Goal: Task Accomplishment & Management: Use online tool/utility

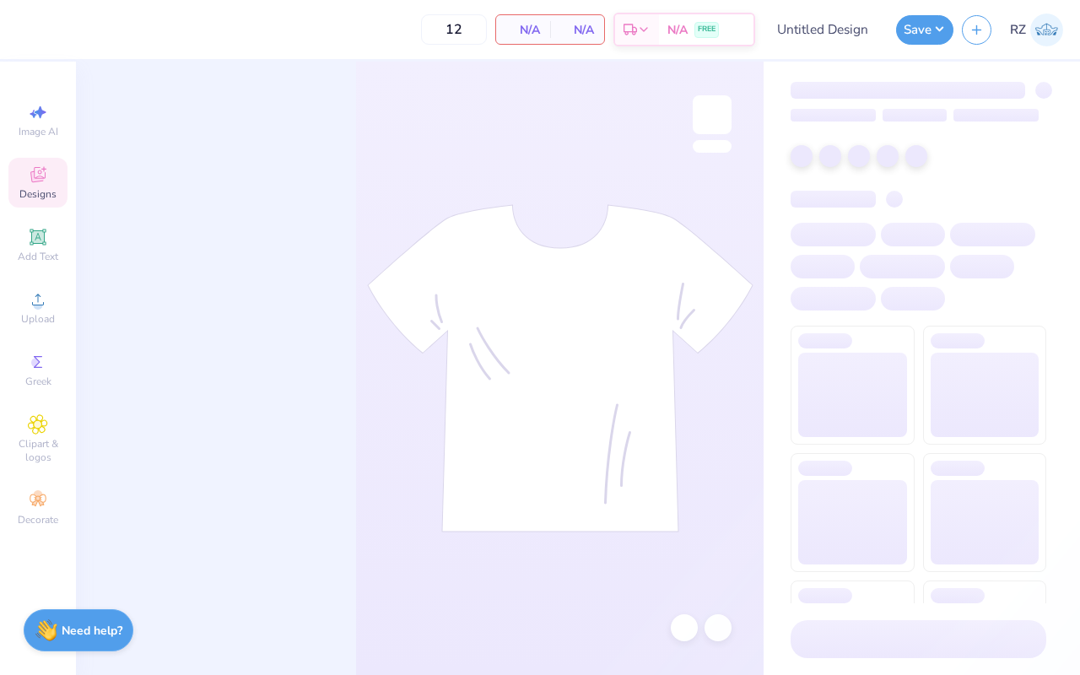
type input "50"
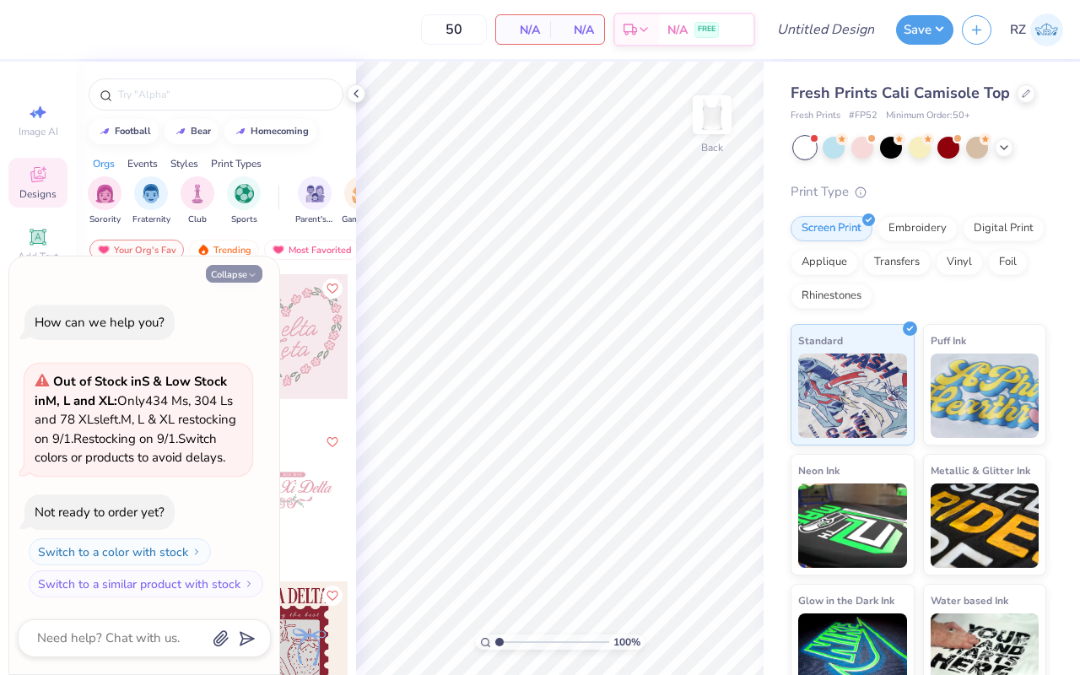
click at [252, 270] on icon "button" at bounding box center [252, 275] width 10 height 10
type textarea "x"
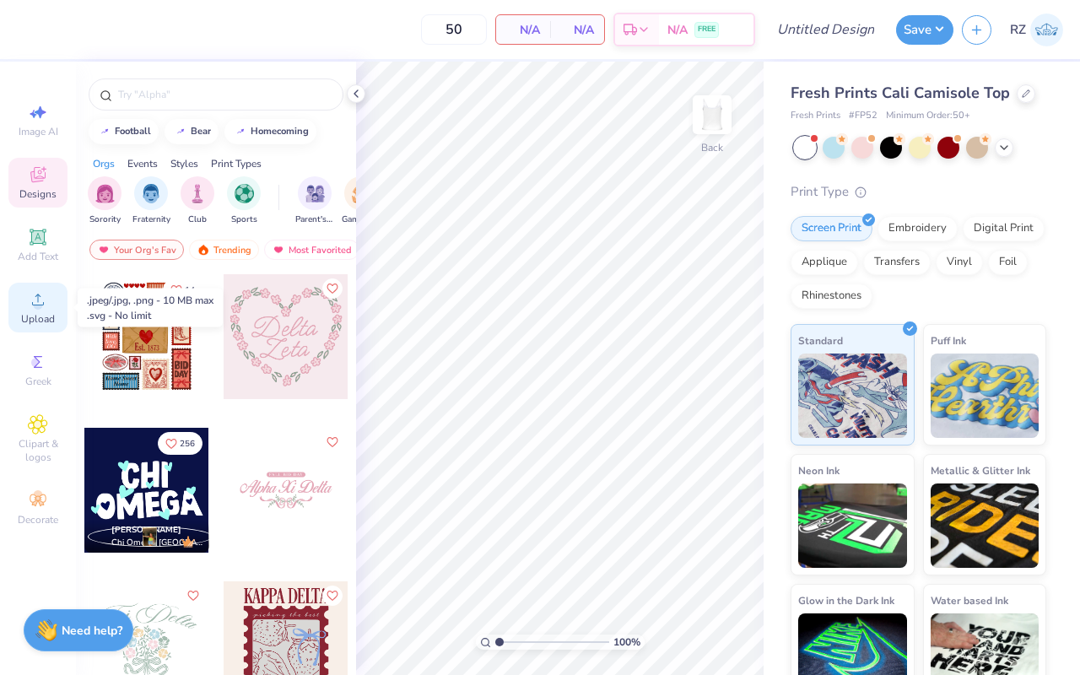
click at [40, 295] on icon at bounding box center [38, 299] width 20 height 20
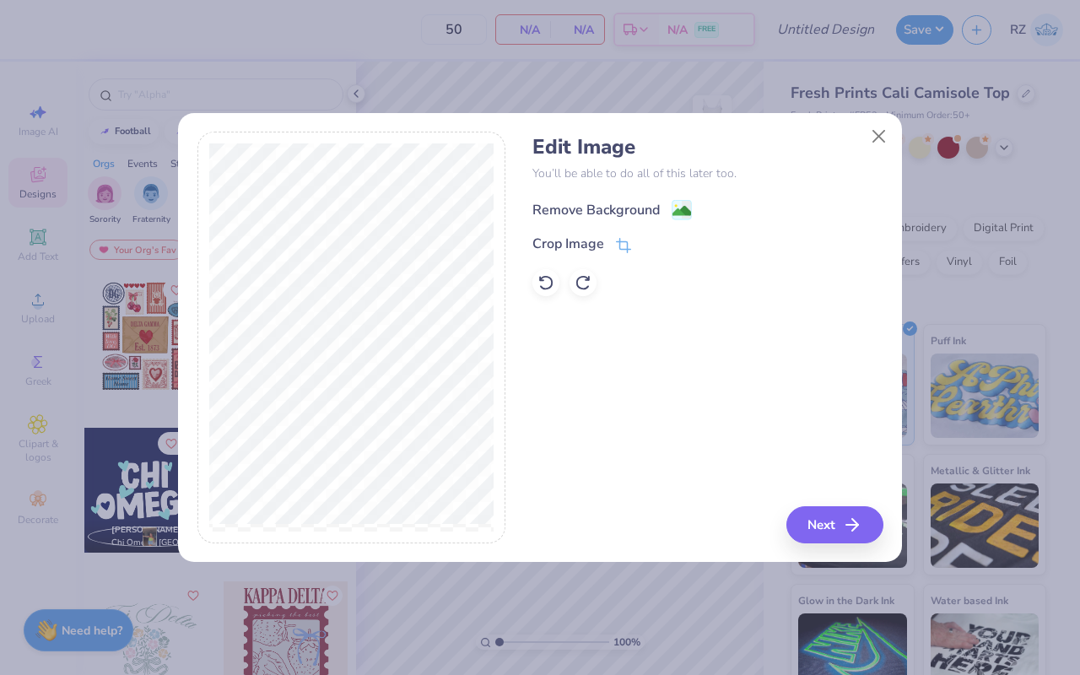
click at [682, 204] on image at bounding box center [681, 211] width 19 height 19
click at [832, 521] on button "Next" at bounding box center [837, 524] width 97 height 37
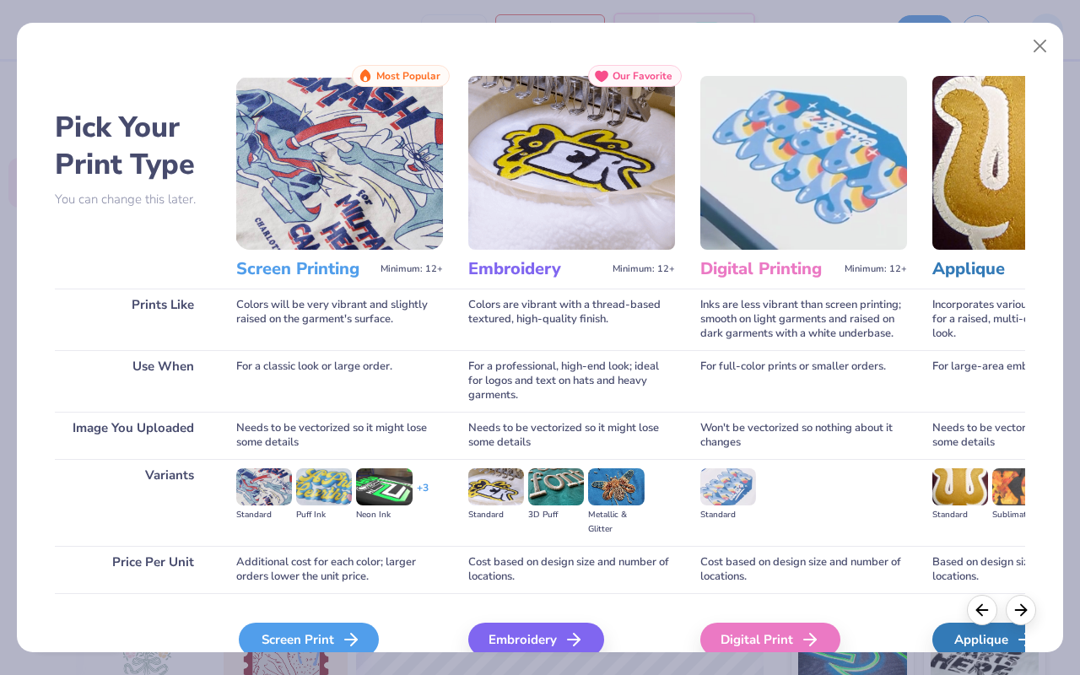
click at [294, 634] on div "Screen Print" at bounding box center [309, 640] width 140 height 34
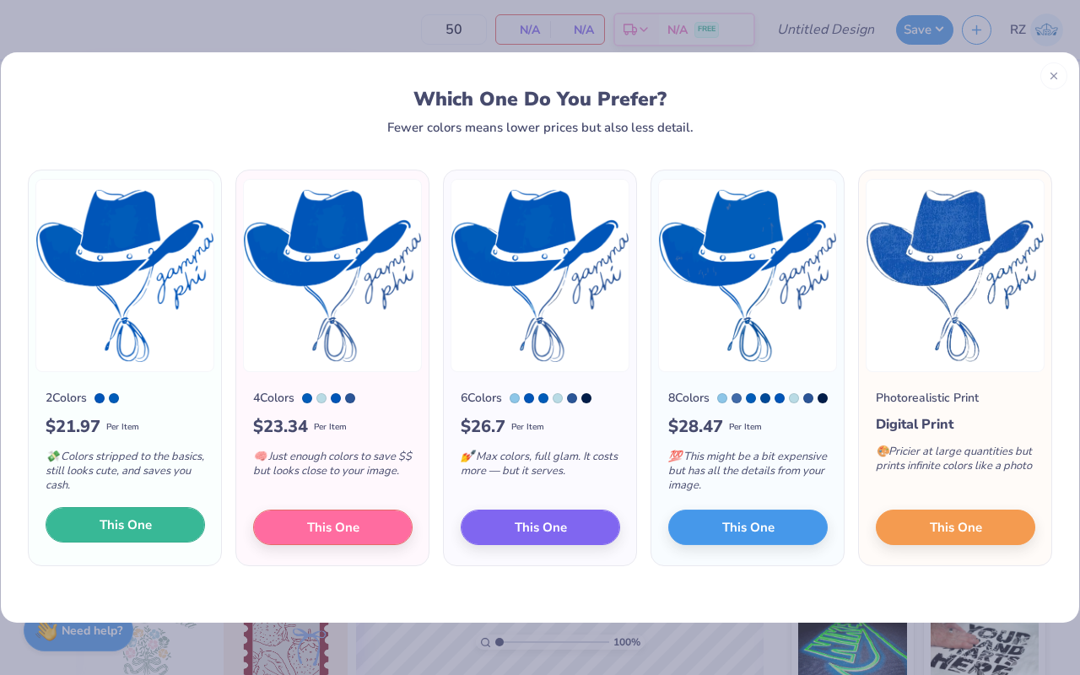
click at [135, 531] on span "This One" at bounding box center [126, 524] width 52 height 19
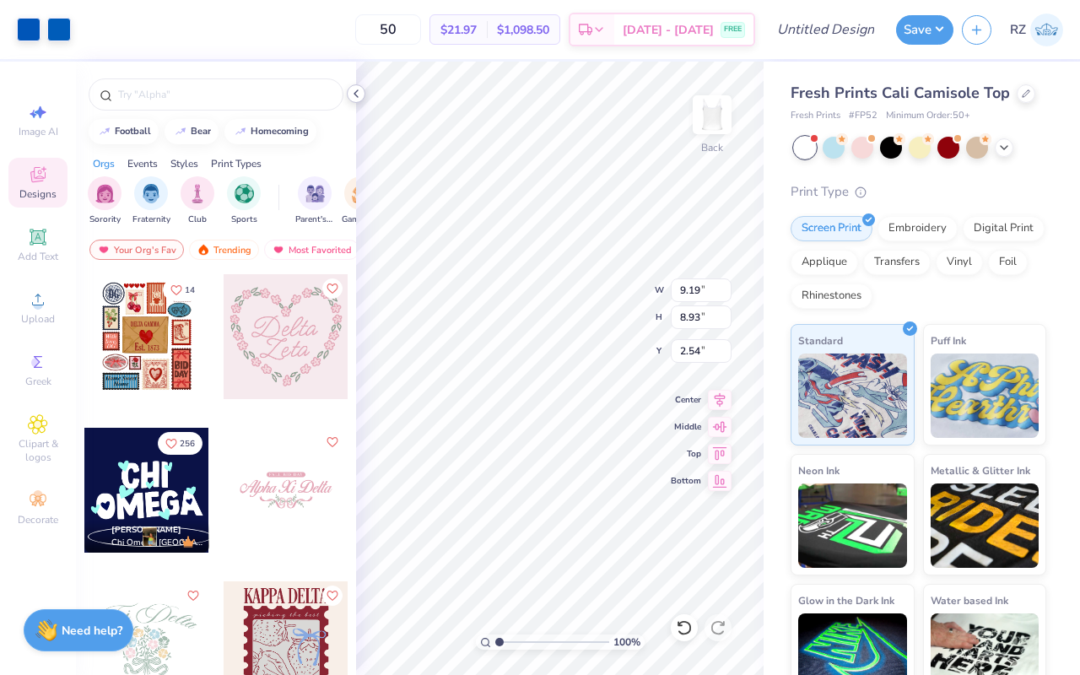
click at [357, 99] on icon at bounding box center [355, 93] width 13 height 13
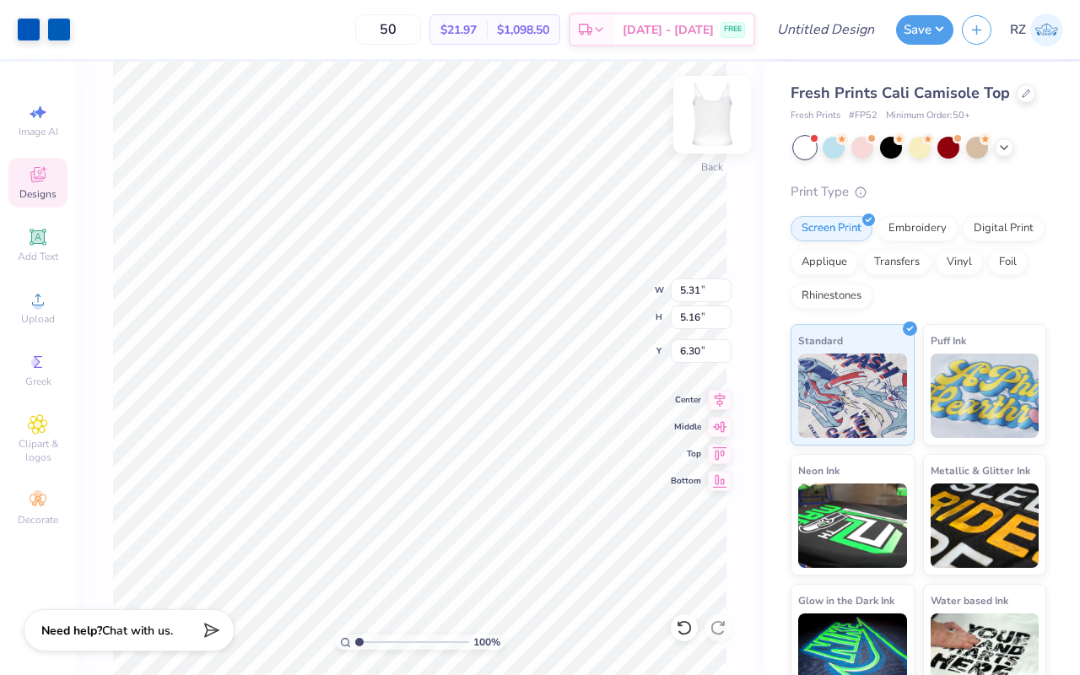
type input "5.31"
type input "5.16"
type input "1.50"
type input "3.41"
type input "3.31"
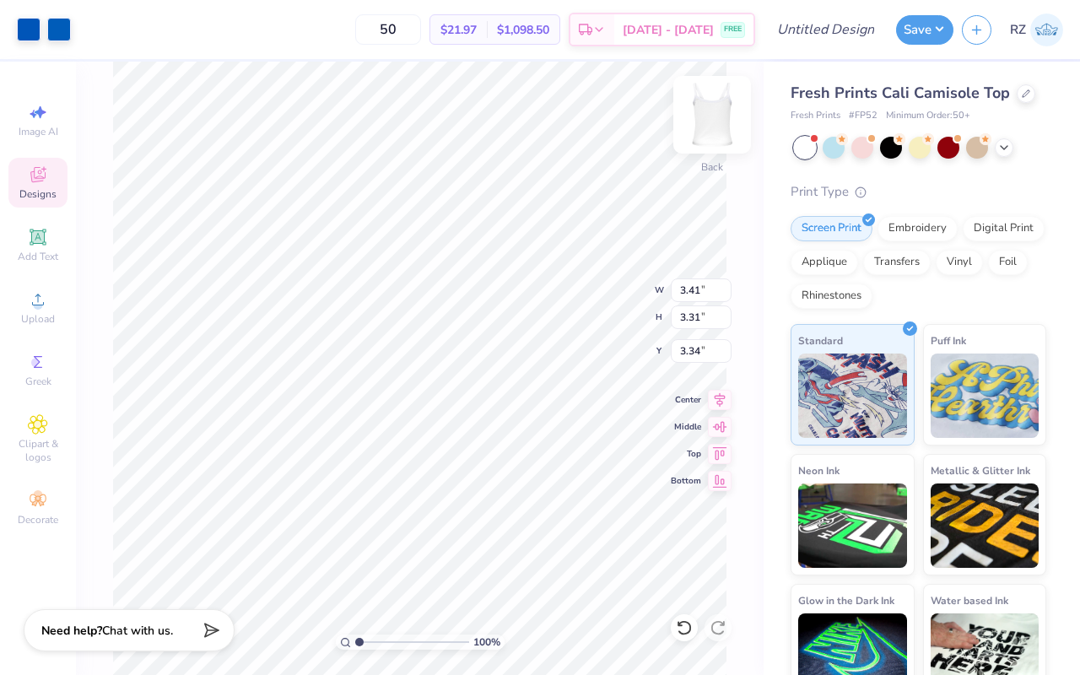
type input "1.18"
type input "3.74"
type input "3.63"
type input "1.19"
click at [57, 19] on div at bounding box center [59, 28] width 24 height 24
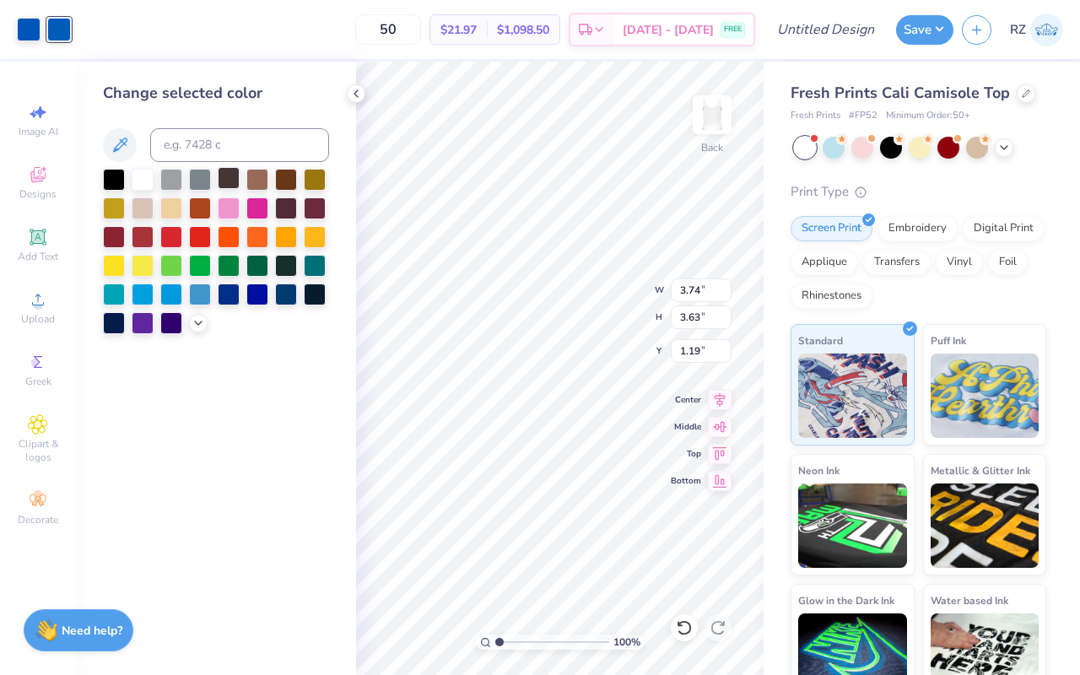
click at [221, 174] on div at bounding box center [229, 178] width 22 height 22
click at [23, 23] on div at bounding box center [29, 28] width 24 height 24
click at [228, 181] on div at bounding box center [229, 178] width 22 height 22
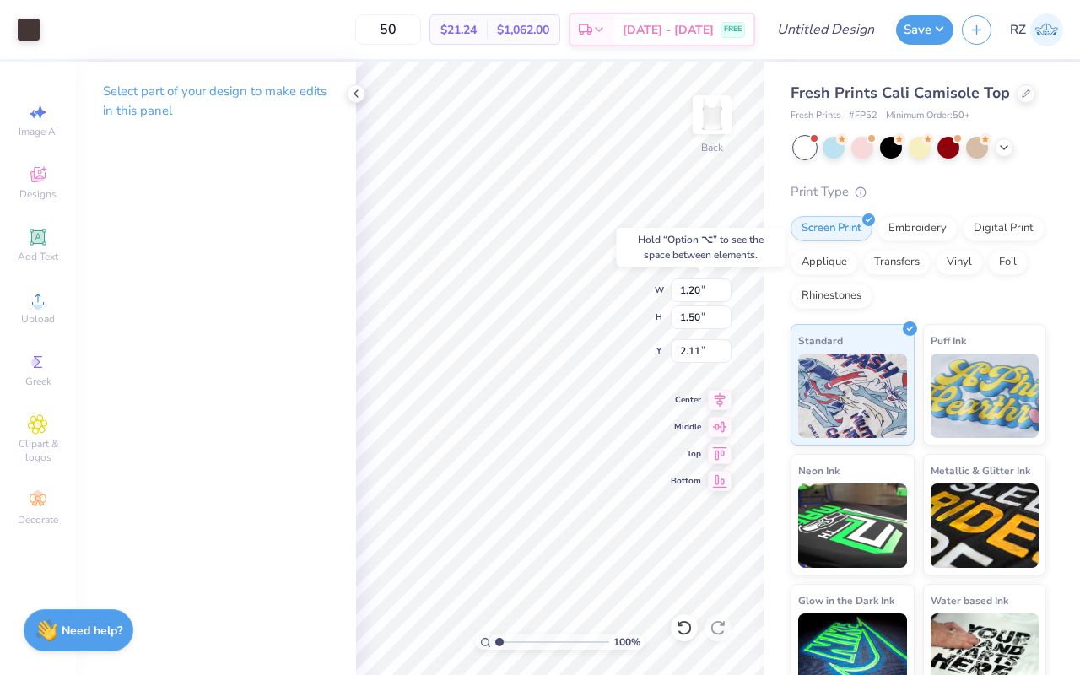
click at [606, 316] on div "100 % Back W 1.20 1.20 " H 1.50 1.50 " Y 2.11 2.11 " Center Middle Top Bottom" at bounding box center [559, 368] width 407 height 613
click at [37, 251] on span "Add Text" at bounding box center [38, 256] width 40 height 13
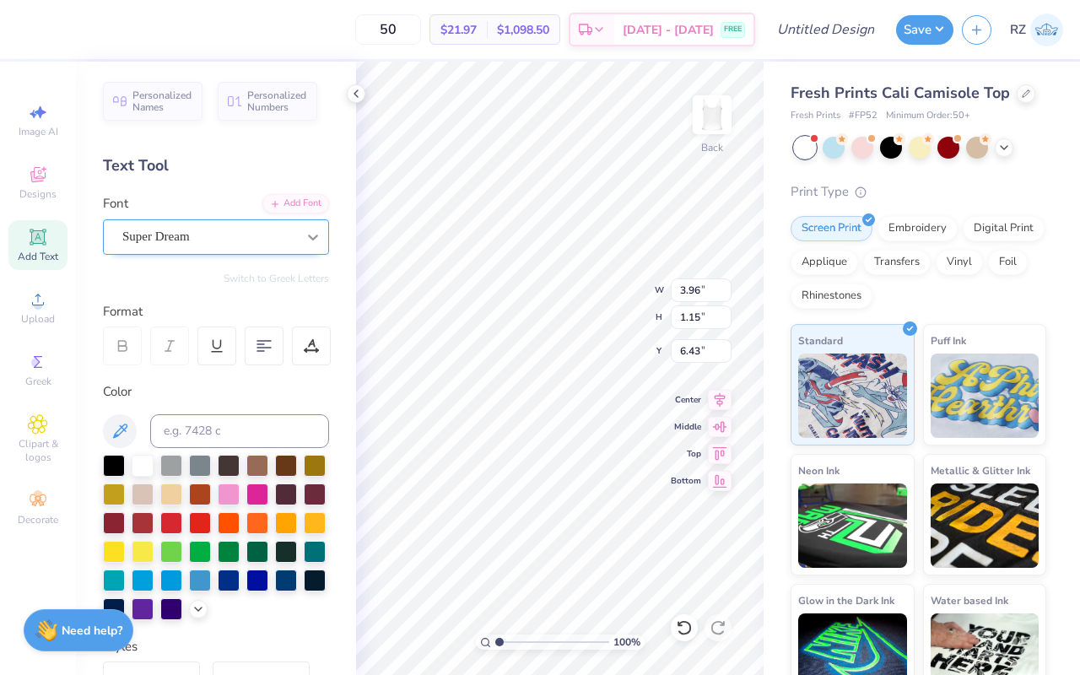
click at [319, 230] on icon at bounding box center [313, 237] width 17 height 17
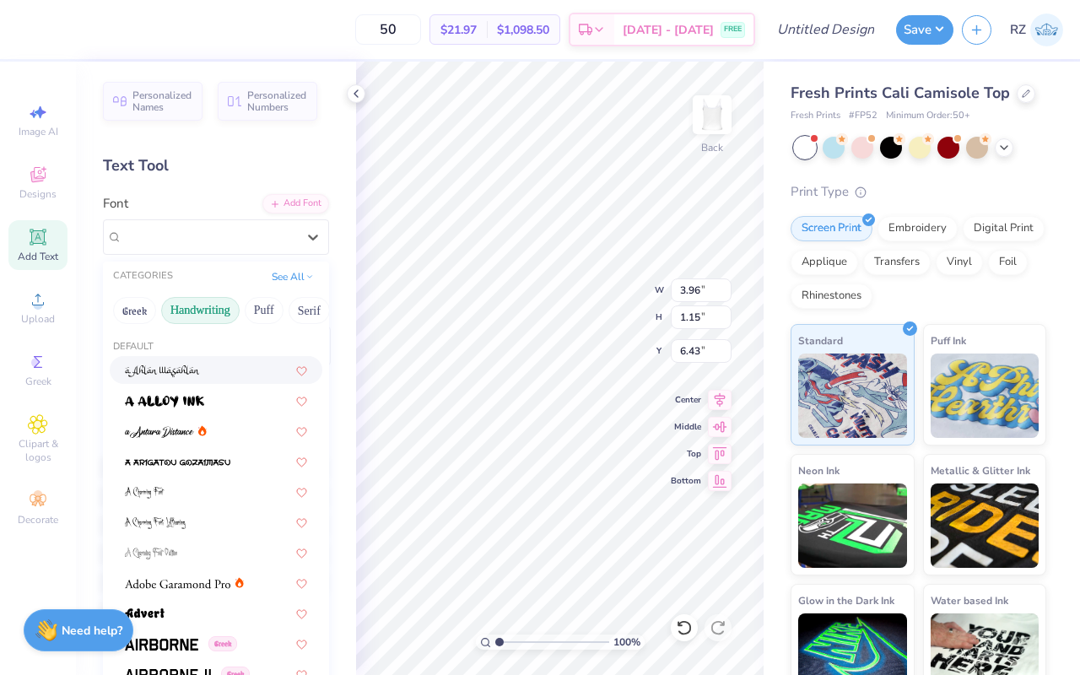
click at [187, 306] on button "Handwriting" at bounding box center [200, 310] width 78 height 27
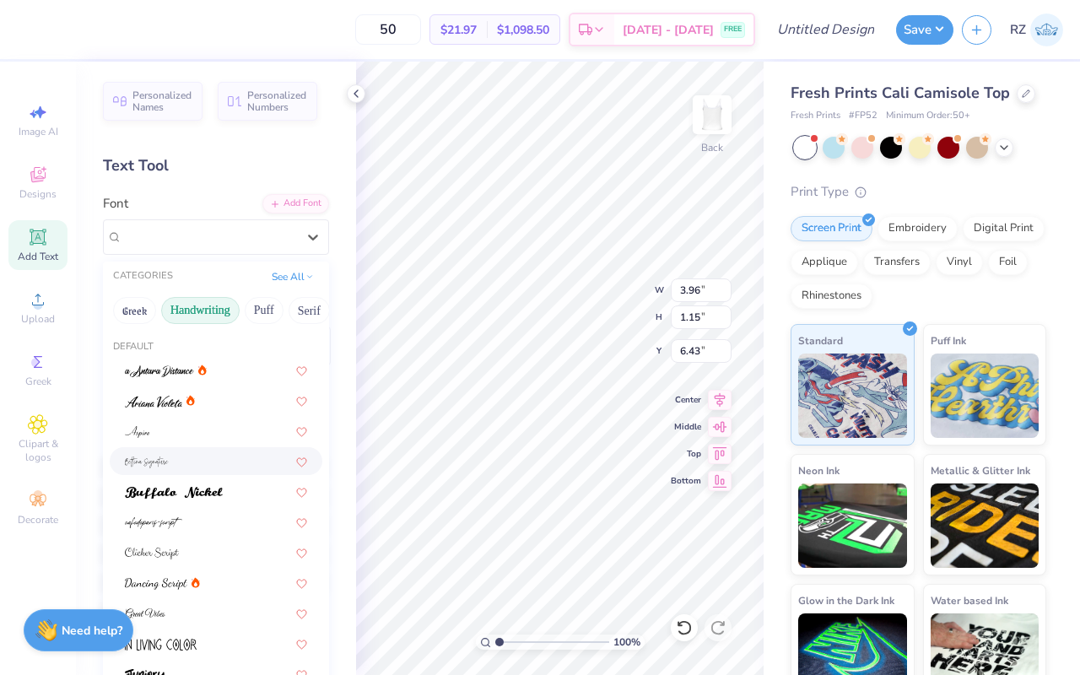
click at [165, 456] on img at bounding box center [147, 462] width 44 height 12
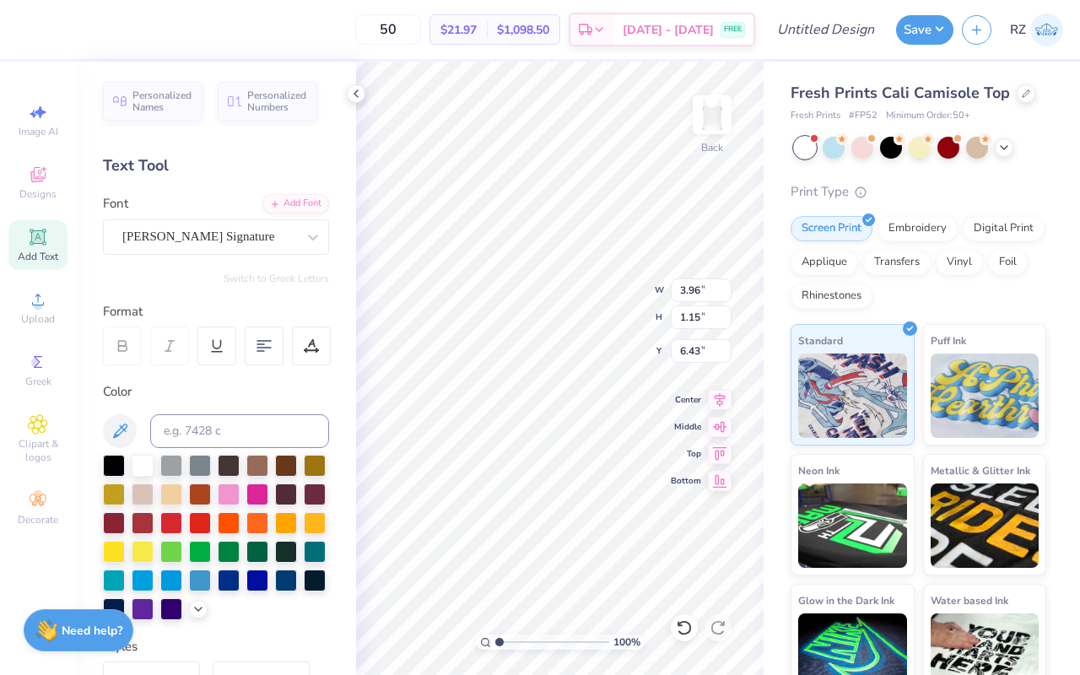
type input "6.89"
type input "3.36"
type input "5.32"
click at [305, 228] on div at bounding box center [313, 237] width 30 height 30
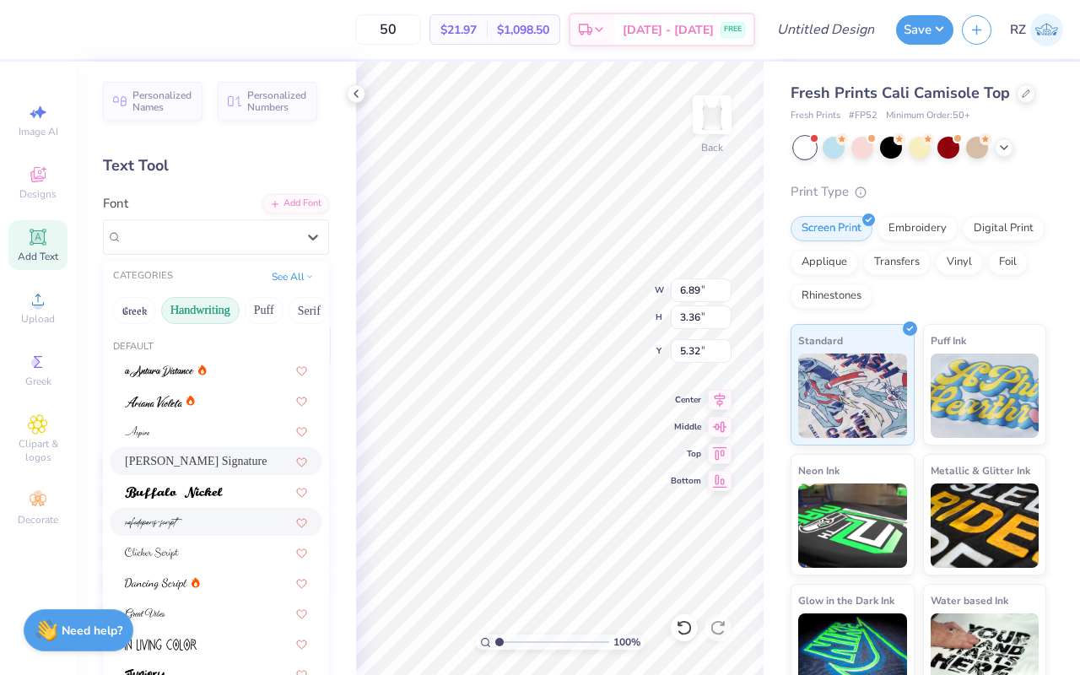
click at [170, 521] on img at bounding box center [153, 523] width 57 height 12
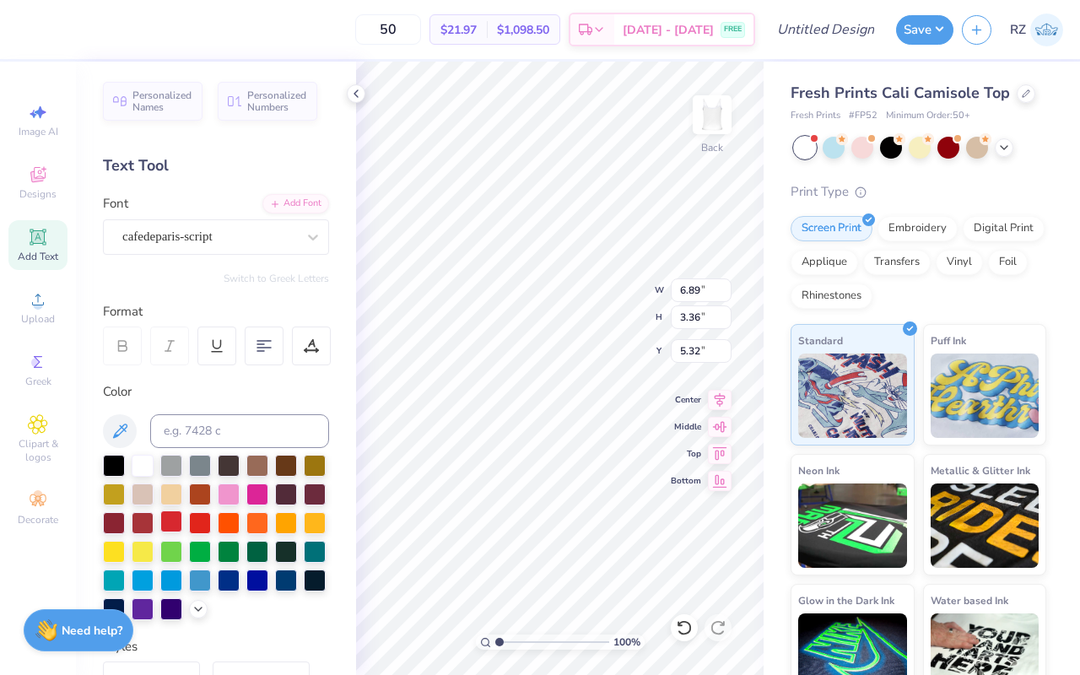
type input "4.73"
type input "1.52"
type input "6.24"
click at [316, 237] on icon at bounding box center [313, 237] width 17 height 17
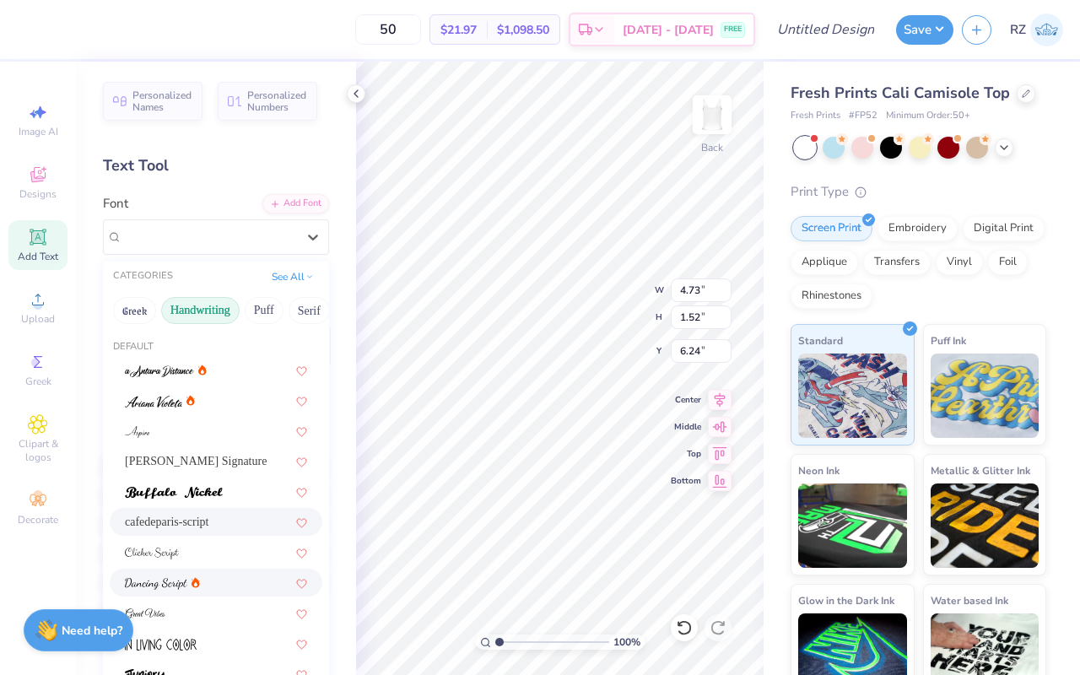
click at [169, 591] on span at bounding box center [156, 583] width 62 height 18
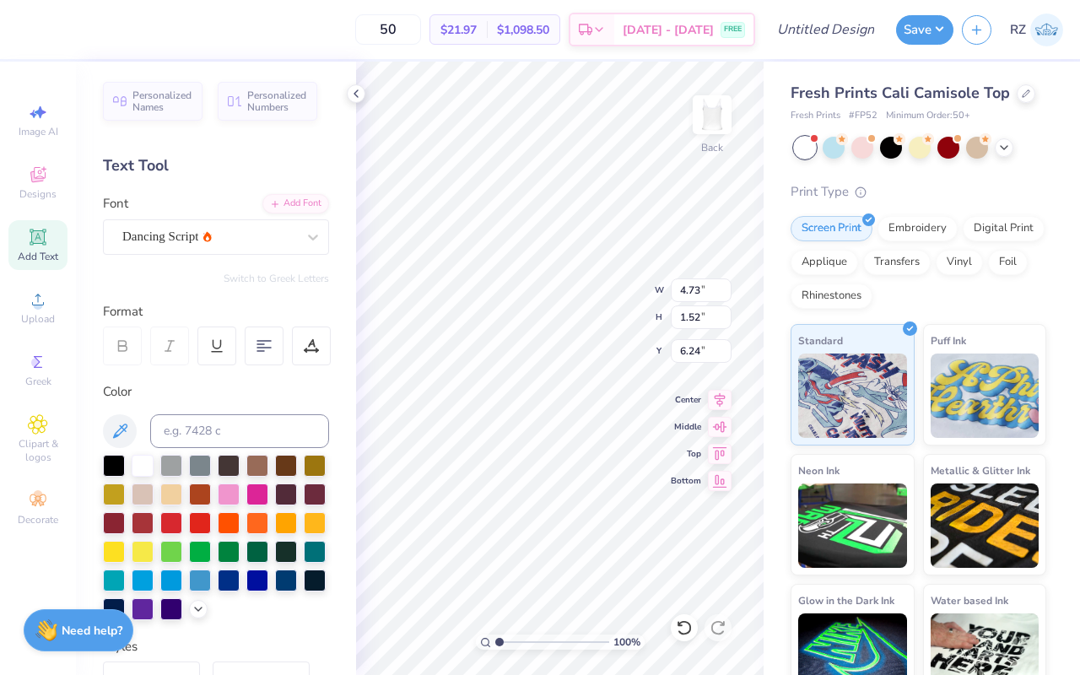
type input "3.55"
type input "1.36"
type input "6.32"
type textarea "T"
type textarea "Sig"
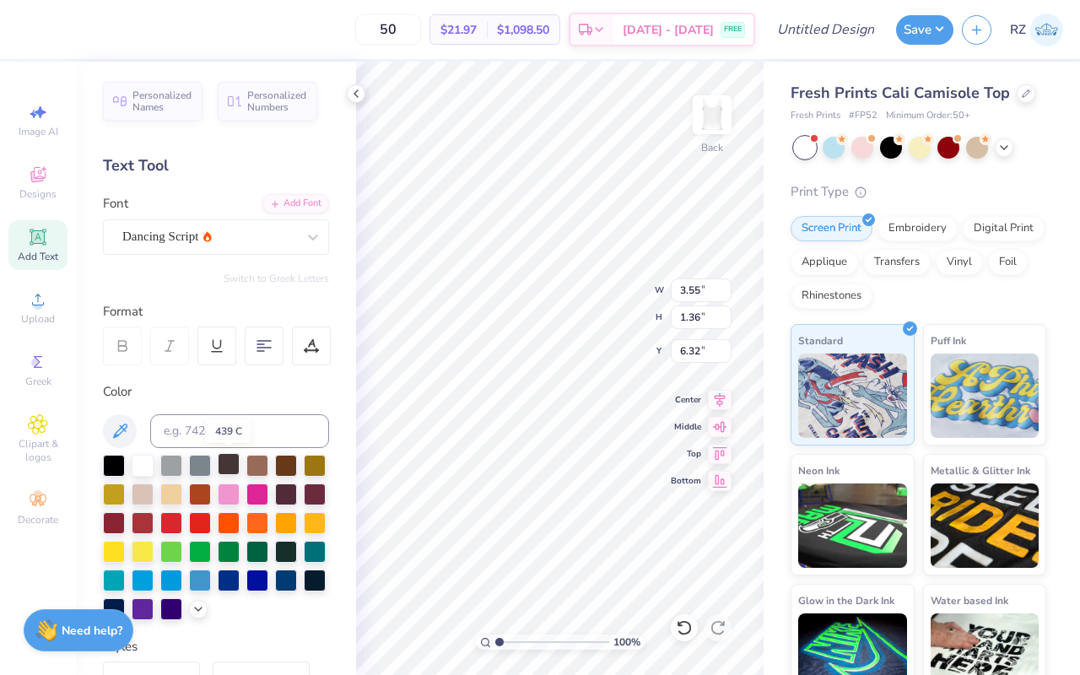
click at [222, 463] on div at bounding box center [229, 464] width 22 height 22
type input "1.87"
type input "1.39"
type input "6.35"
type input "1.07"
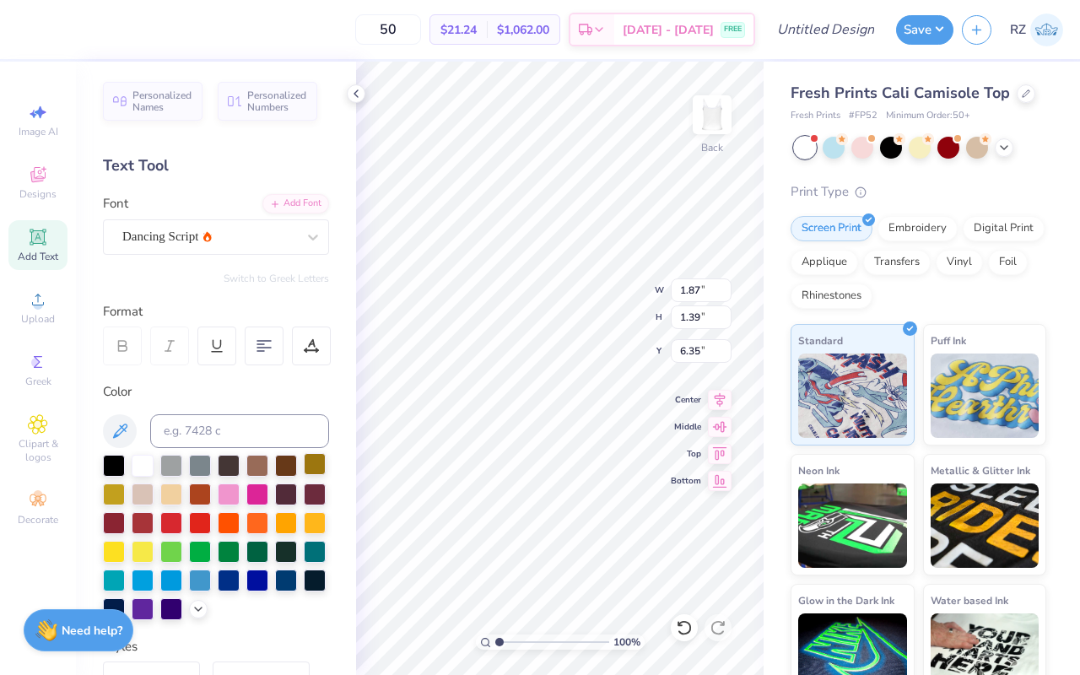
type input "0.79"
type input "3.18"
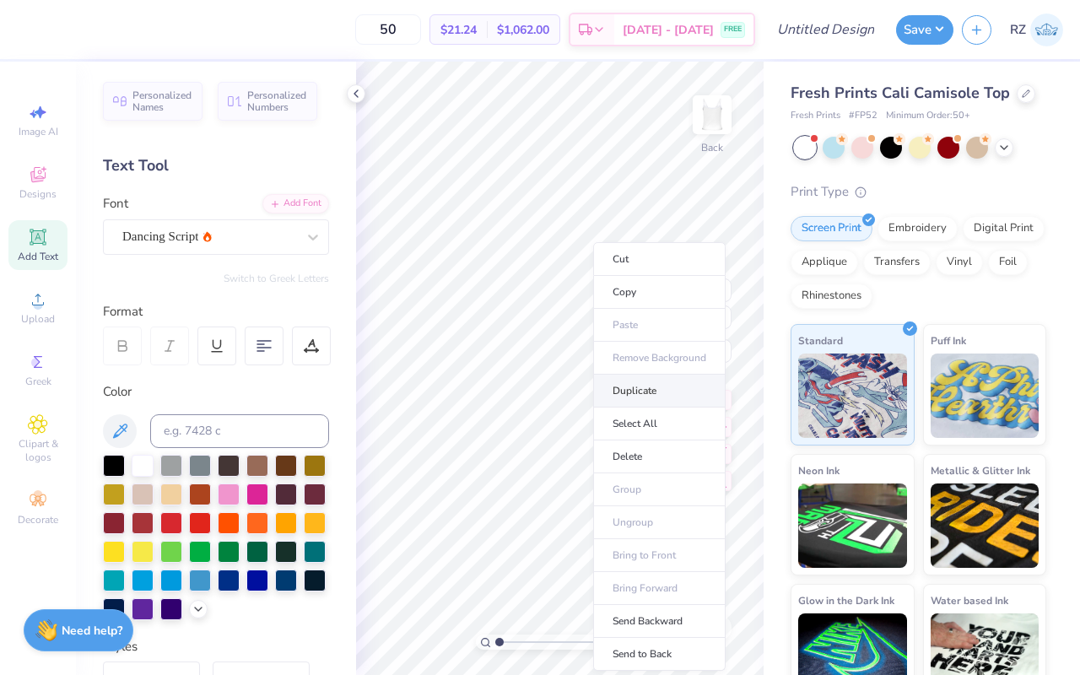
click at [645, 393] on li "Duplicate" at bounding box center [659, 391] width 132 height 33
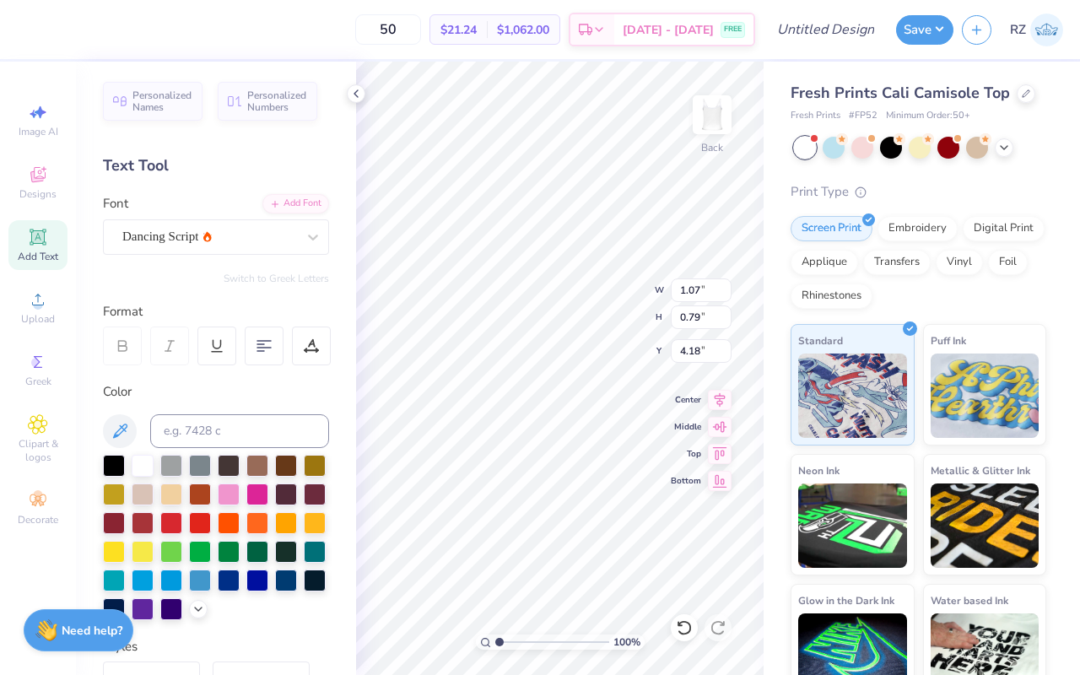
type input "3.98"
type textarea "Kap"
click at [355, 94] on polyline at bounding box center [355, 93] width 3 height 7
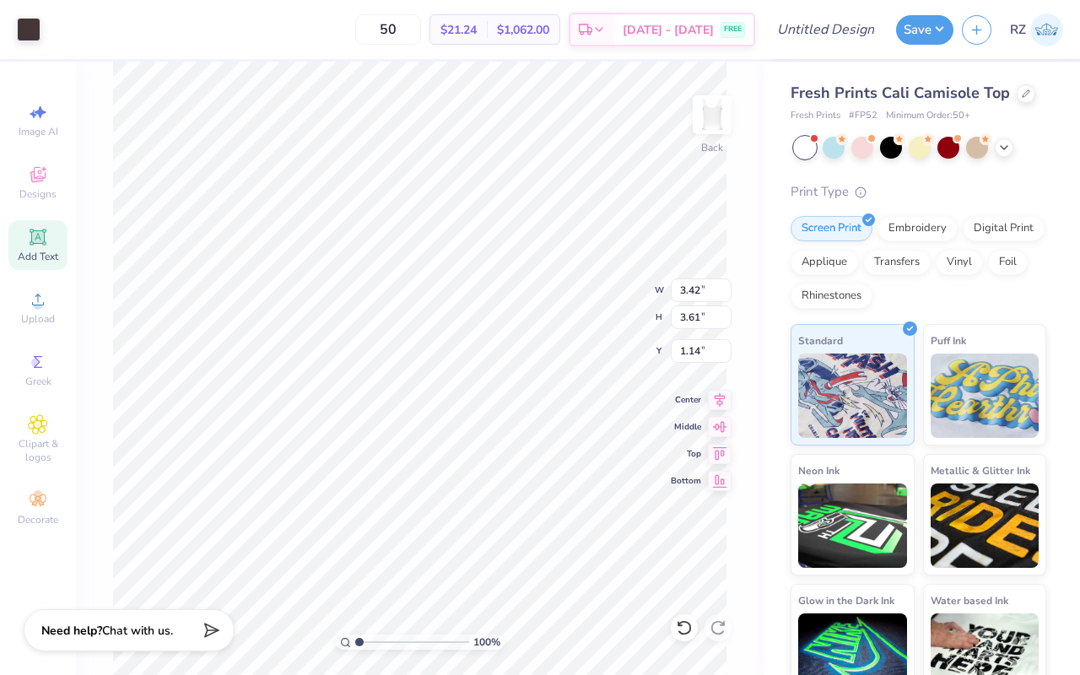
type input "3.42"
type input "3.61"
type input "1.22"
click at [693, 630] on div at bounding box center [684, 627] width 27 height 27
click at [689, 628] on icon at bounding box center [684, 627] width 14 height 15
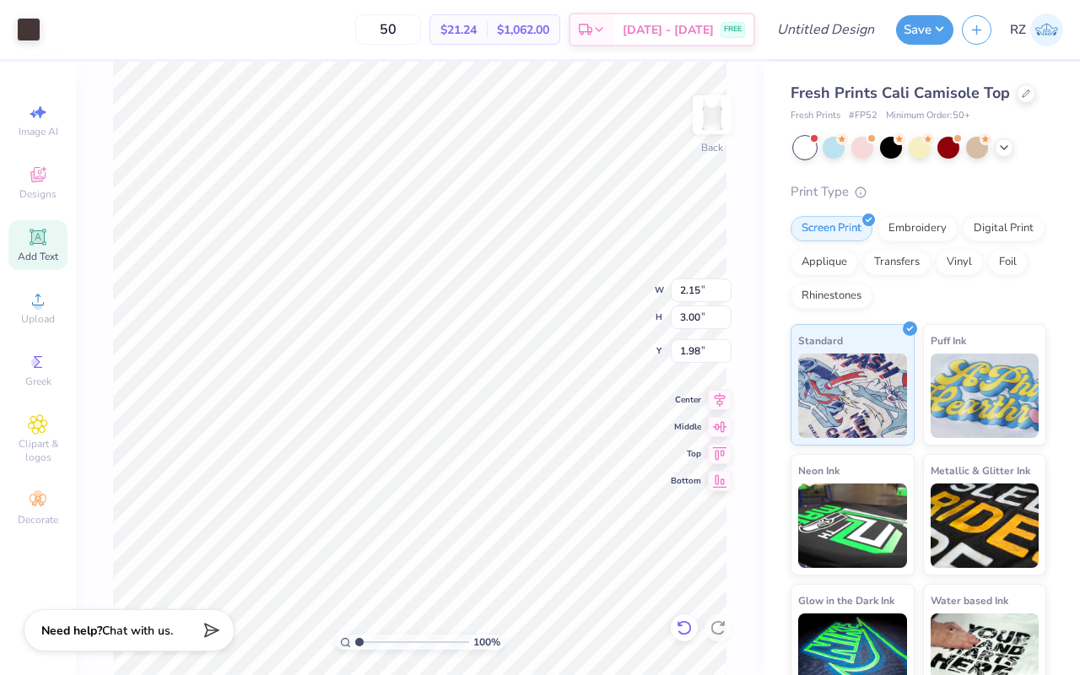
type input "1.98"
click at [691, 629] on icon at bounding box center [684, 627] width 17 height 17
type input "1.46"
type input "3.40"
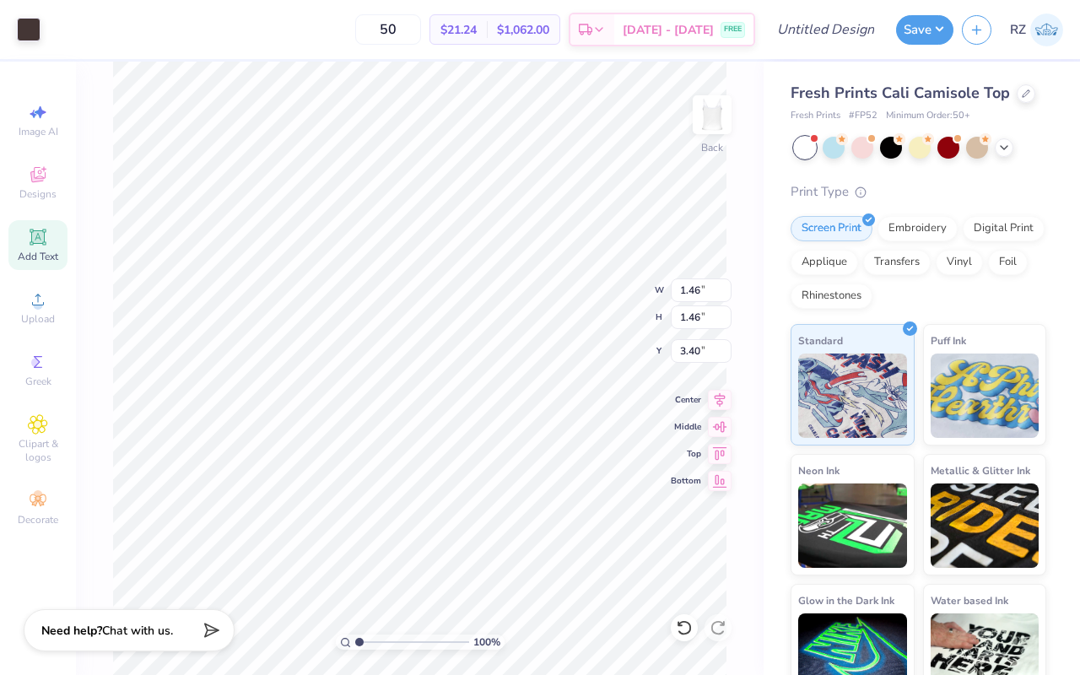
type input "1.33"
type input "1.55"
type input "9.78"
type input "3.44"
type input "3.62"
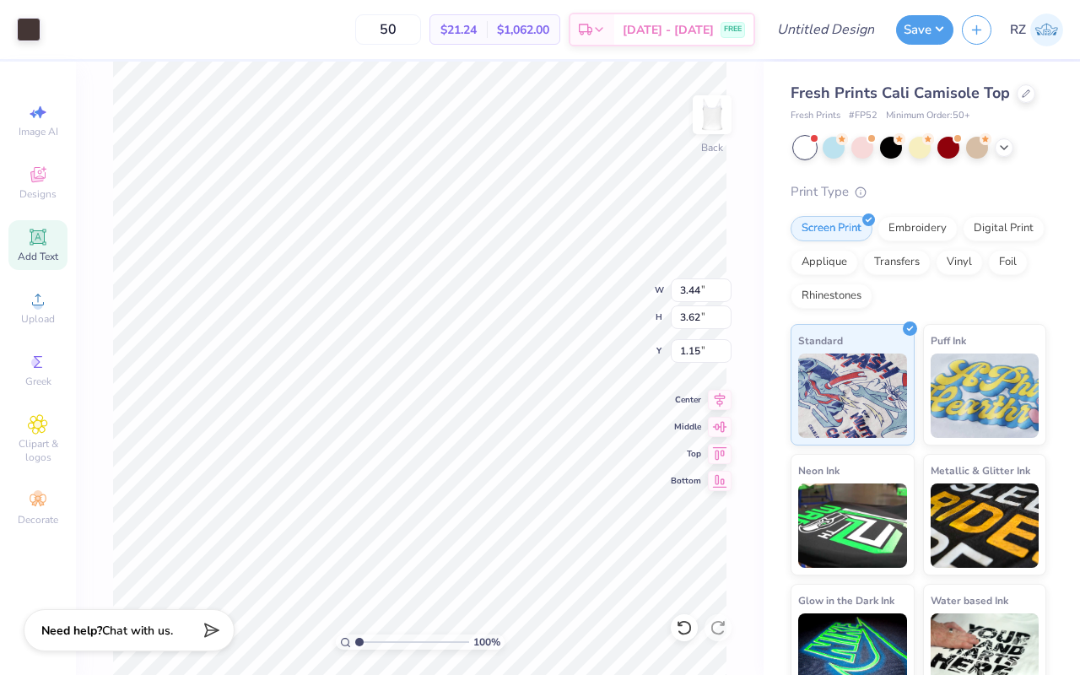
type input "1.09"
type input "2.74"
type input "2.02"
type input "4.40"
type input "3.94"
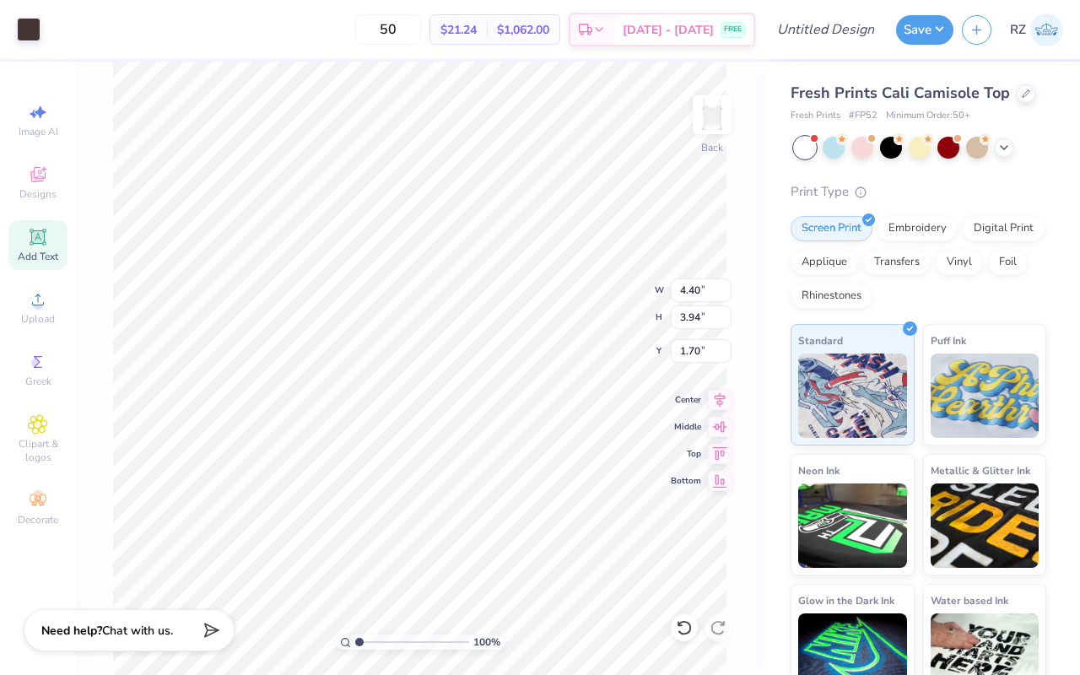
type input "1.70"
click at [1001, 150] on icon at bounding box center [1003, 145] width 13 height 13
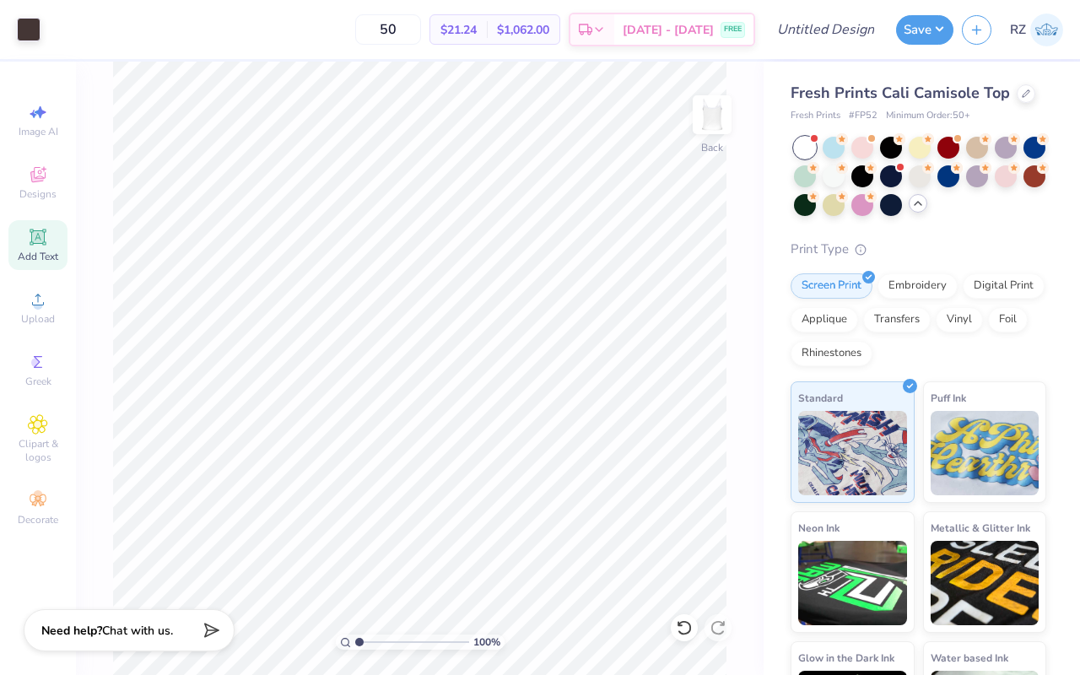
click at [914, 206] on icon at bounding box center [917, 203] width 13 height 13
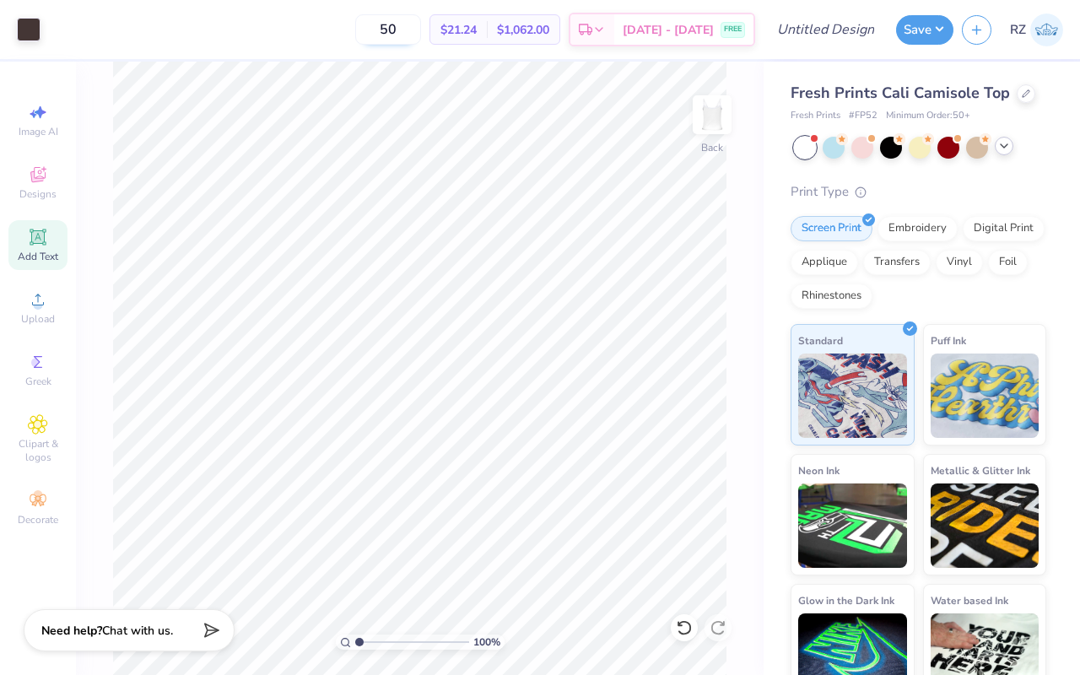
click at [418, 25] on input "50" at bounding box center [388, 29] width 66 height 30
type input "5"
type input "1"
type input "50"
click at [821, 21] on input "Design Title" at bounding box center [846, 30] width 83 height 34
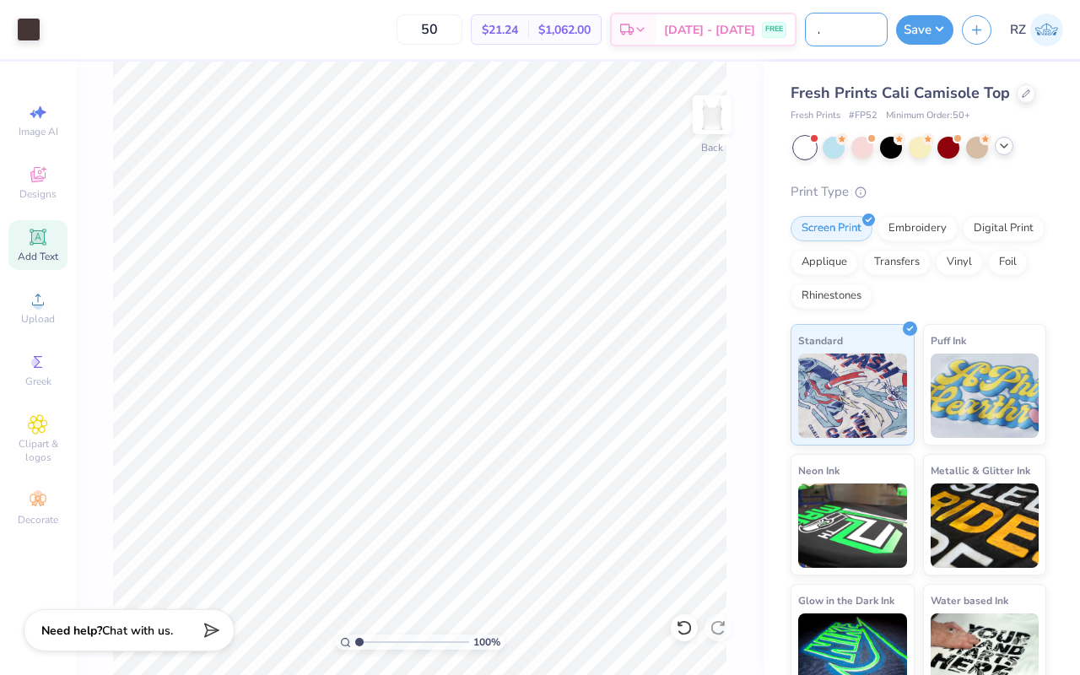
scroll to position [0, 53]
type input "SK Date Function"
click at [914, 30] on button "Save" at bounding box center [924, 28] width 57 height 30
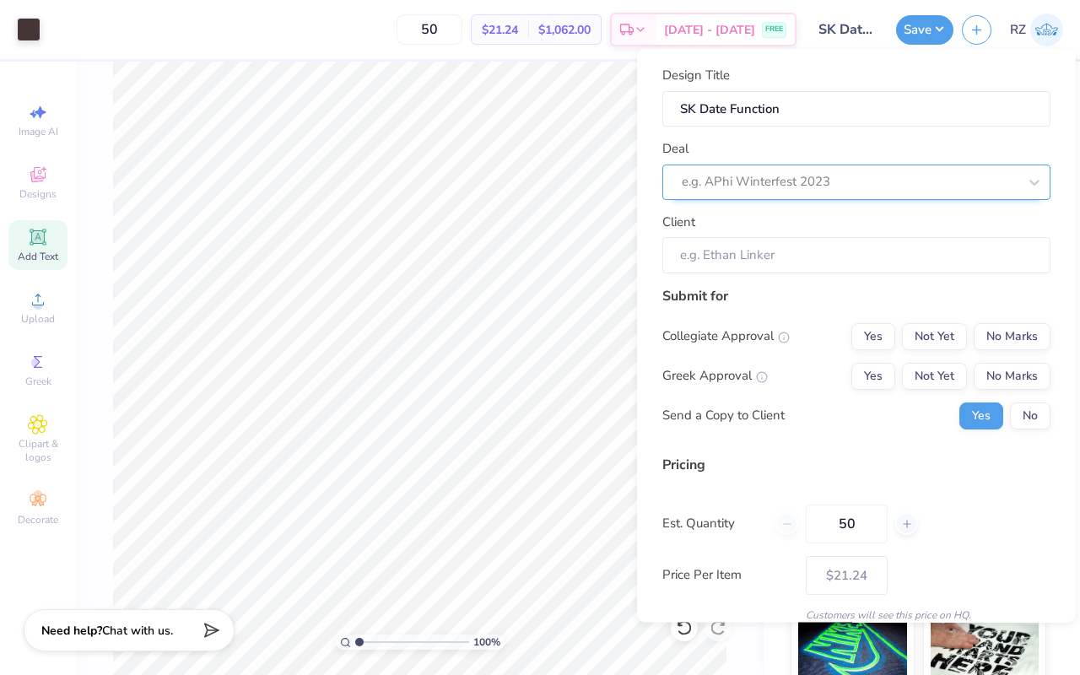
click at [946, 175] on div at bounding box center [850, 181] width 336 height 23
click at [792, 180] on div at bounding box center [850, 181] width 336 height 23
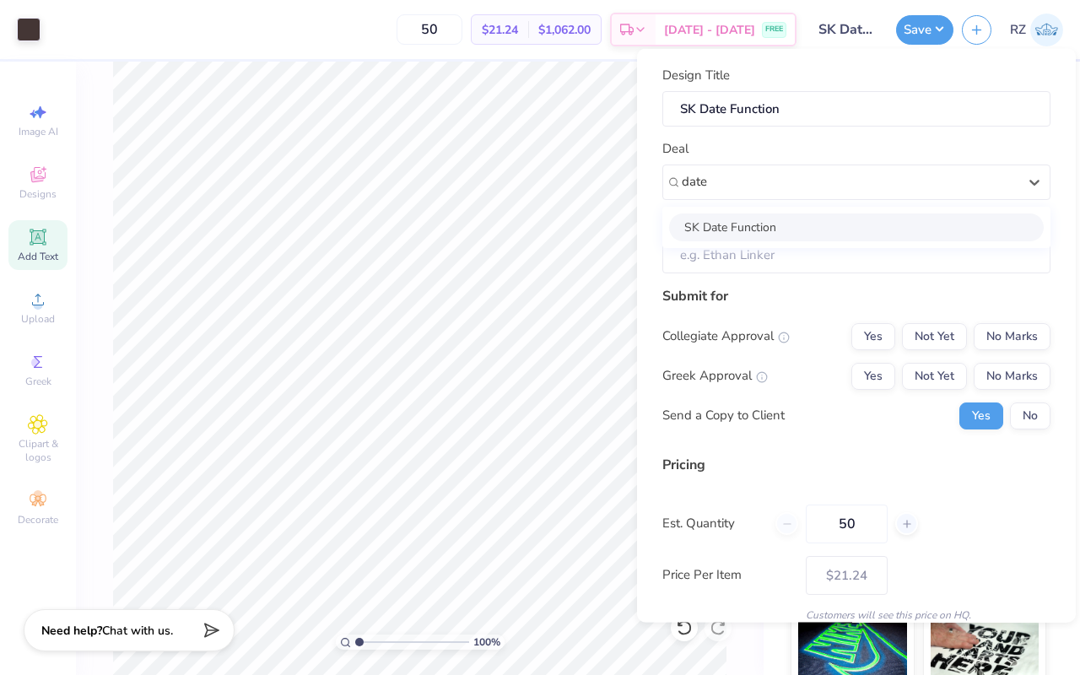
click at [788, 230] on div "SK Date Function" at bounding box center [856, 227] width 375 height 28
type input "date"
type input "[PERSON_NAME]"
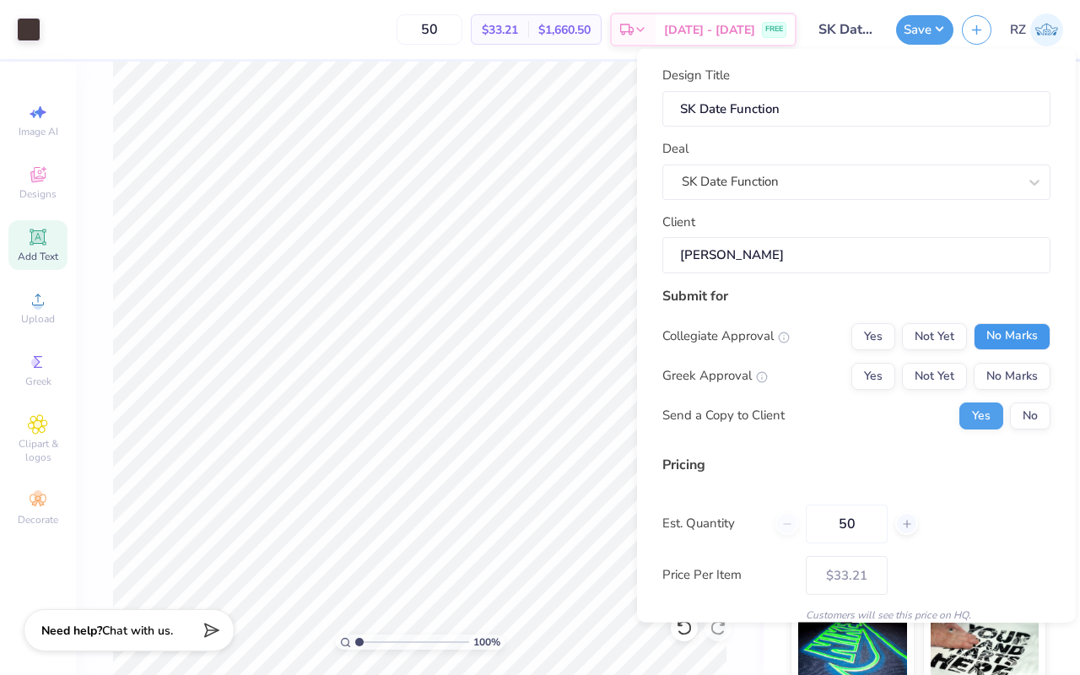
click at [1036, 343] on button "No Marks" at bounding box center [1012, 335] width 77 height 27
click at [877, 380] on button "Yes" at bounding box center [873, 375] width 44 height 27
type input "$25.19"
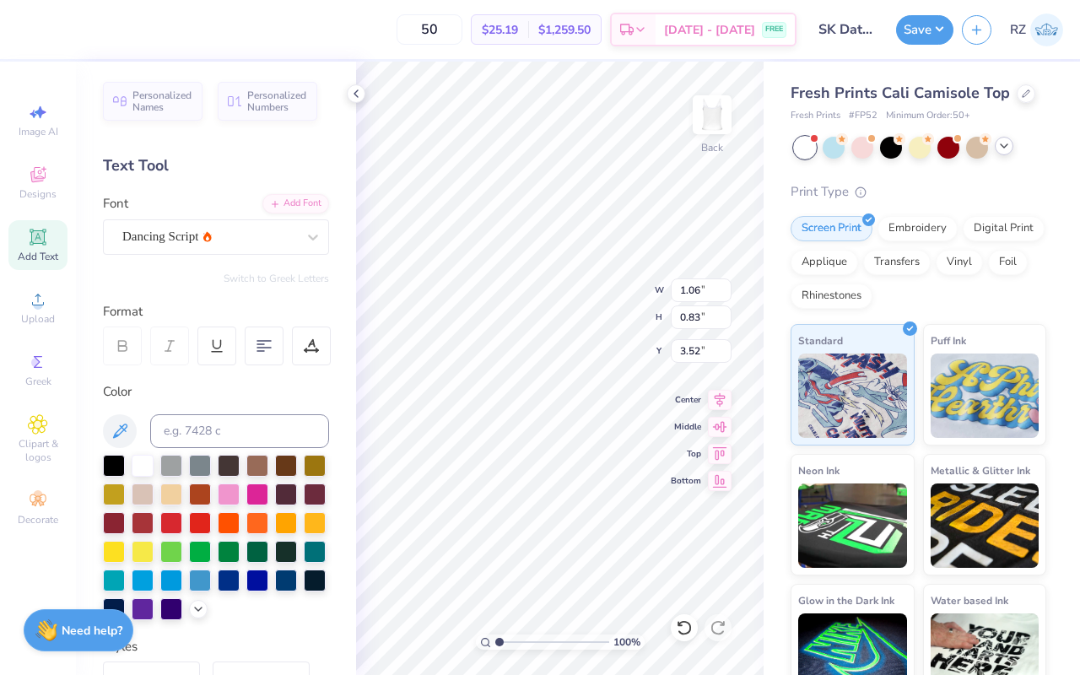
type textarea "Sigma"
type input "1.20"
type input "0.84"
type input "4.35"
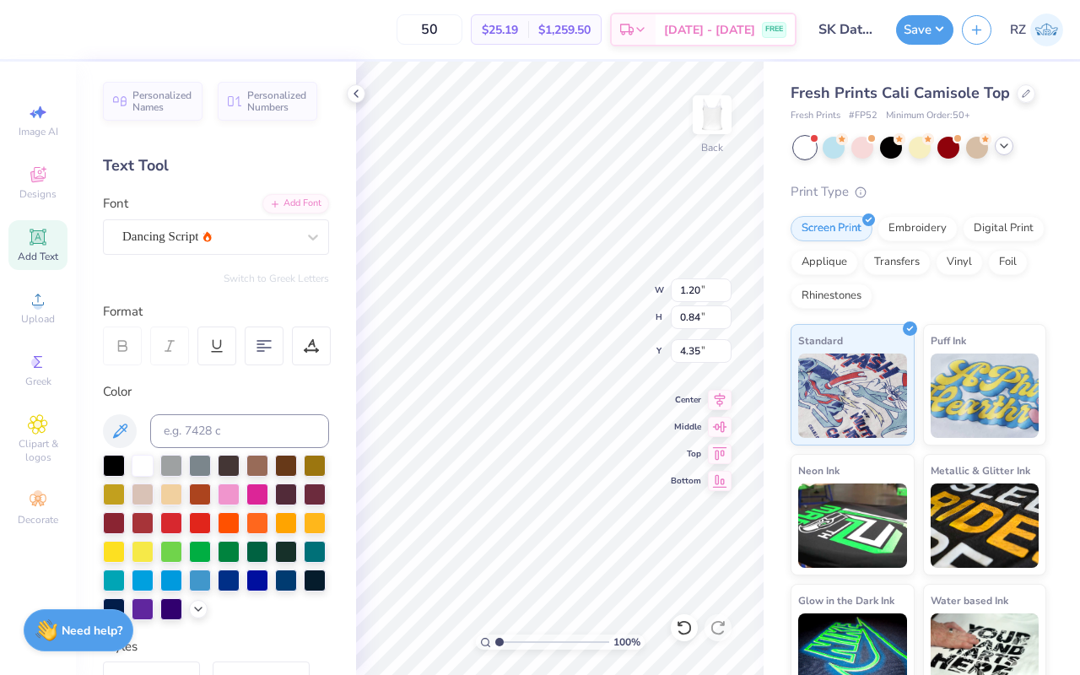
type textarea "Kappa"
type input "3.38"
type input "1.71"
click at [358, 94] on icon at bounding box center [355, 93] width 13 height 13
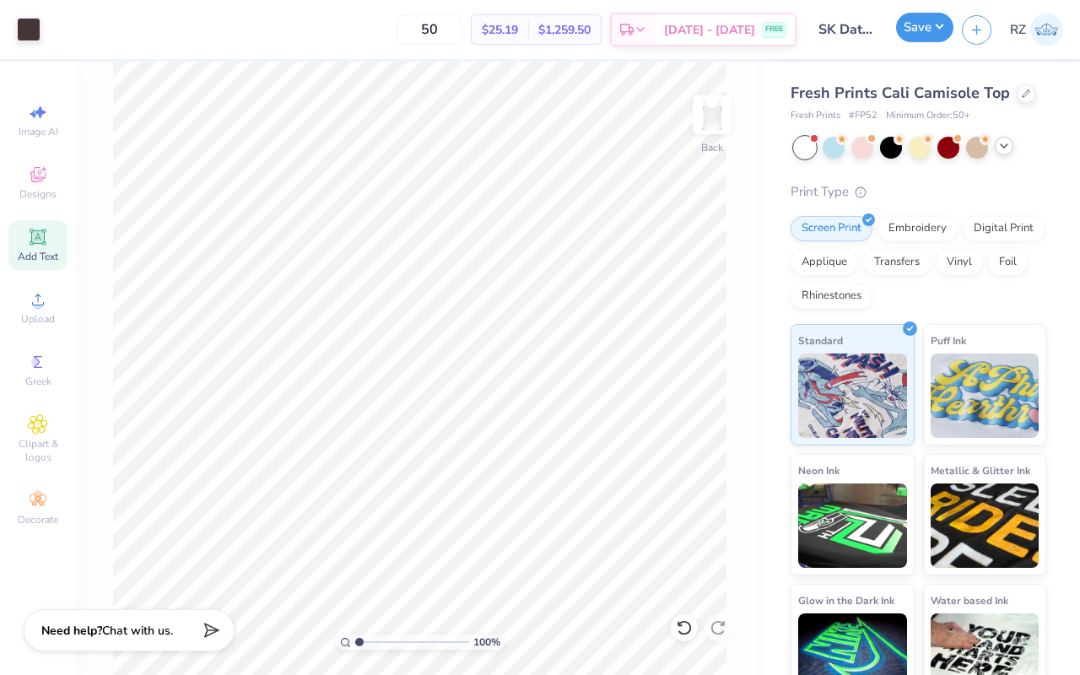
click at [921, 24] on button "Save" at bounding box center [924, 28] width 57 height 30
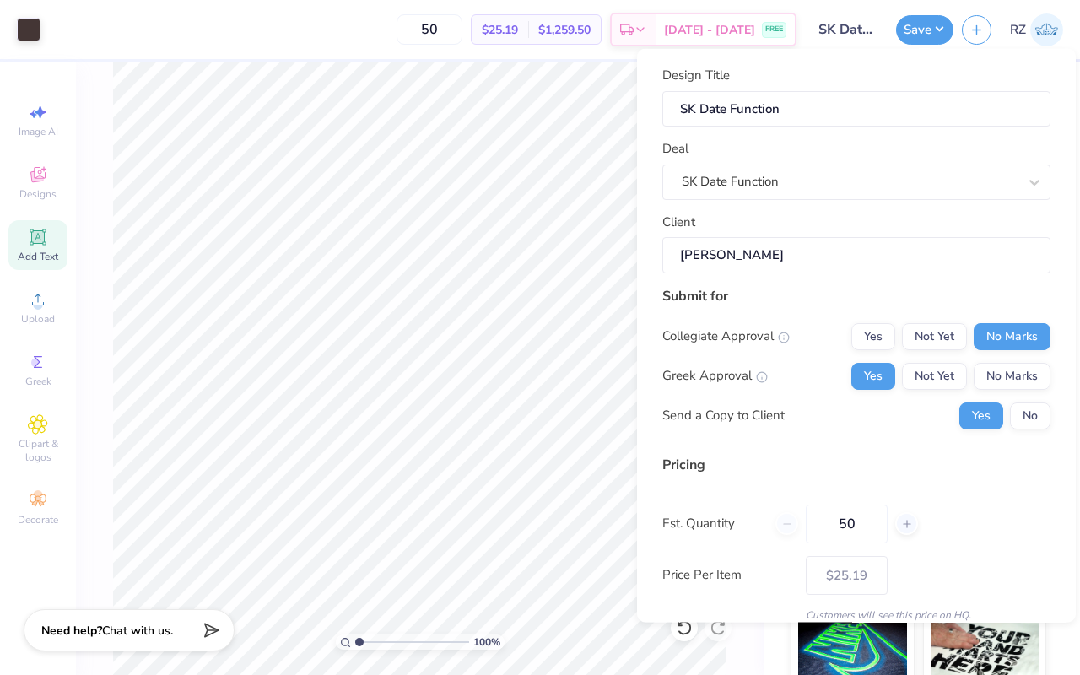
click at [974, 542] on div "Pricing Est. Quantity 50 Price Per Item $25.19 Customers will see this price on…" at bounding box center [856, 538] width 388 height 168
click at [975, 547] on div "Pricing Est. Quantity 50 Price Per Item $25.19 Customers will see this price on…" at bounding box center [856, 538] width 388 height 168
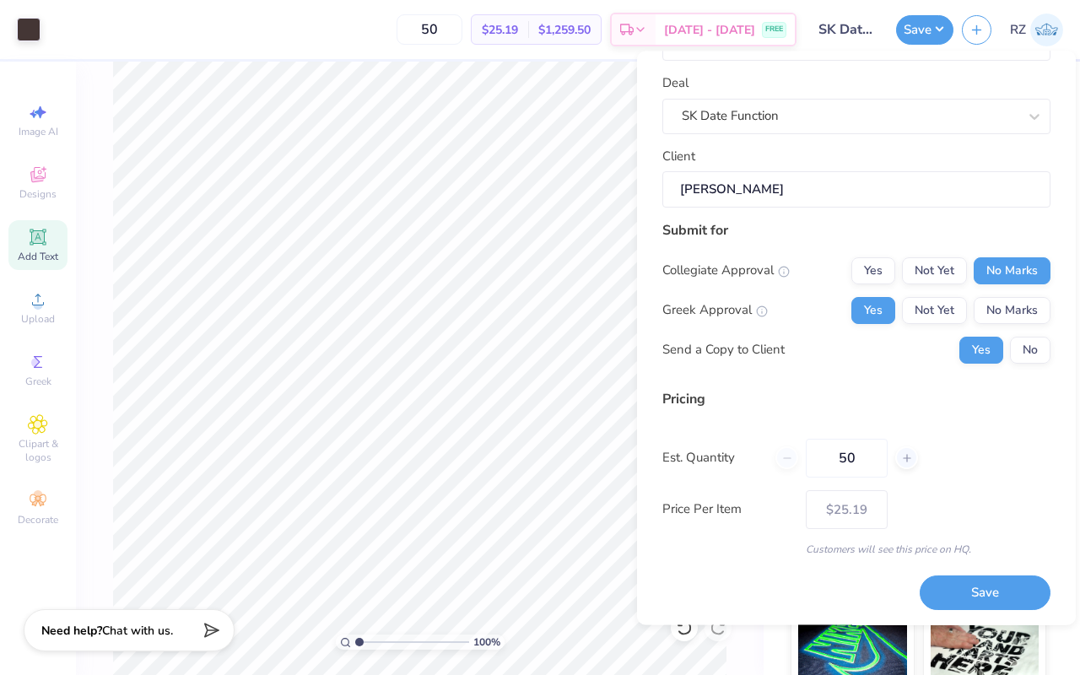
scroll to position [69, 0]
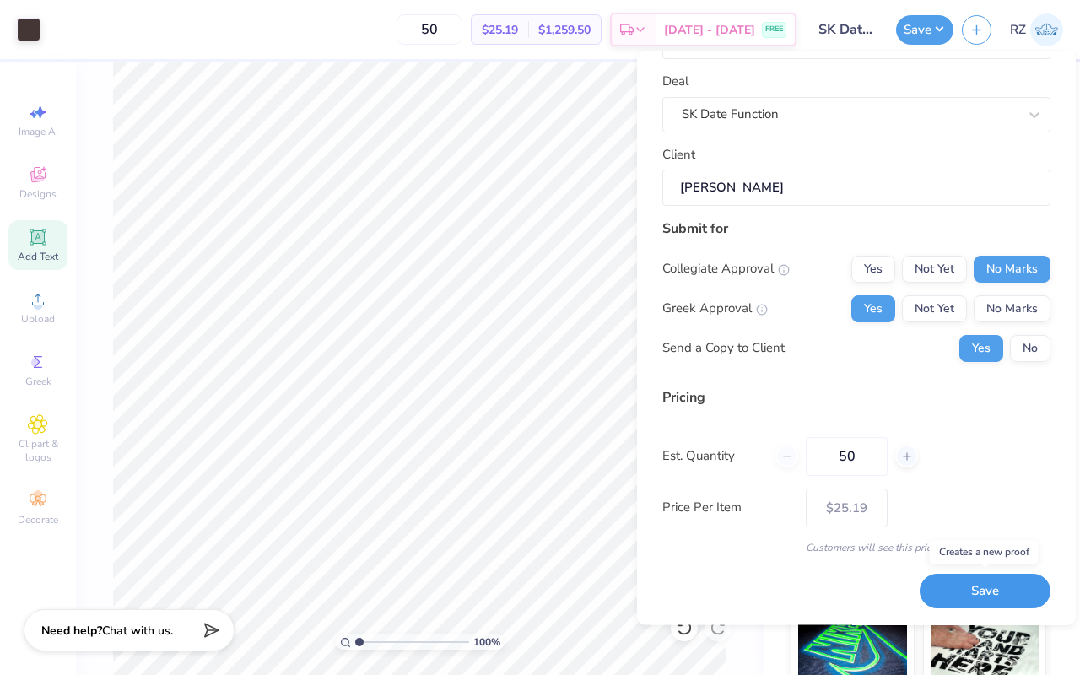
click at [974, 587] on button "Save" at bounding box center [985, 592] width 131 height 35
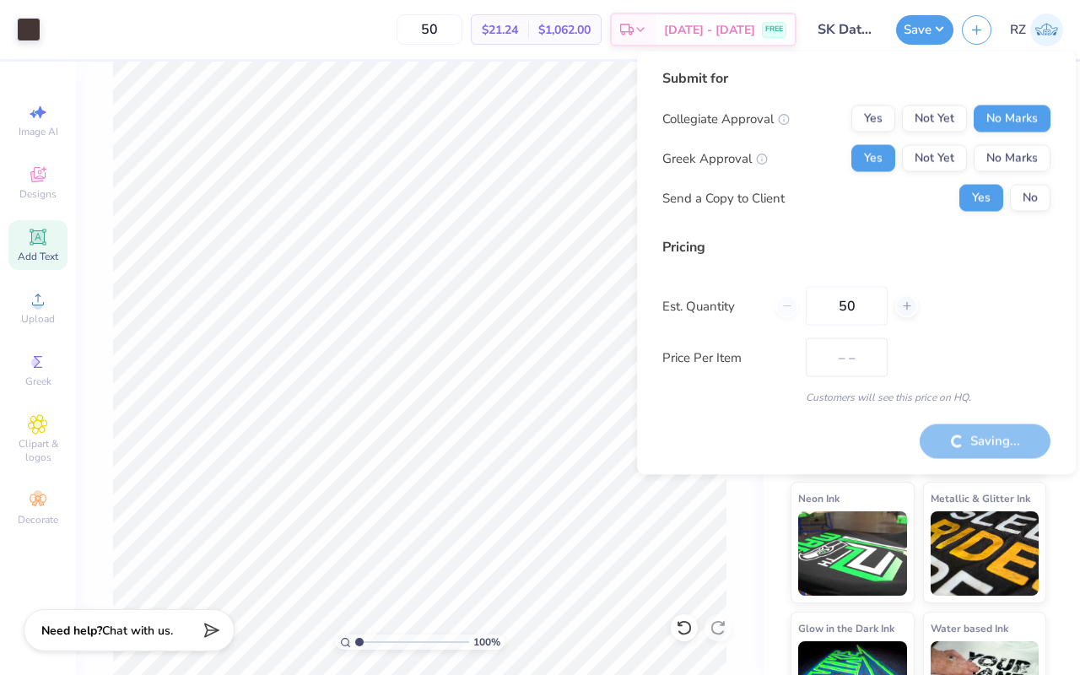
type input "$25.19"
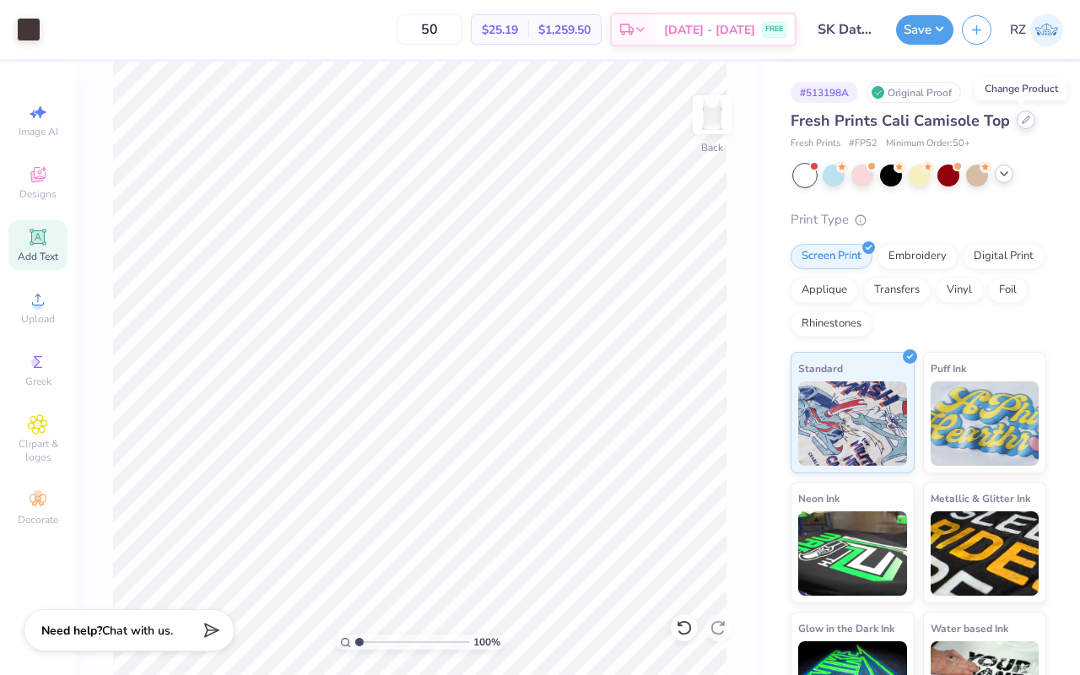
click at [1022, 122] on icon at bounding box center [1026, 120] width 8 height 8
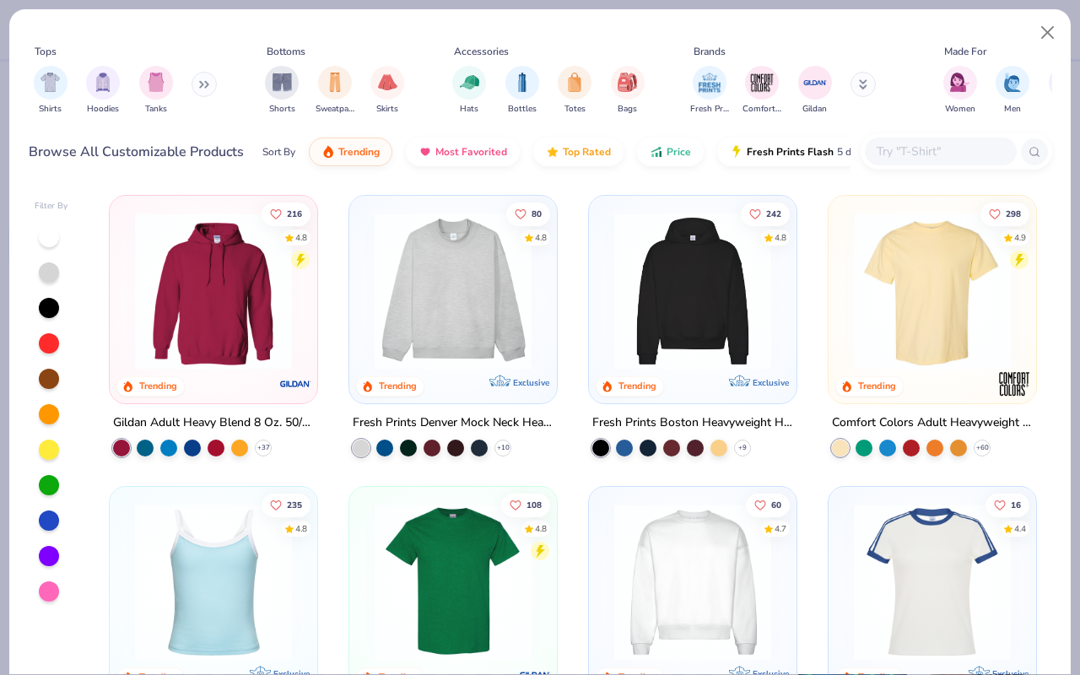
click at [919, 147] on input "text" at bounding box center [940, 151] width 130 height 19
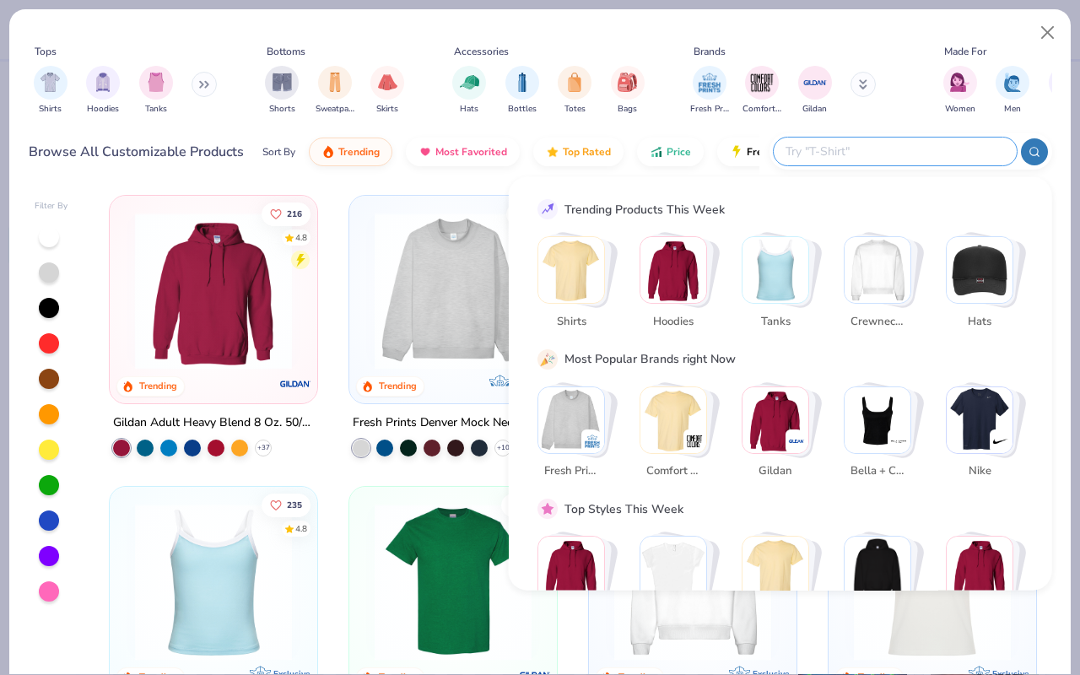
click at [772, 283] on img "Stack Card Button Tanks" at bounding box center [775, 270] width 66 height 66
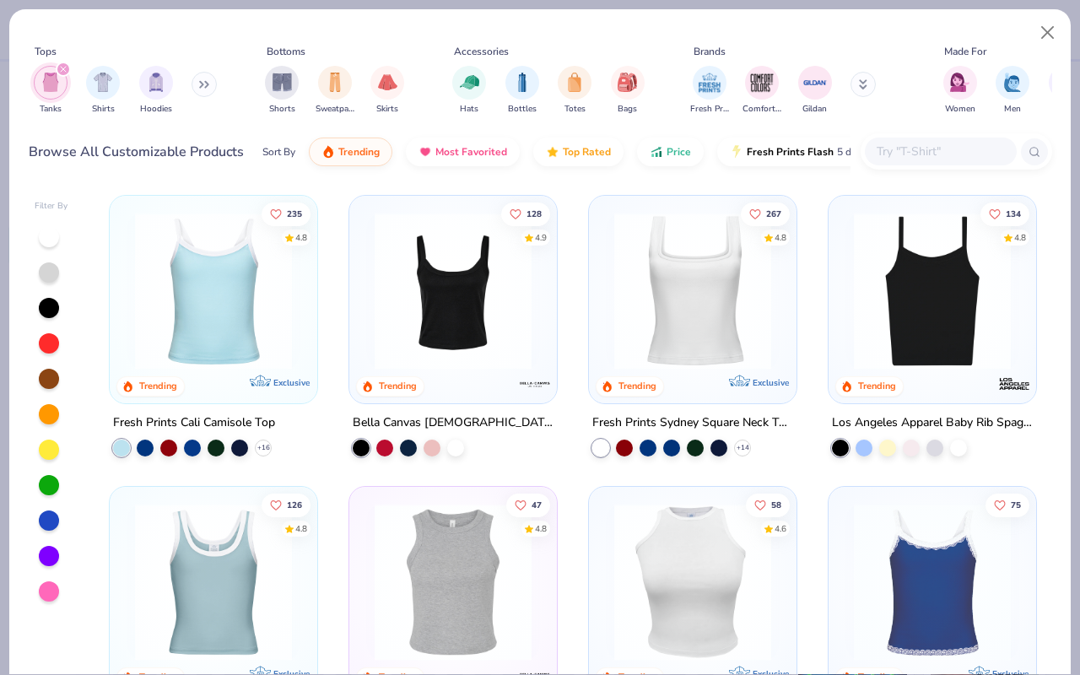
click at [1058, 567] on div "Filter By 235 4.8 Trending Exclusive Fresh Prints Cali Camisole Top + 16 128 4.…" at bounding box center [539, 428] width 1061 height 492
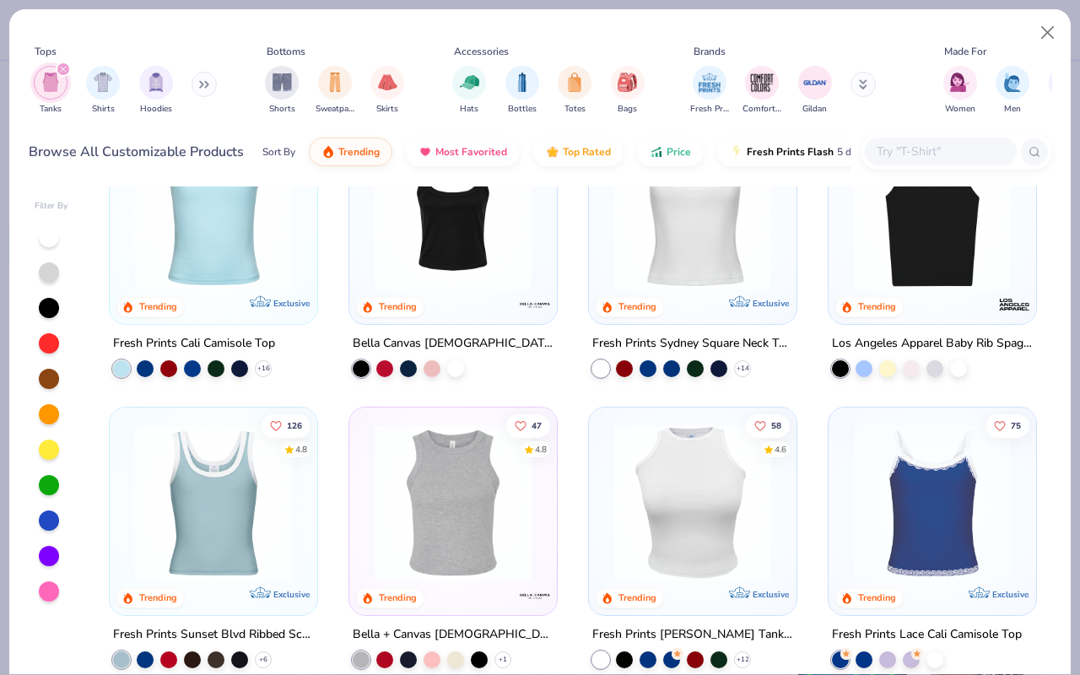
drag, startPoint x: 814, startPoint y: 472, endPoint x: 1001, endPoint y: 672, distance: 274.0
click at [1003, 674] on div "Tops Tanks Shirts Hoodies Bottoms Shorts Sweatpants Skirts Accessories Hats Bot…" at bounding box center [539, 341] width 1063 height 666
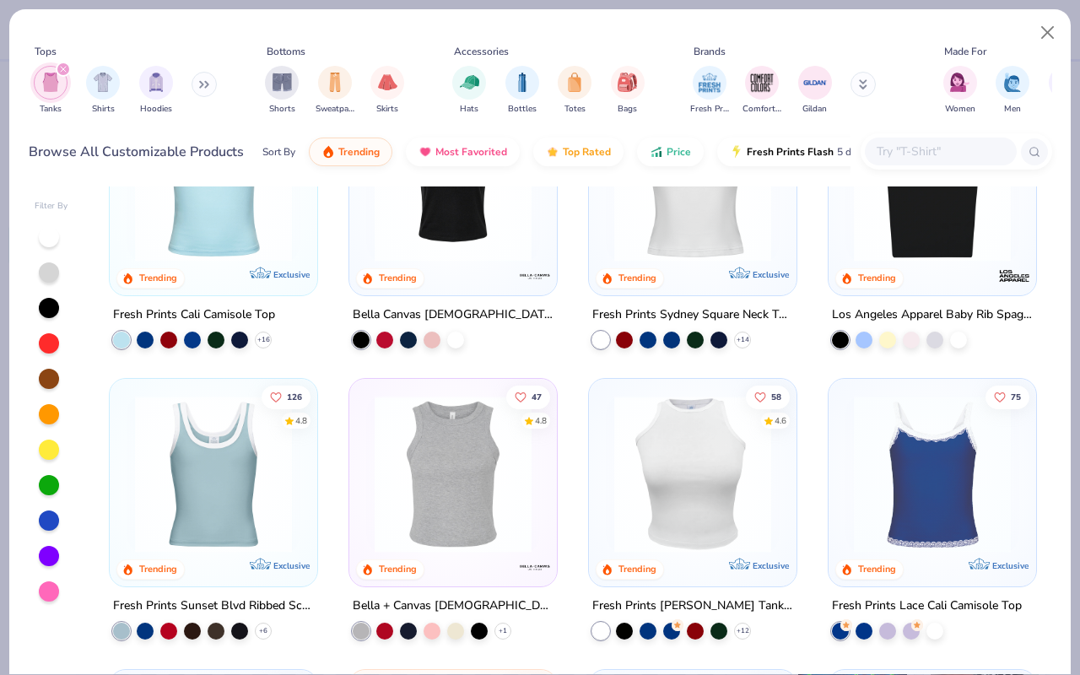
click at [472, 236] on img at bounding box center [453, 183] width 174 height 157
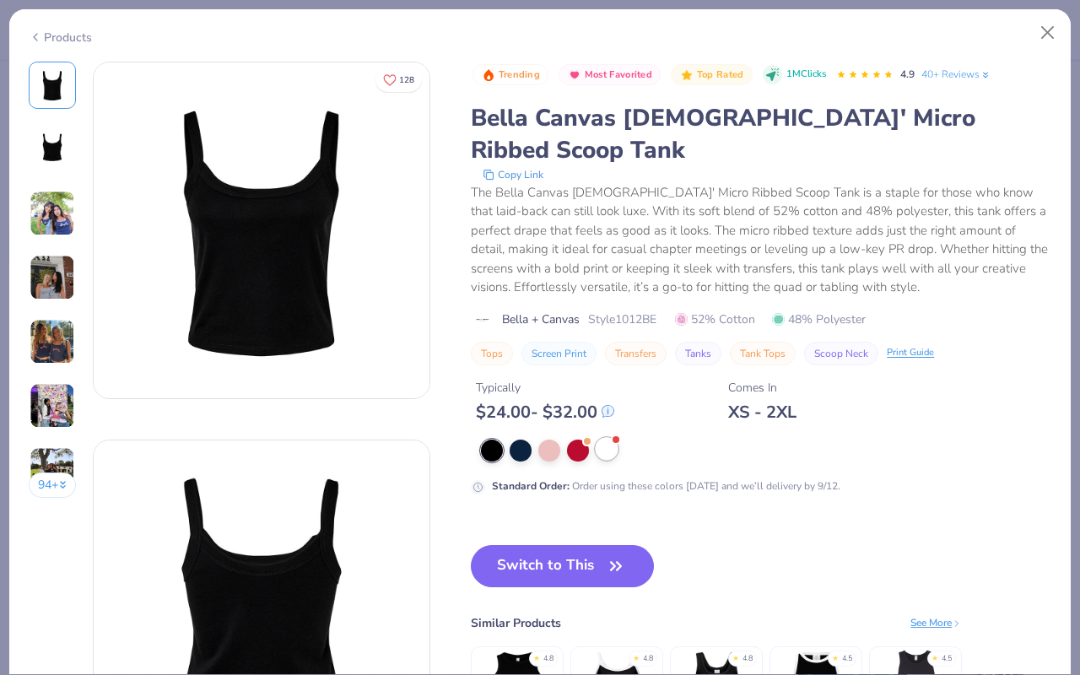
click at [611, 438] on div at bounding box center [607, 449] width 22 height 22
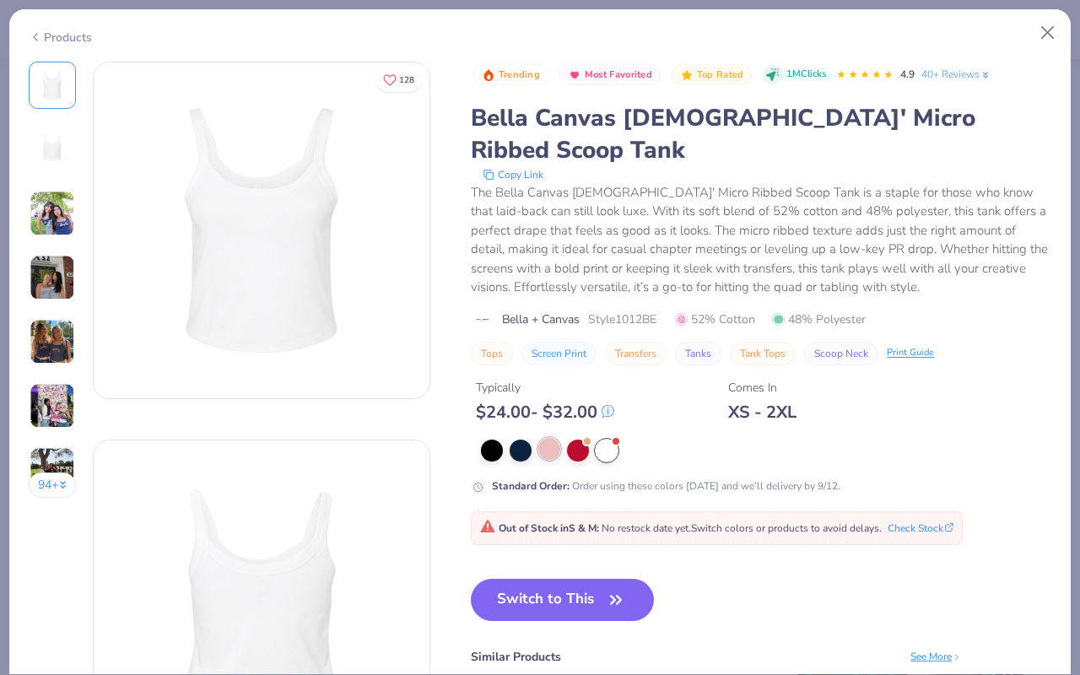
click at [555, 438] on div at bounding box center [549, 449] width 22 height 22
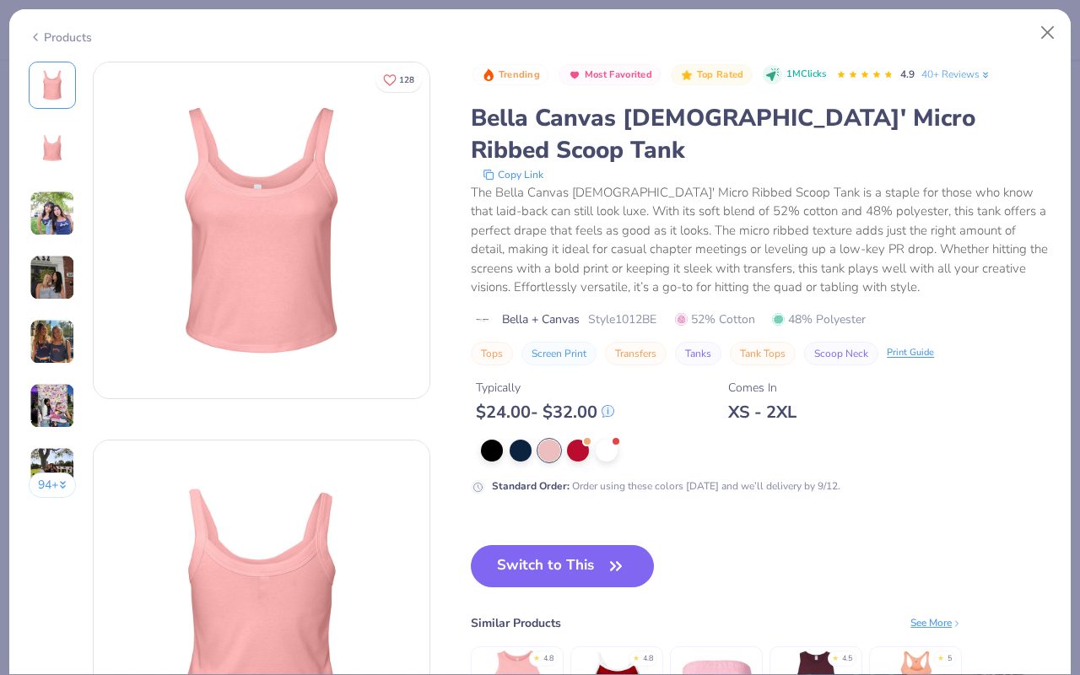
click at [53, 480] on button "94 +" at bounding box center [53, 484] width 48 height 25
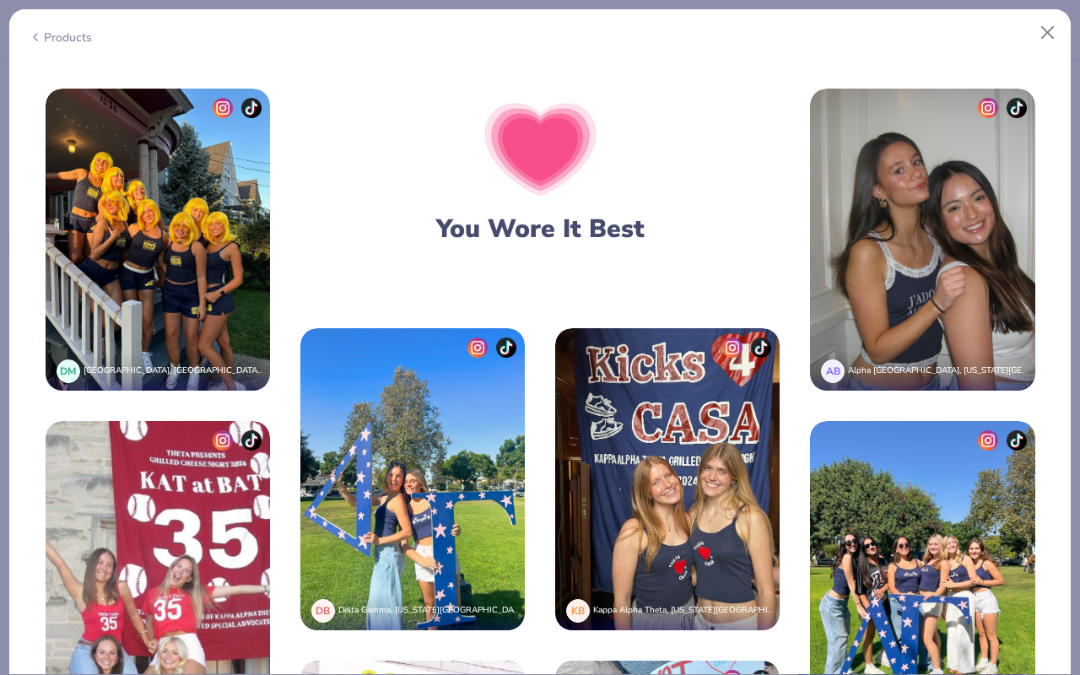
scroll to position [2770, 0]
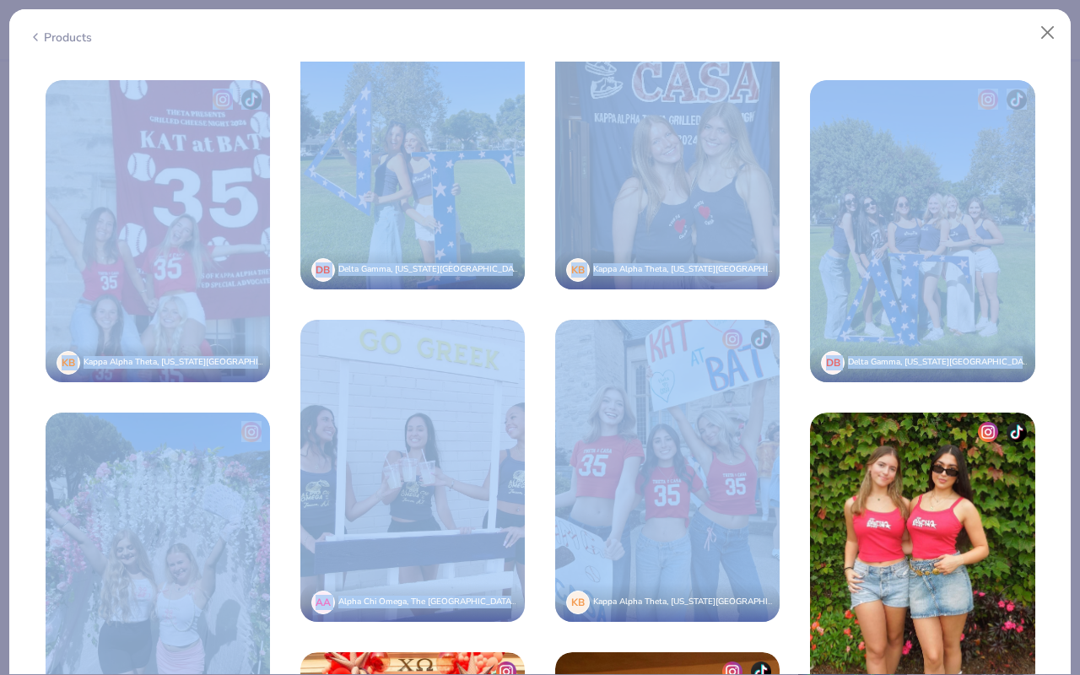
drag, startPoint x: 785, startPoint y: 262, endPoint x: 764, endPoint y: 672, distance: 410.5
click at [766, 674] on div "Products 94 + 128 DB Delta Gamma, [US_STATE][GEOGRAPHIC_DATA], [GEOGRAPHIC_DATA…" at bounding box center [539, 341] width 1063 height 666
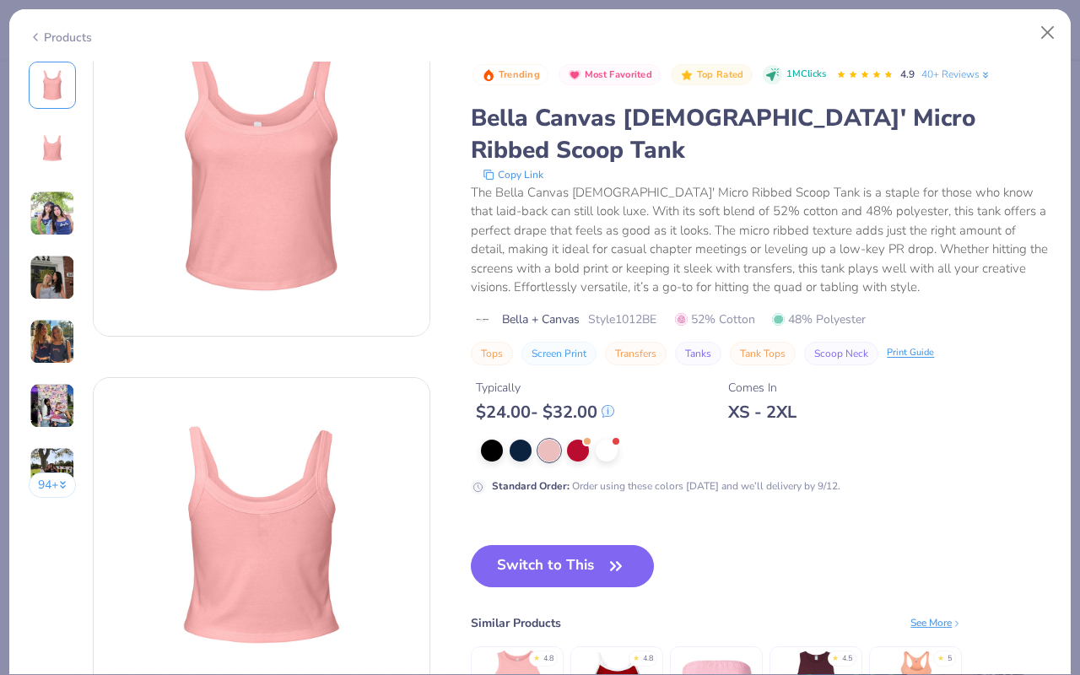
scroll to position [0, 0]
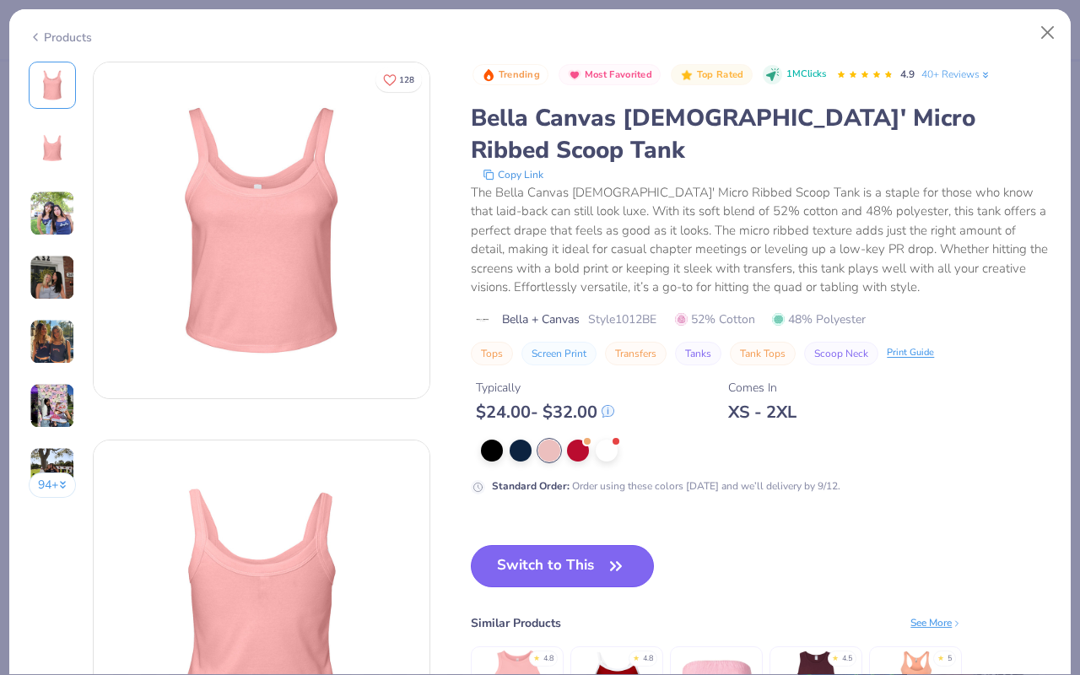
click at [521, 545] on button "Switch to This" at bounding box center [562, 566] width 183 height 42
click at [611, 554] on icon "button" at bounding box center [616, 566] width 24 height 24
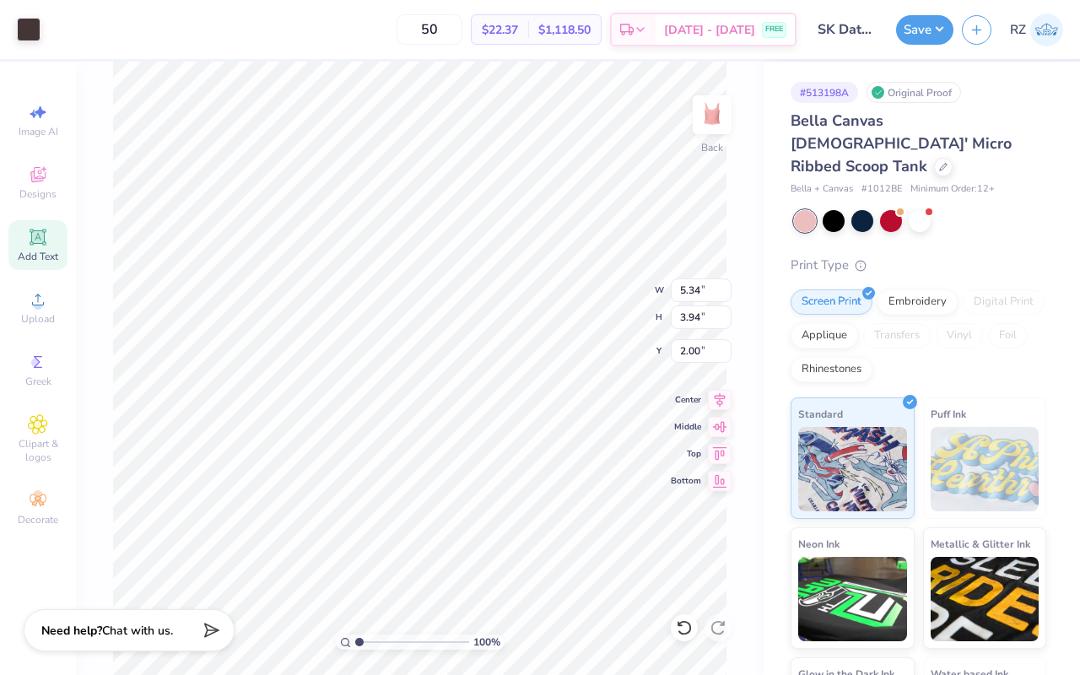
type input "2.00"
type input "4.75"
type input "3.50"
type input "2.00"
type input "1.22"
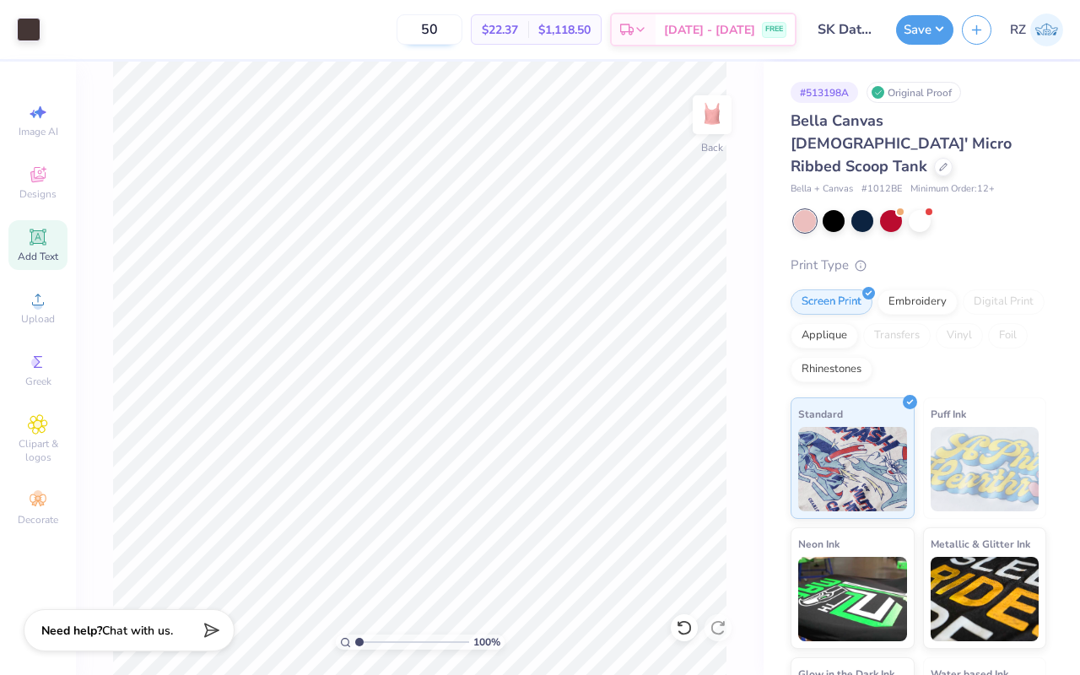
click at [462, 30] on input "50" at bounding box center [430, 29] width 66 height 30
type input "5"
type input "12"
click at [919, 208] on div at bounding box center [920, 219] width 22 height 22
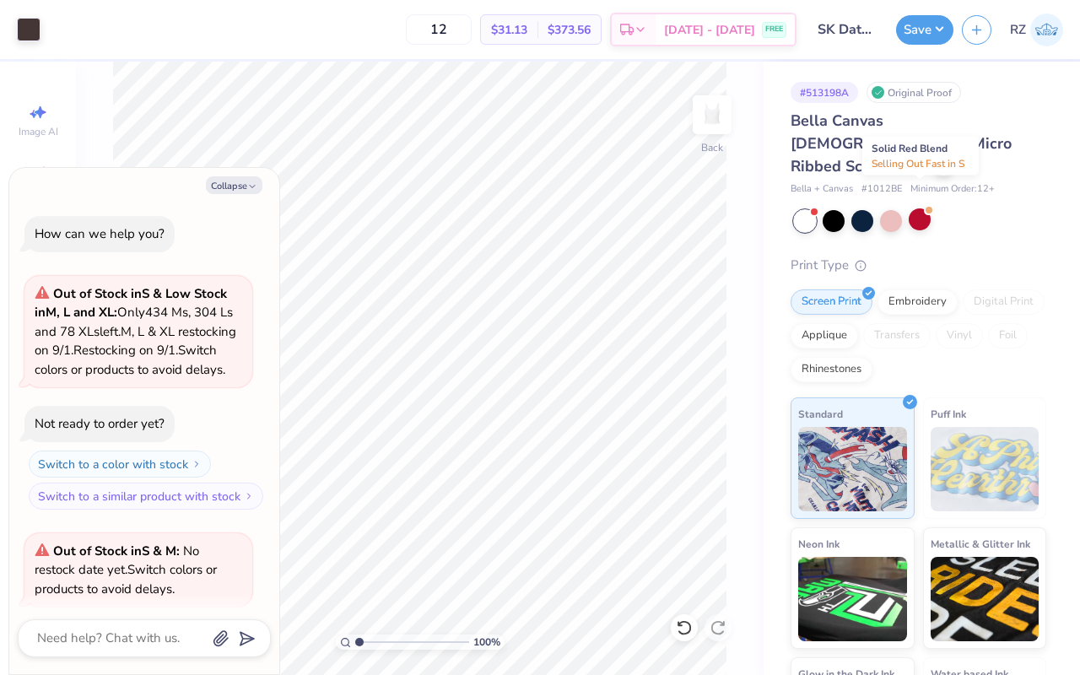
scroll to position [150, 0]
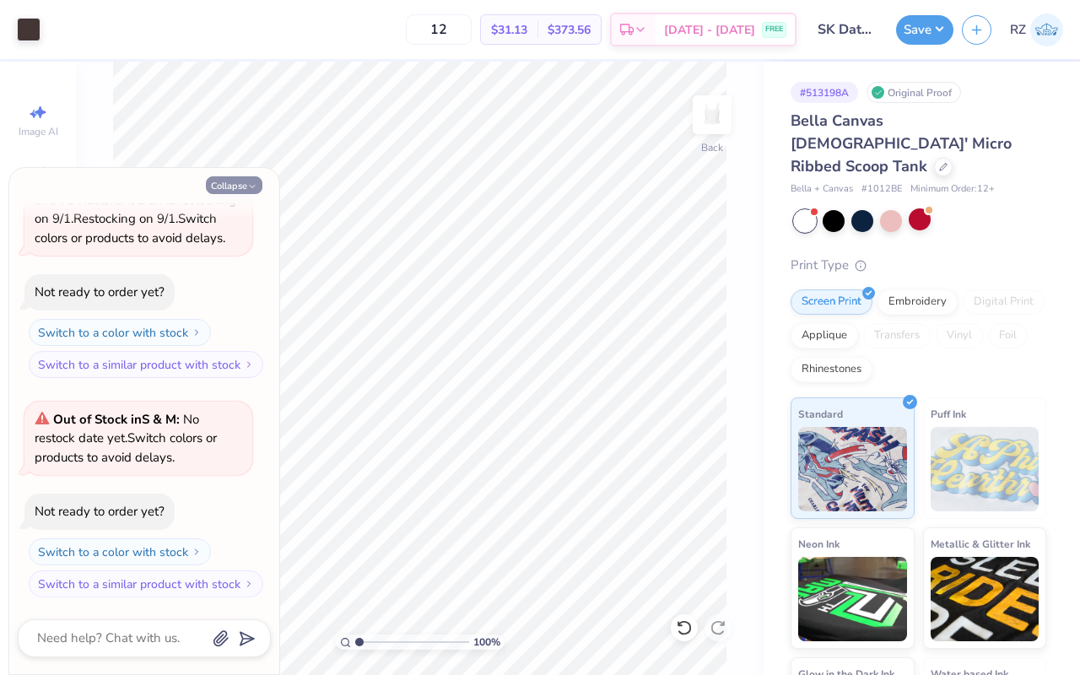
click at [236, 180] on button "Collapse" at bounding box center [234, 185] width 57 height 18
type textarea "x"
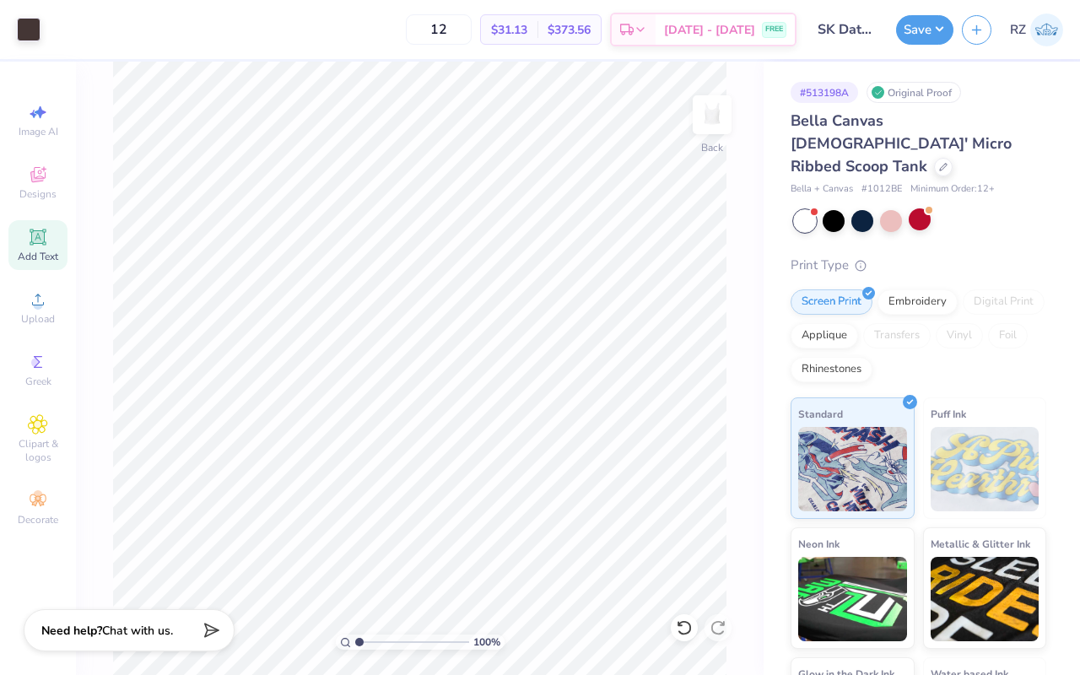
click at [819, 210] on div at bounding box center [920, 221] width 252 height 22
click at [835, 208] on div at bounding box center [834, 219] width 22 height 22
click at [865, 208] on div at bounding box center [862, 219] width 22 height 22
click at [464, 19] on input "12" at bounding box center [439, 29] width 66 height 30
click at [472, 30] on input "12" at bounding box center [439, 29] width 66 height 30
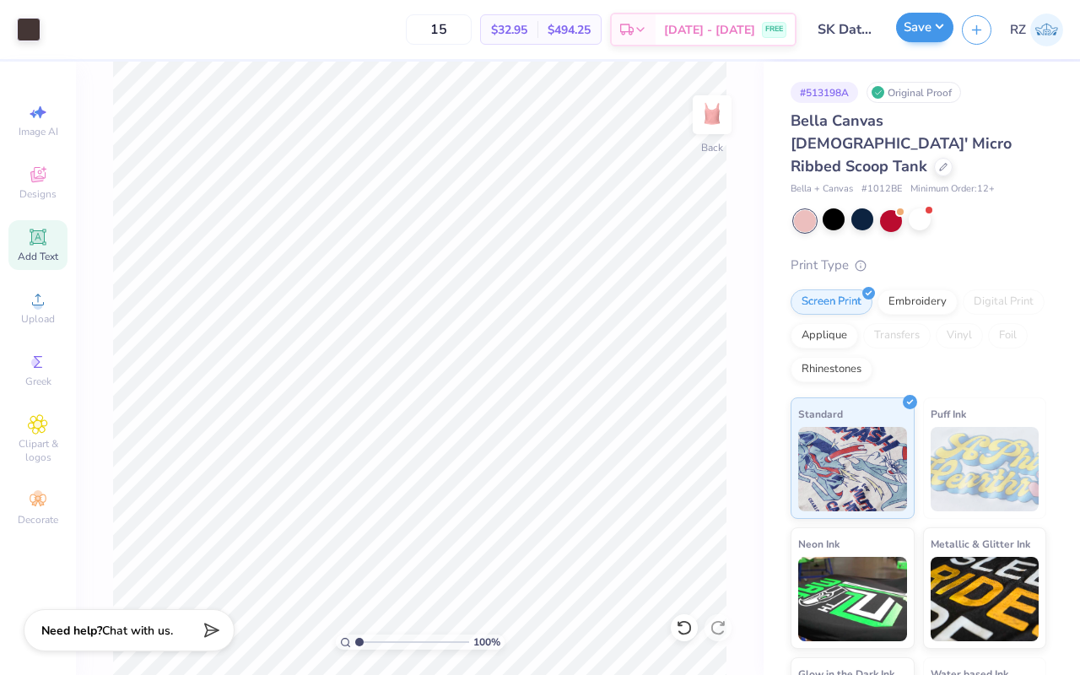
type input "15"
click at [921, 29] on button "Save" at bounding box center [924, 28] width 57 height 30
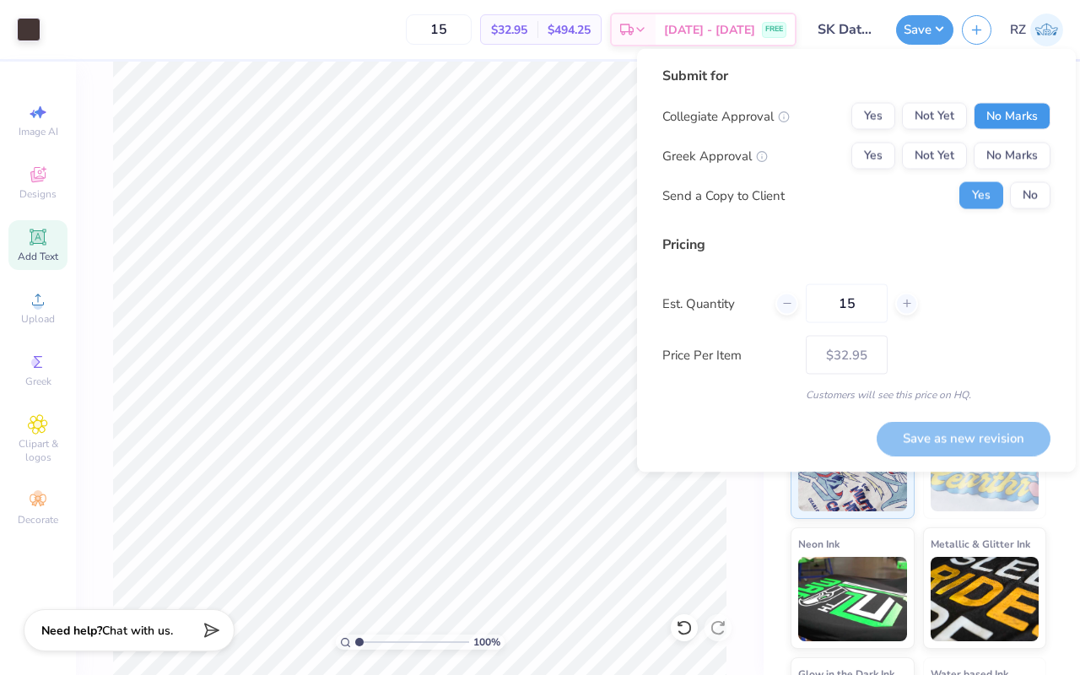
click at [1017, 107] on button "No Marks" at bounding box center [1012, 116] width 77 height 27
click at [886, 154] on button "Yes" at bounding box center [873, 156] width 44 height 27
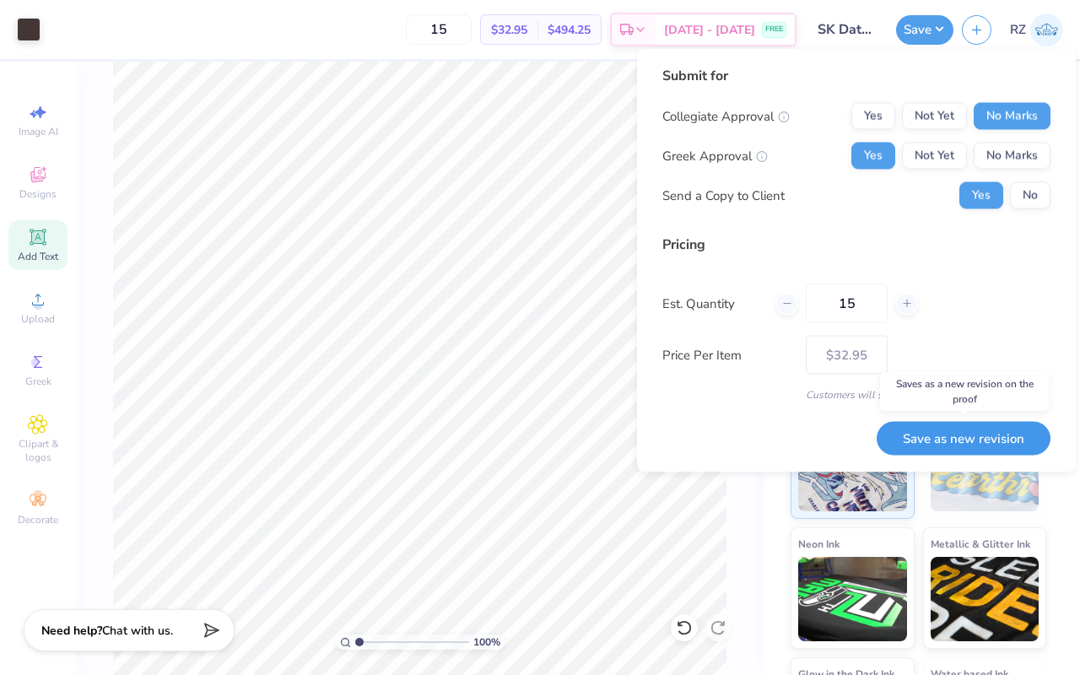
click at [929, 443] on button "Save as new revision" at bounding box center [964, 438] width 174 height 35
type input "$32.95"
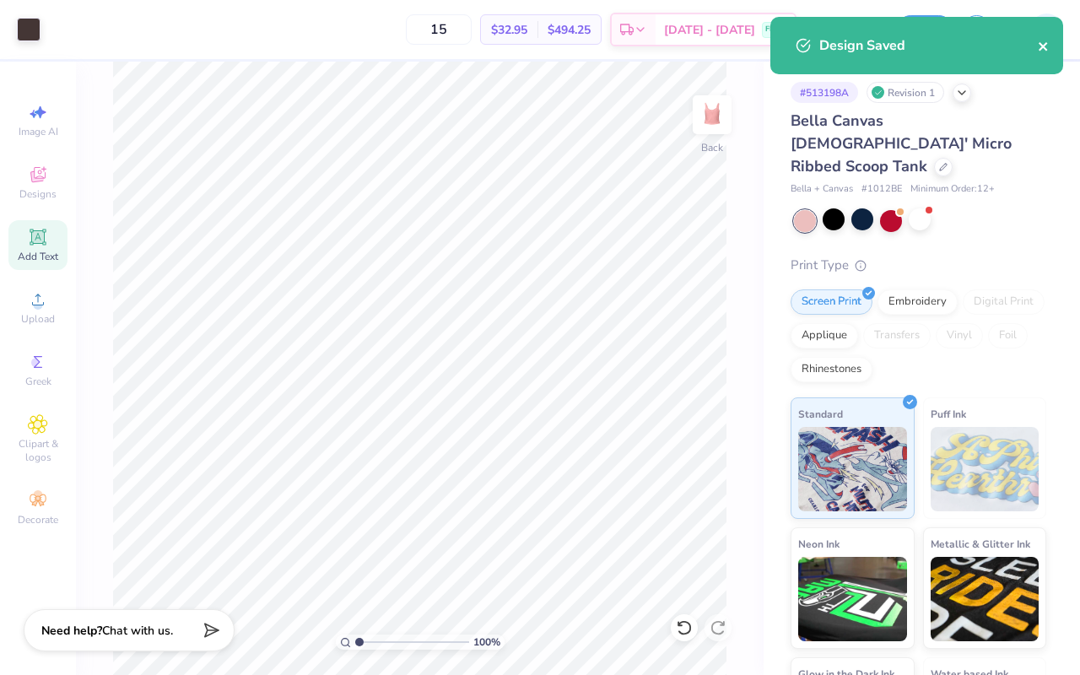
click at [1044, 50] on icon "close" at bounding box center [1044, 46] width 12 height 13
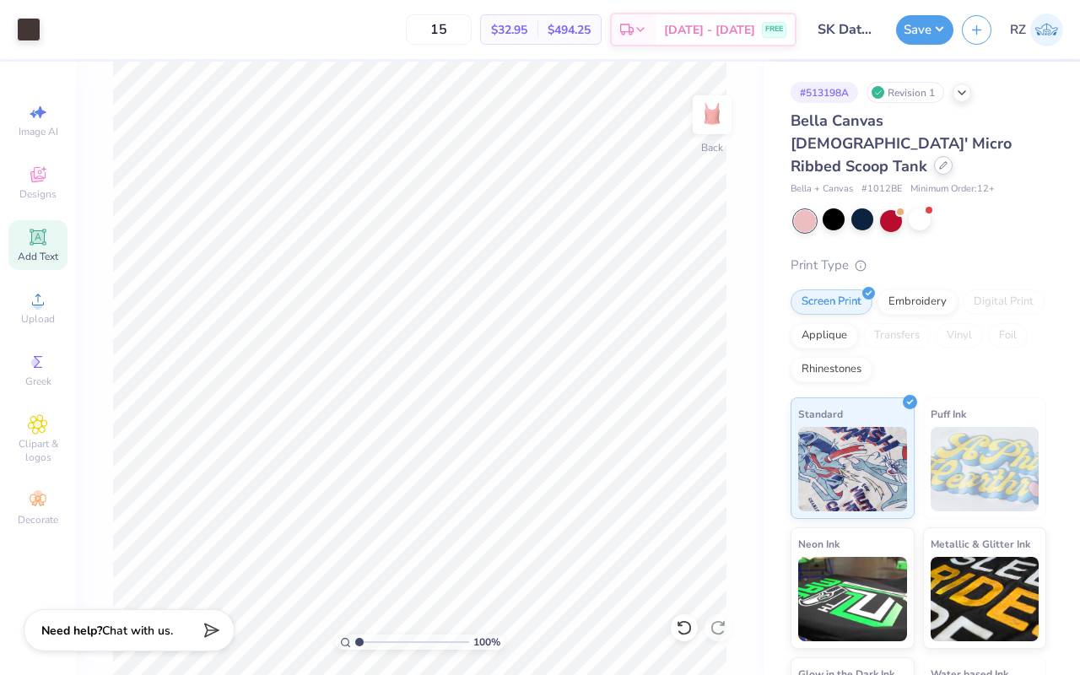
click at [940, 162] on icon at bounding box center [943, 165] width 7 height 7
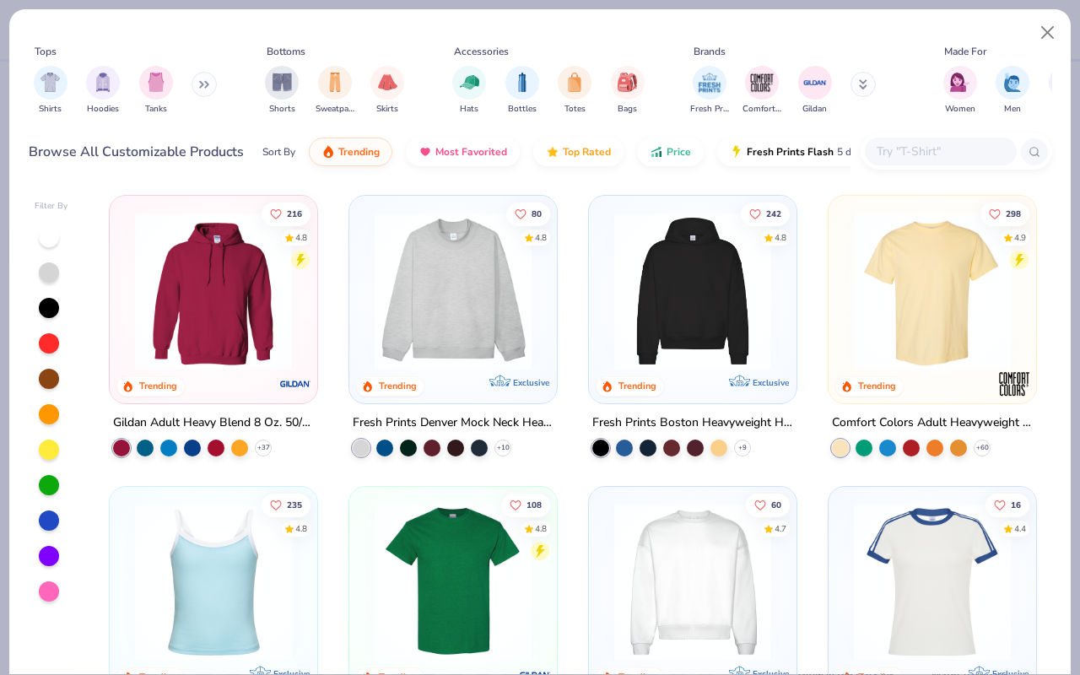
click at [919, 150] on input "text" at bounding box center [940, 151] width 130 height 19
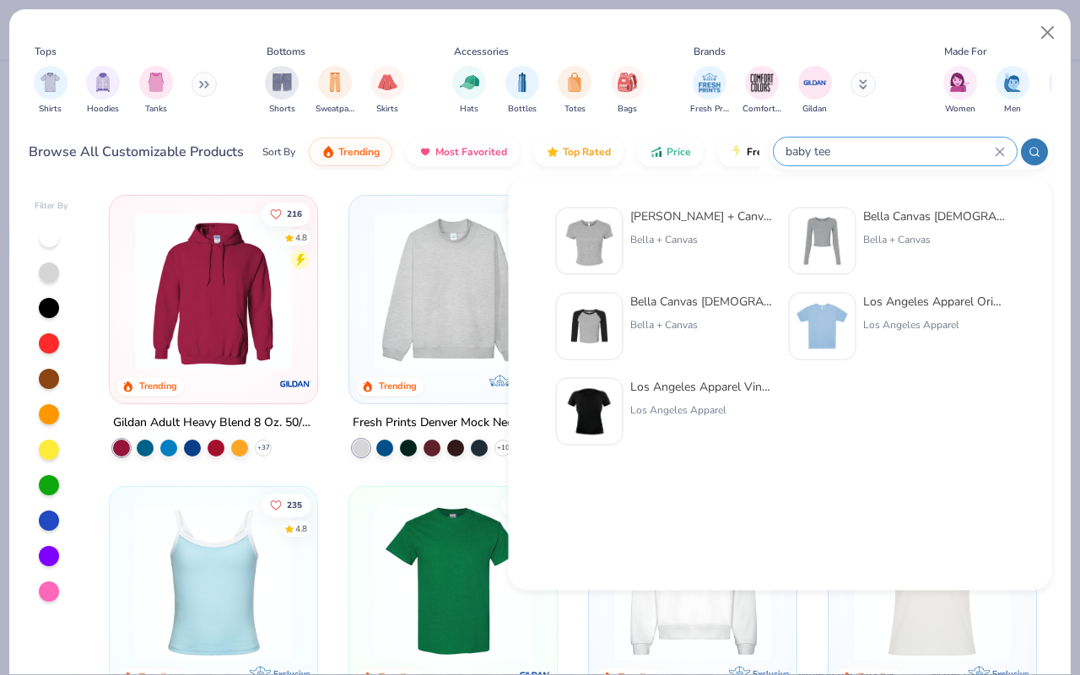
type input "baby tee"
click at [618, 231] on div at bounding box center [589, 241] width 67 height 67
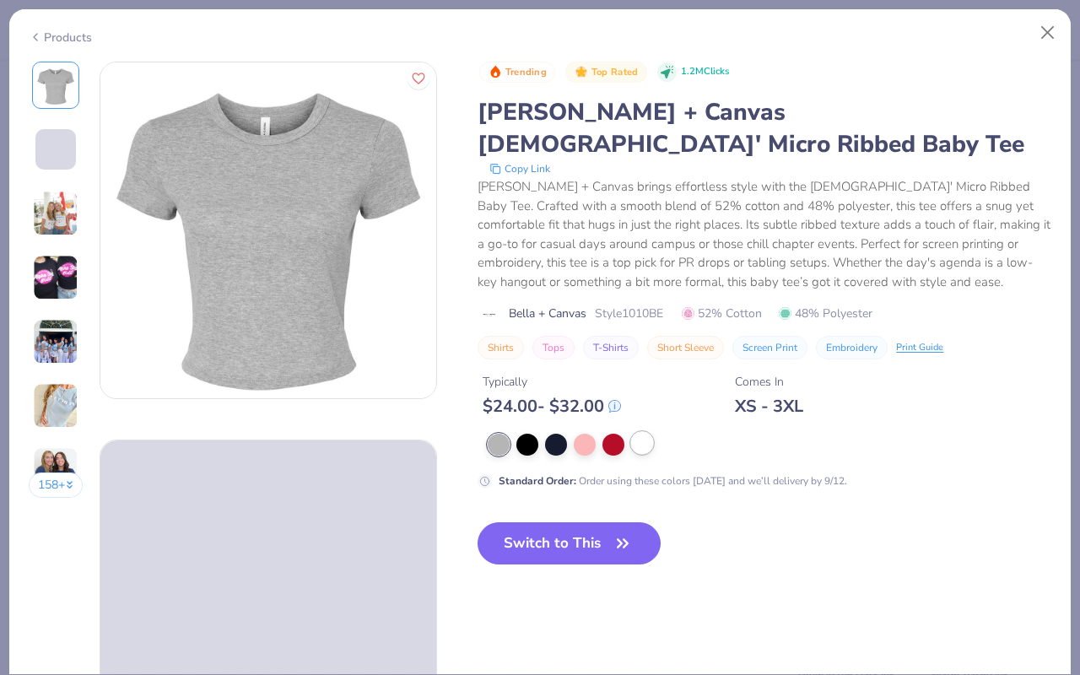
click at [646, 432] on div at bounding box center [642, 443] width 22 height 22
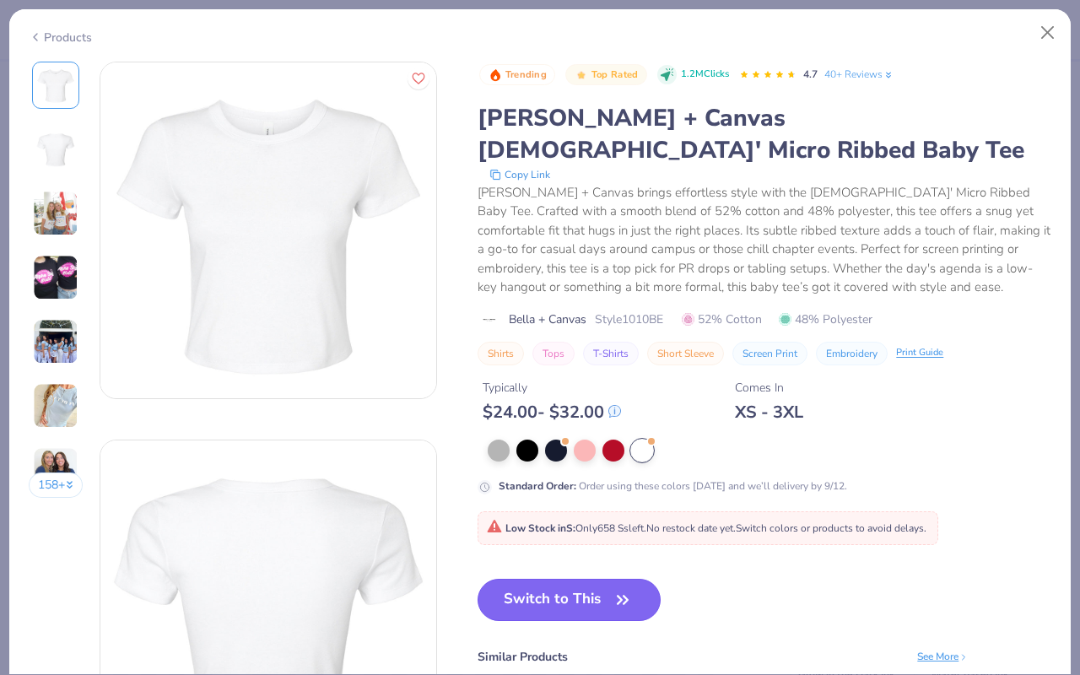
click at [589, 579] on button "Switch to This" at bounding box center [568, 600] width 183 height 42
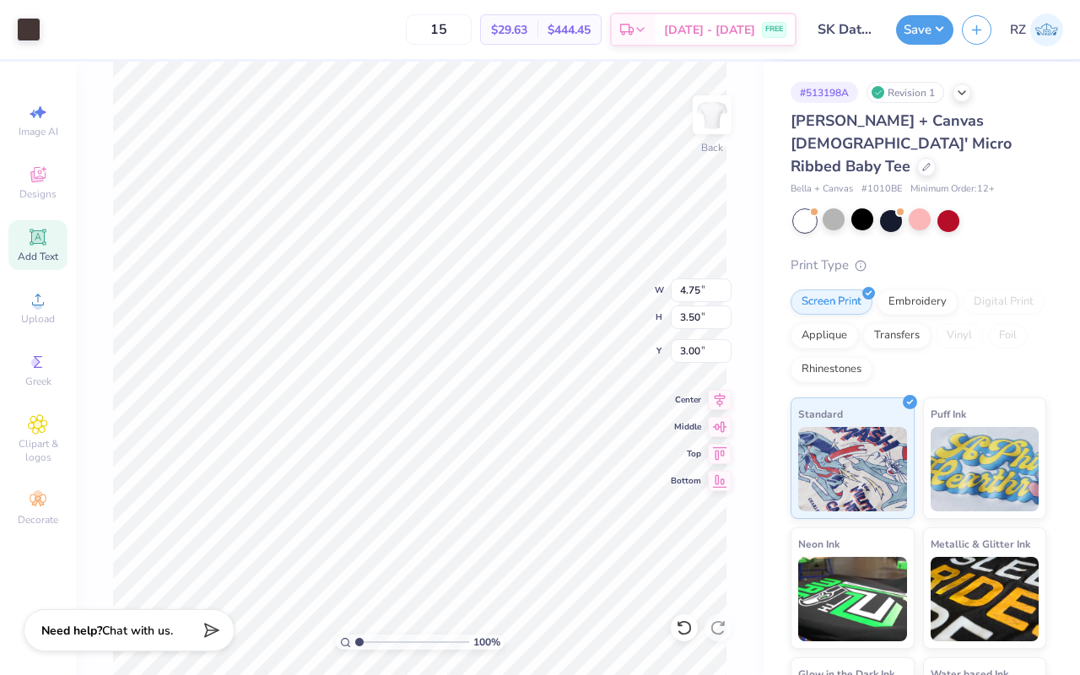
type input "3.00"
click at [919, 34] on button "Save" at bounding box center [924, 28] width 57 height 30
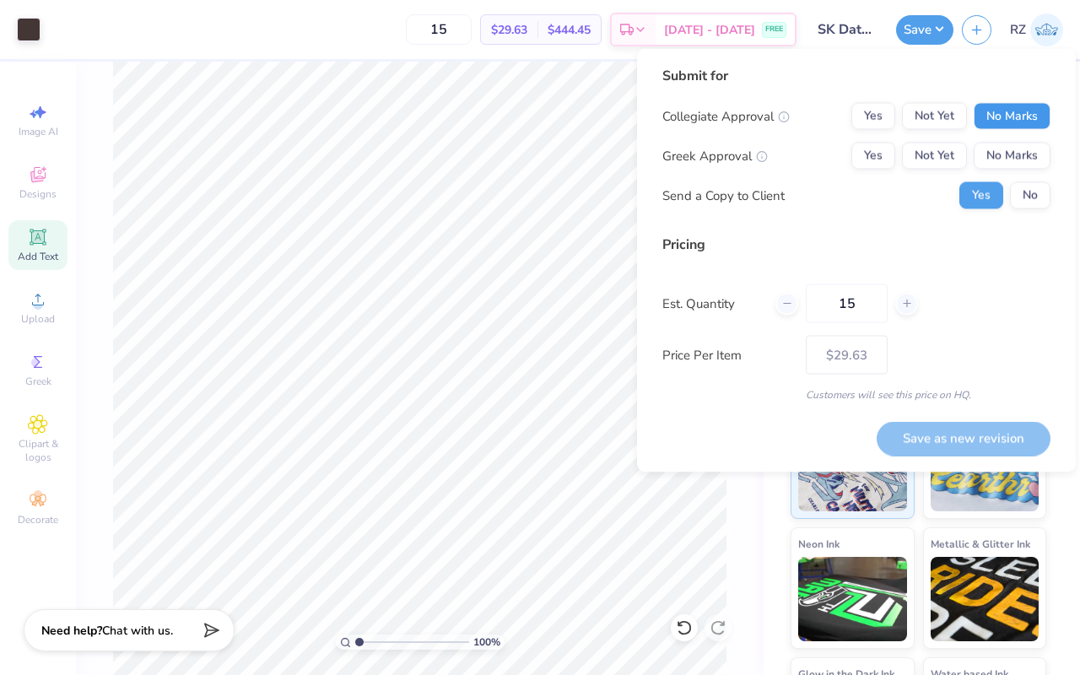
click at [1013, 121] on button "No Marks" at bounding box center [1012, 116] width 77 height 27
click at [881, 159] on button "Yes" at bounding box center [873, 156] width 44 height 27
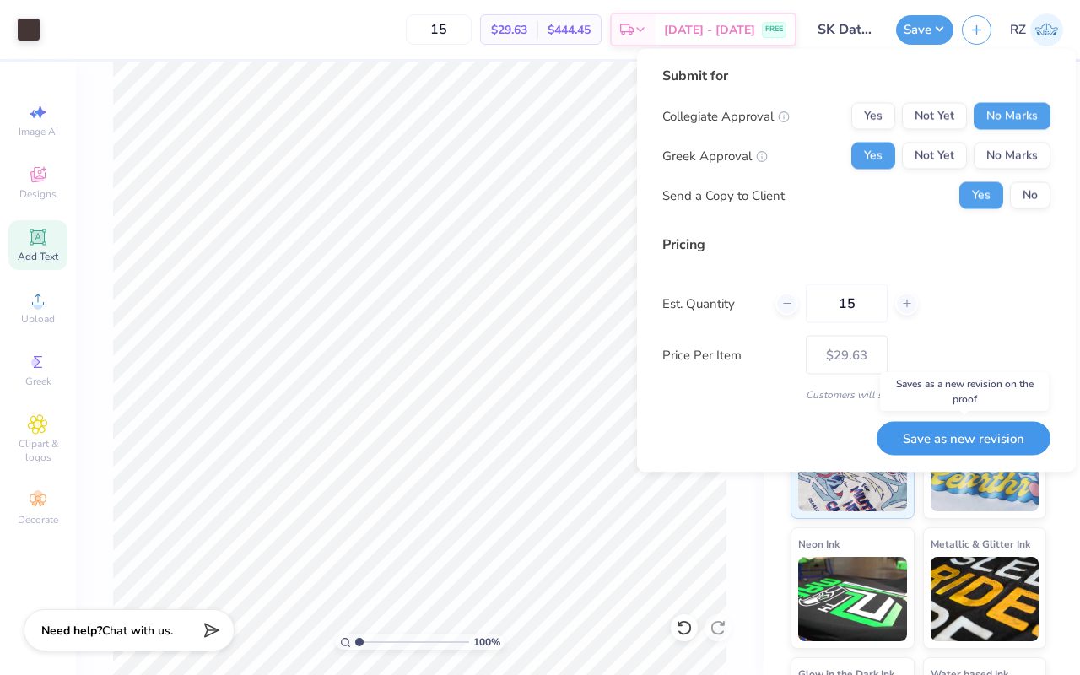
click at [946, 435] on button "Save as new revision" at bounding box center [964, 438] width 174 height 35
type input "$29.63"
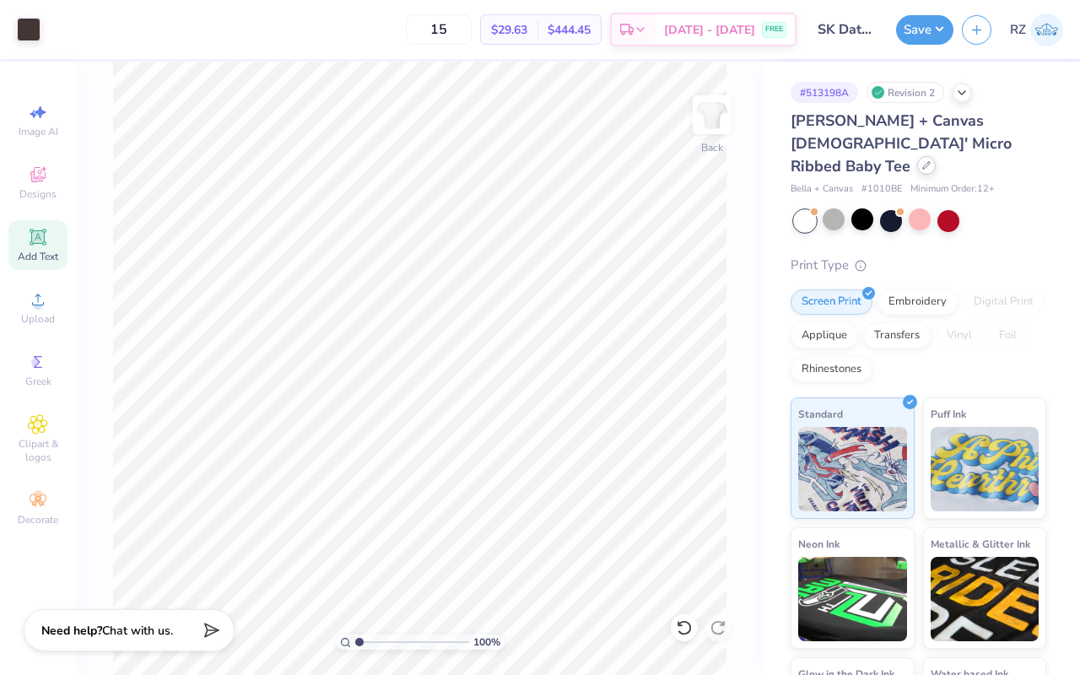
click at [873, 151] on div "[PERSON_NAME] + Canvas [DEMOGRAPHIC_DATA]' Micro Ribbed Baby Tee" at bounding box center [918, 144] width 256 height 68
click at [922, 161] on icon at bounding box center [926, 165] width 8 height 8
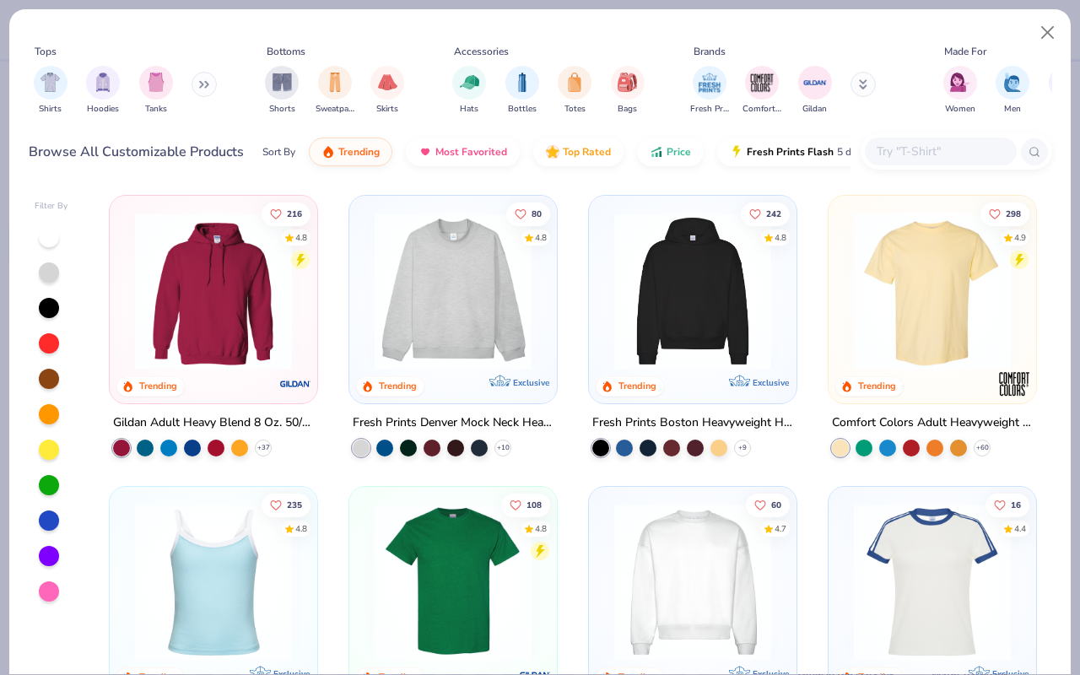
click at [894, 154] on input "text" at bounding box center [940, 151] width 130 height 19
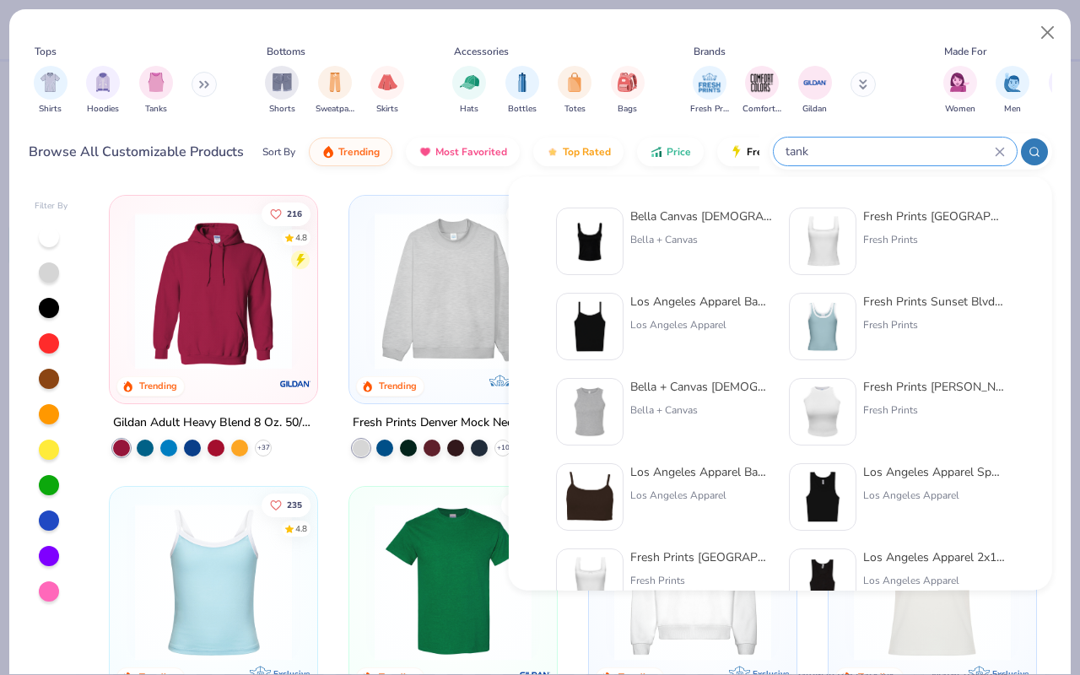
type input "tank"
click at [831, 494] on img at bounding box center [822, 497] width 52 height 52
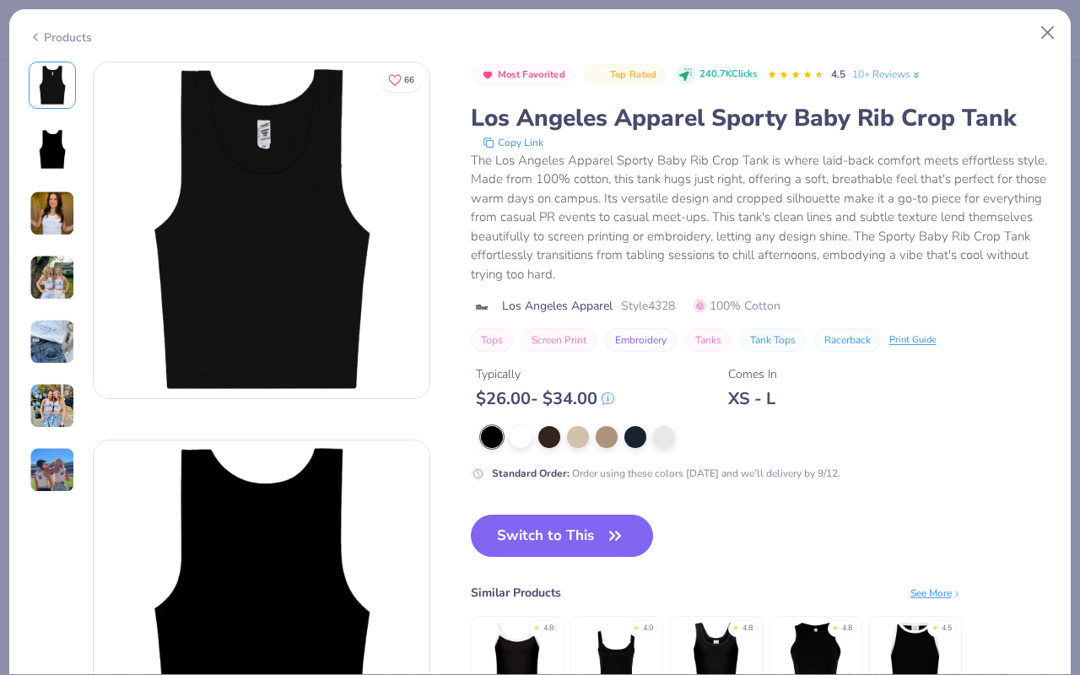
click at [51, 281] on img at bounding box center [53, 278] width 46 height 46
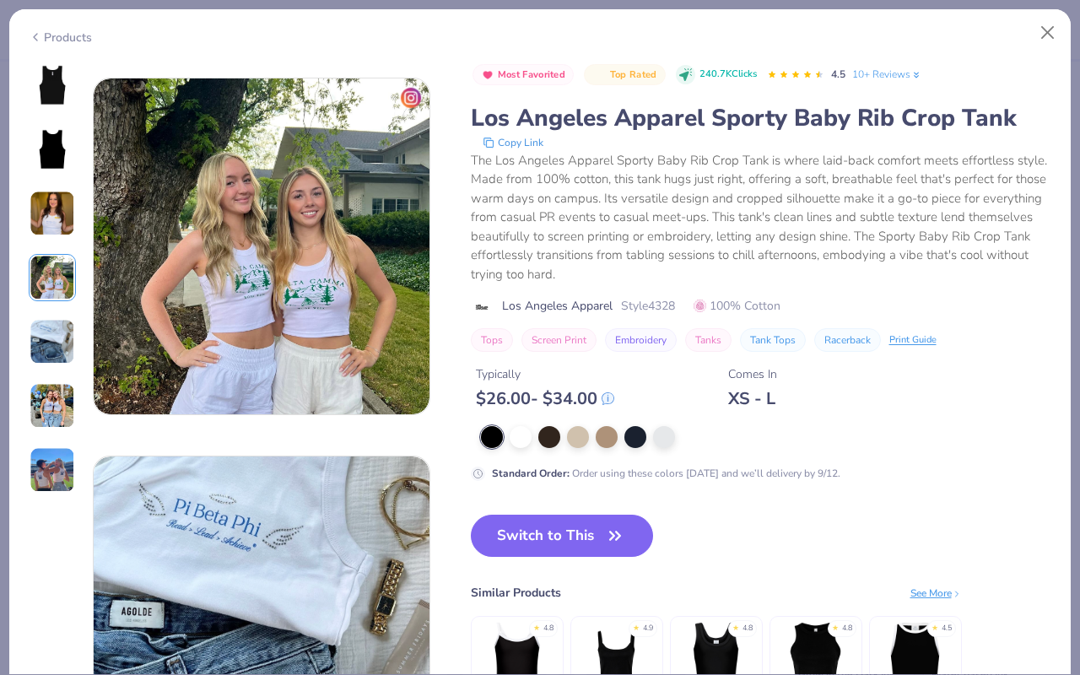
scroll to position [1134, 0]
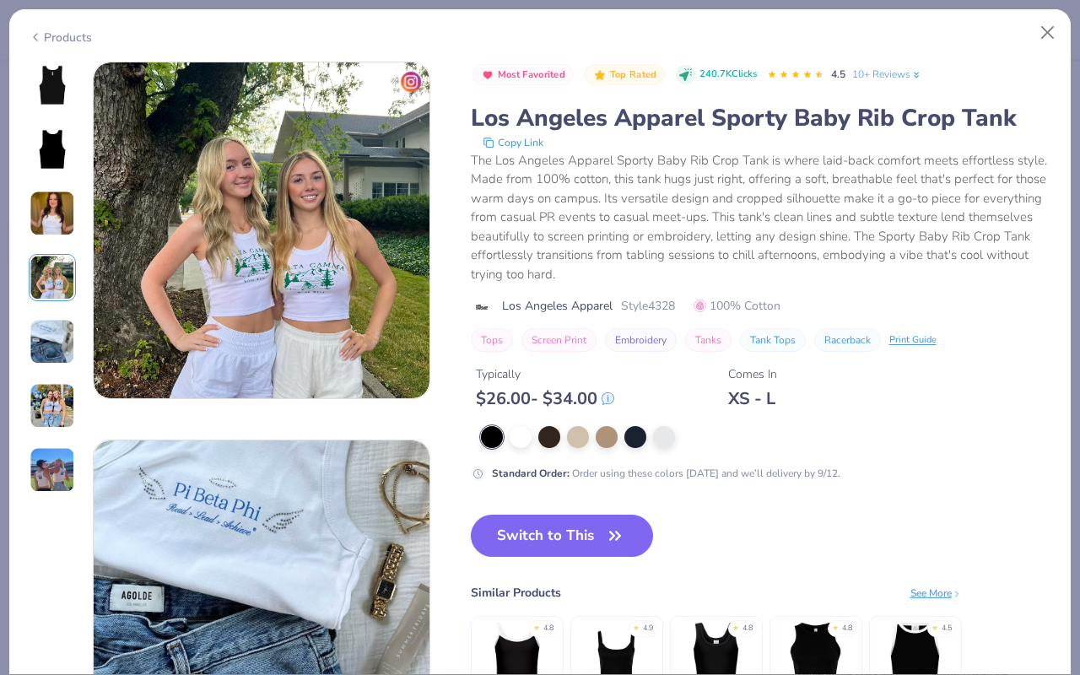
click at [59, 96] on img at bounding box center [52, 85] width 40 height 40
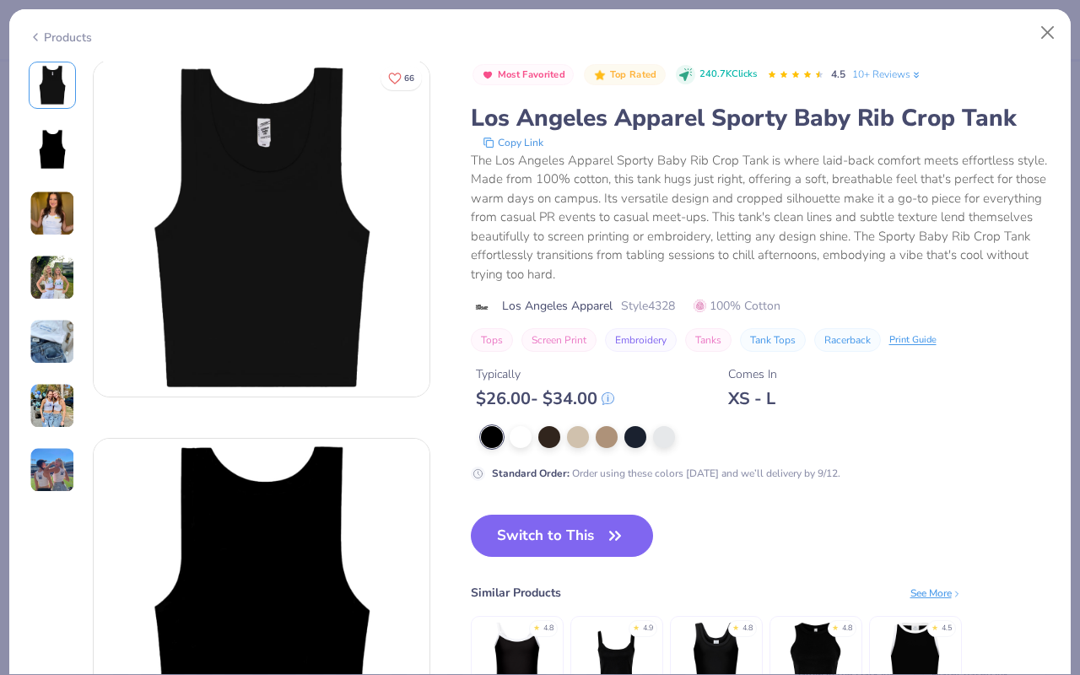
scroll to position [0, 0]
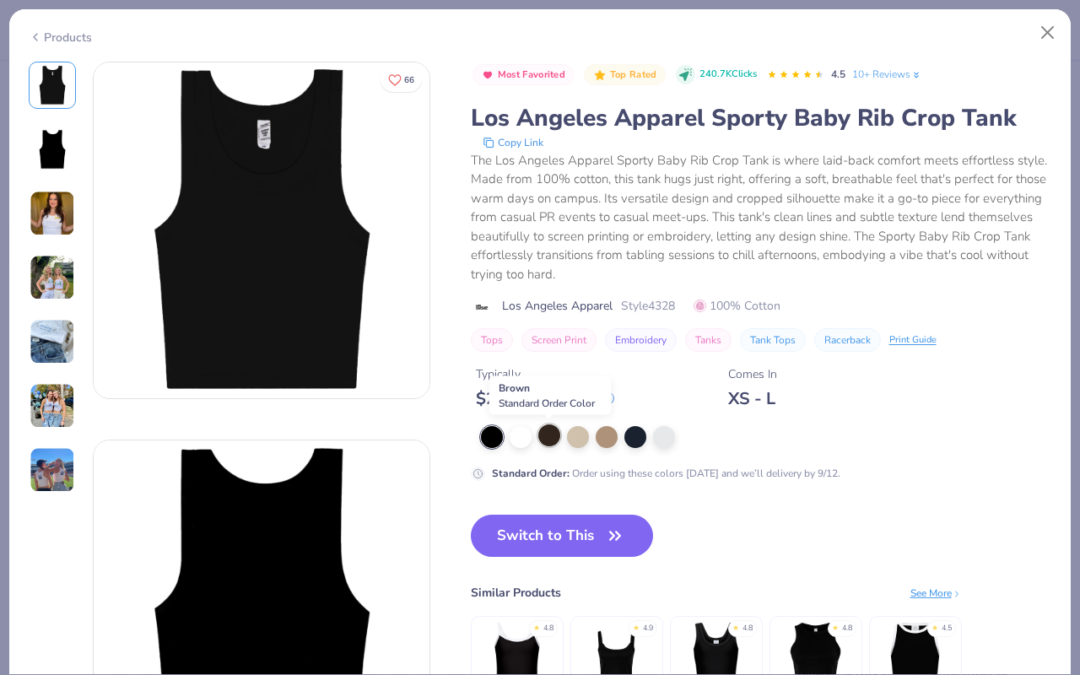
click at [545, 440] on div at bounding box center [549, 435] width 22 height 22
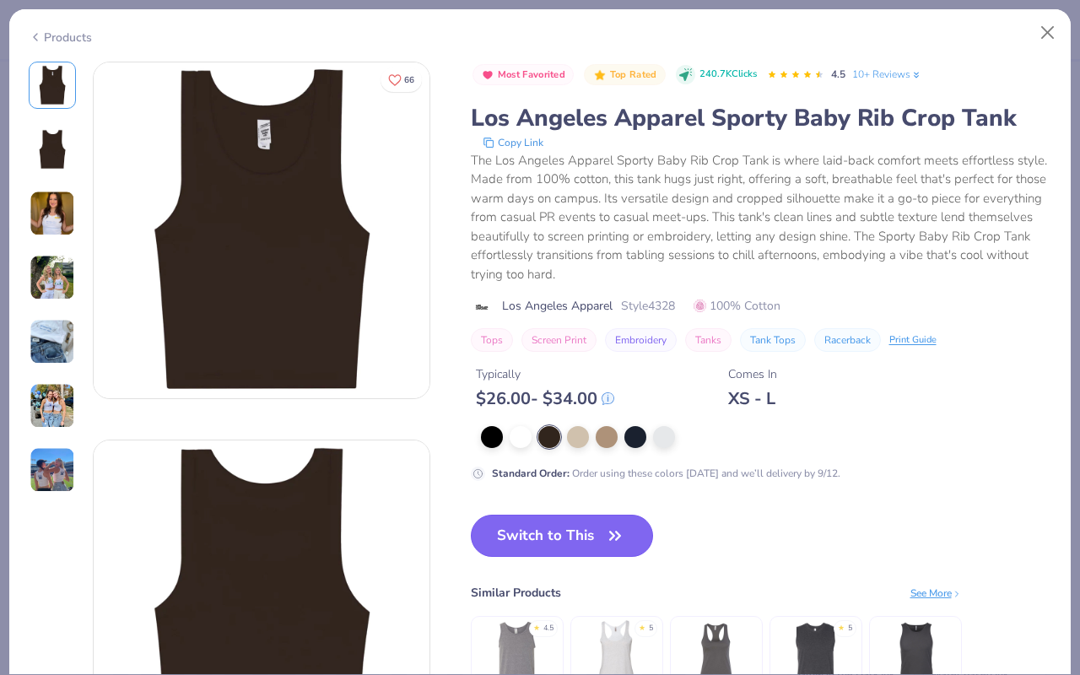
click at [539, 537] on button "Switch to This" at bounding box center [562, 536] width 183 height 42
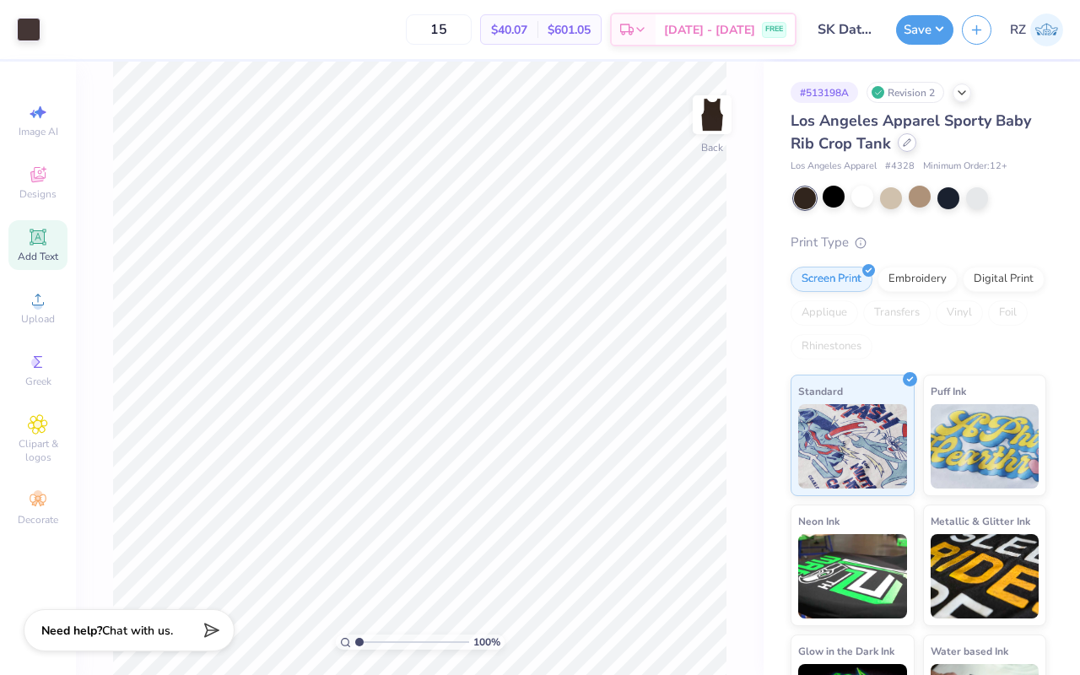
click at [903, 138] on icon at bounding box center [907, 142] width 8 height 8
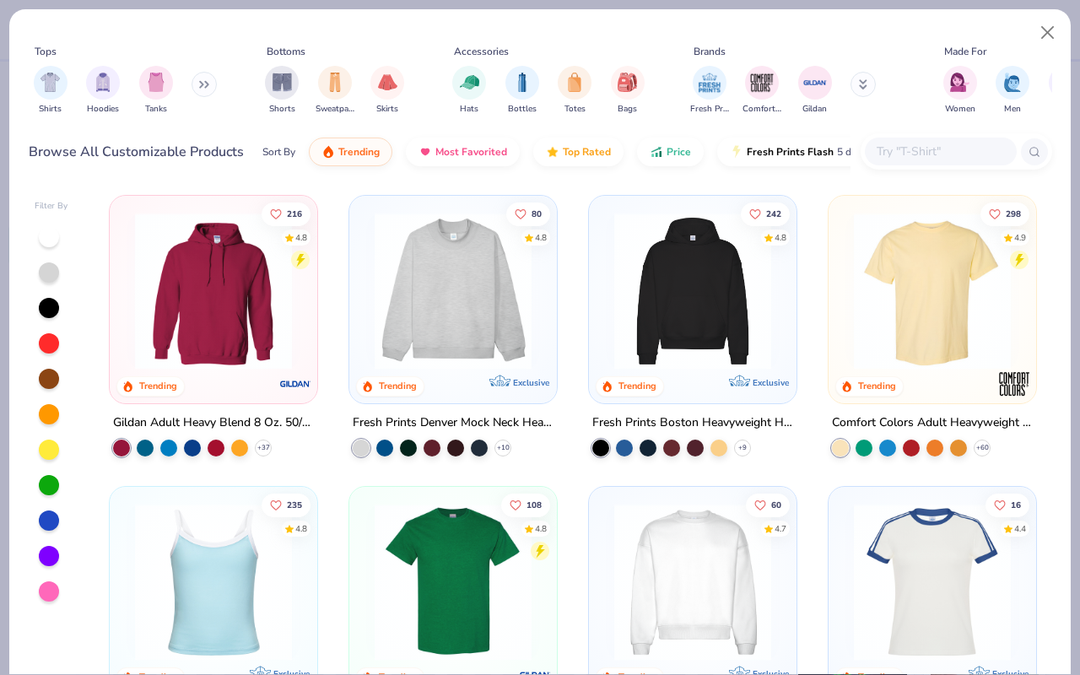
click at [899, 155] on input "text" at bounding box center [940, 151] width 130 height 19
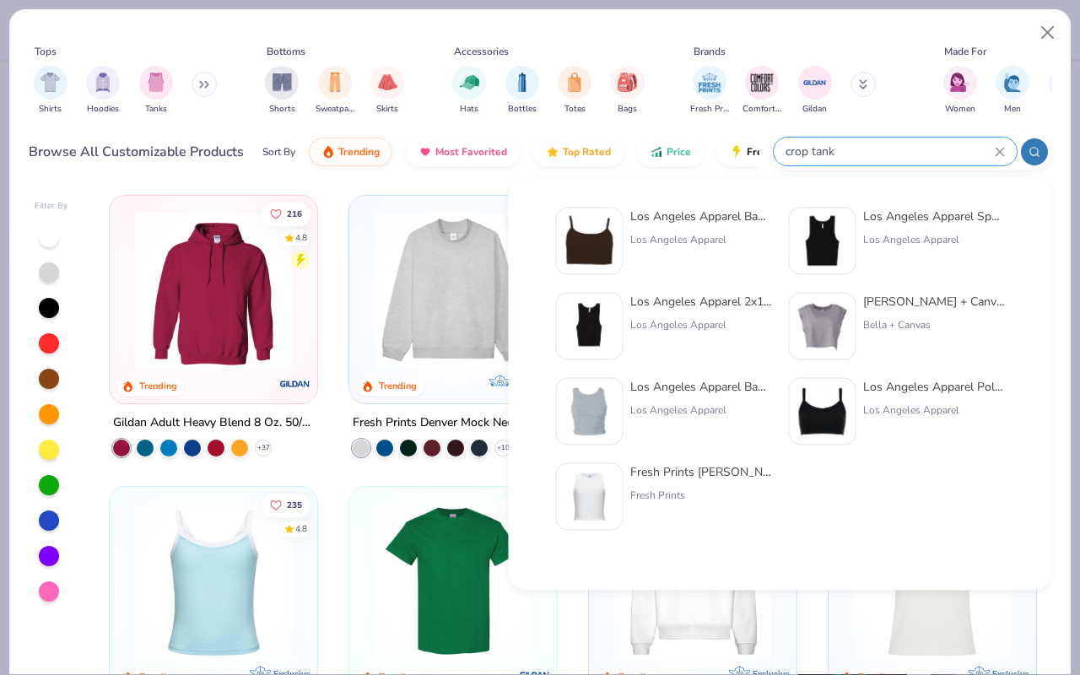
type input "crop tank"
click at [585, 380] on div at bounding box center [589, 411] width 67 height 67
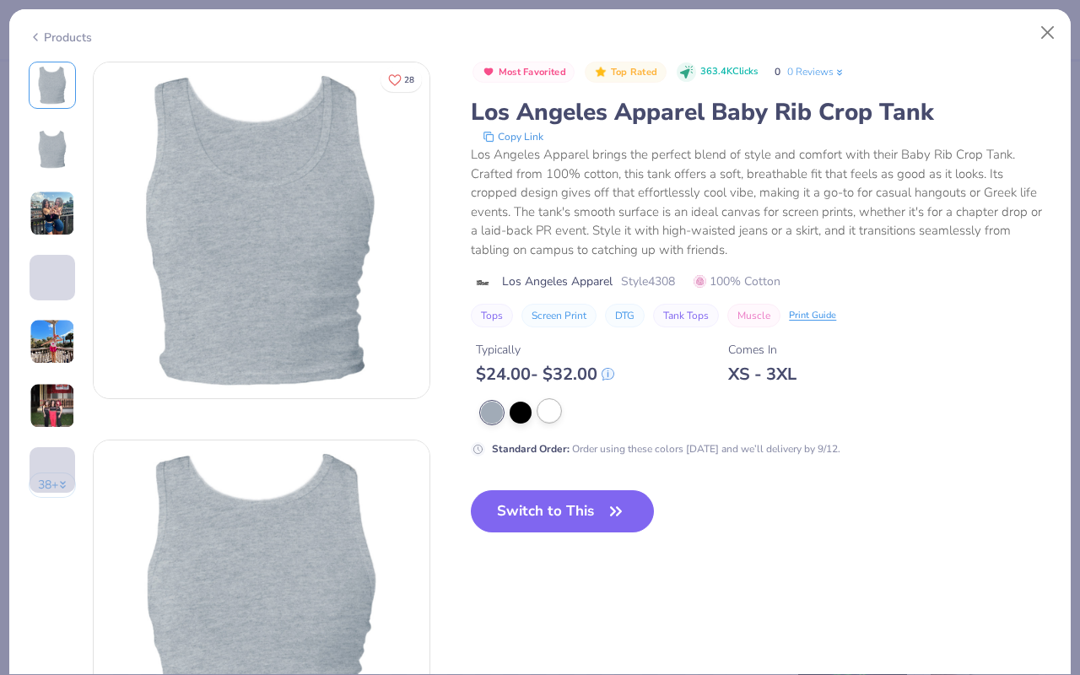
click at [553, 410] on div at bounding box center [549, 411] width 22 height 22
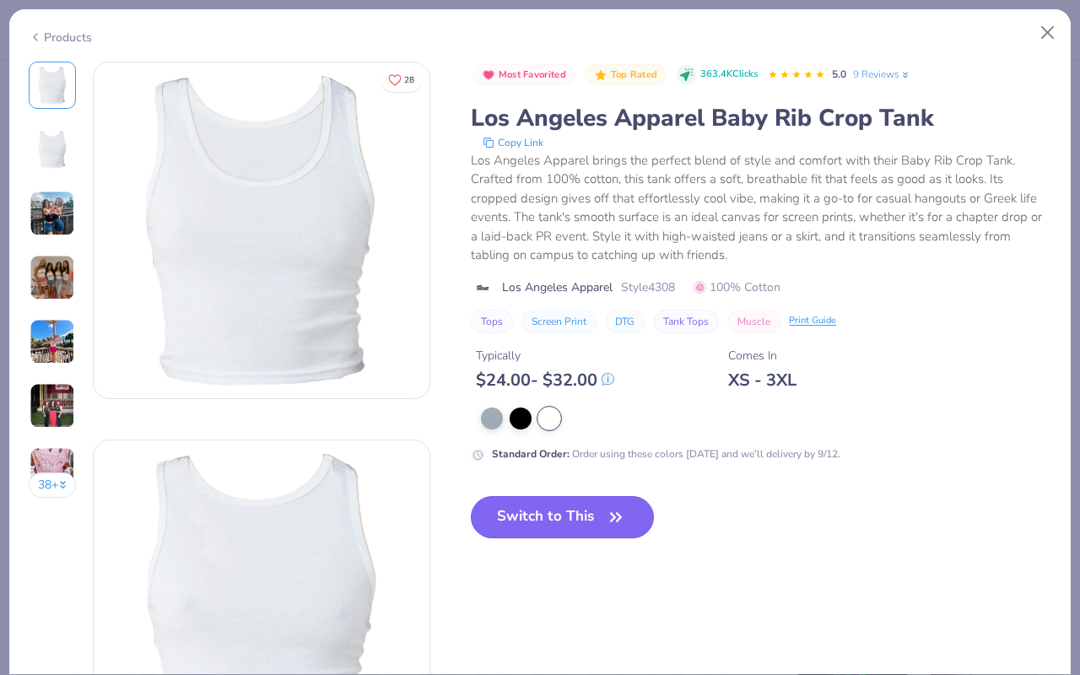
click at [541, 510] on button "Switch to This" at bounding box center [562, 517] width 183 height 42
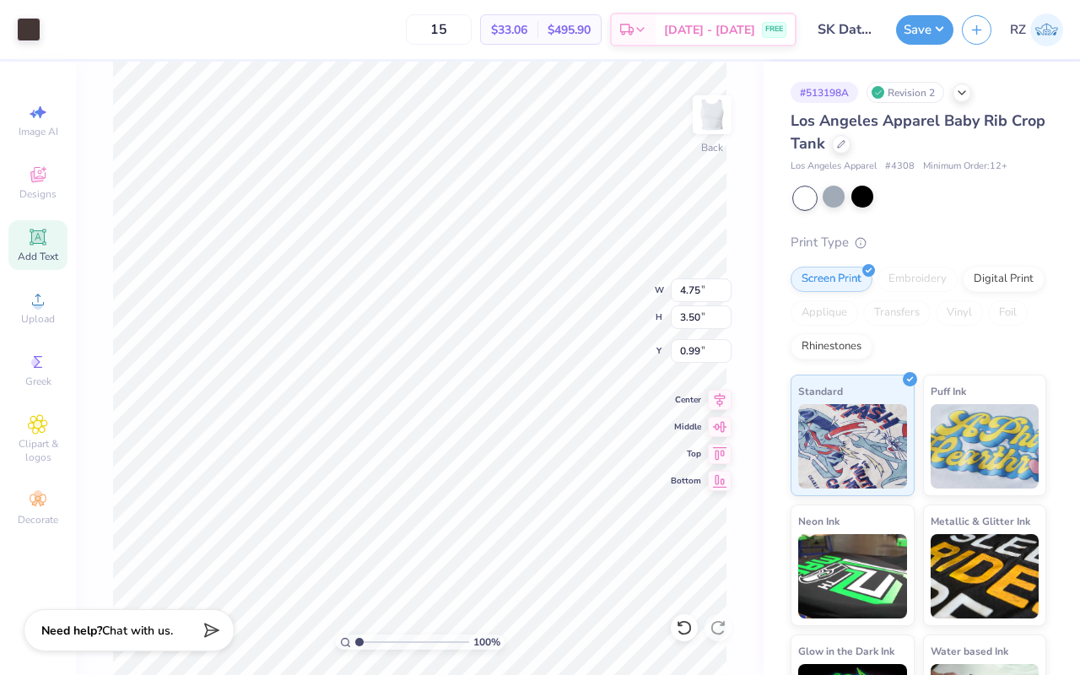
type input "0.99"
click at [915, 36] on button "Save" at bounding box center [924, 28] width 57 height 30
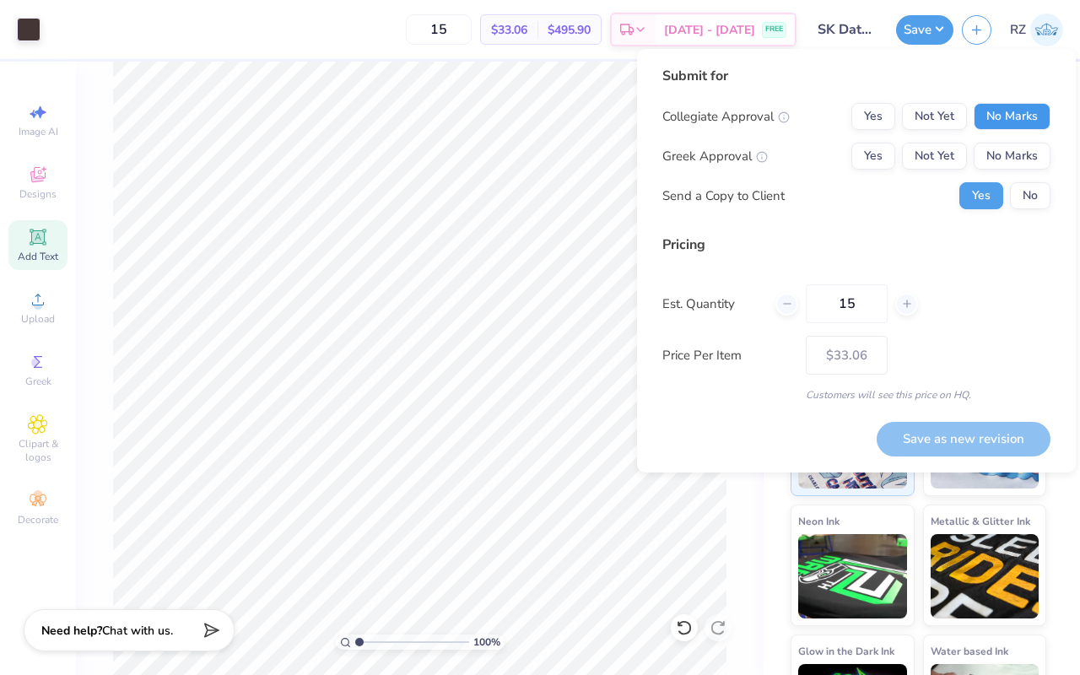
click at [1030, 129] on button "No Marks" at bounding box center [1012, 116] width 77 height 27
click at [886, 157] on button "Yes" at bounding box center [873, 156] width 44 height 27
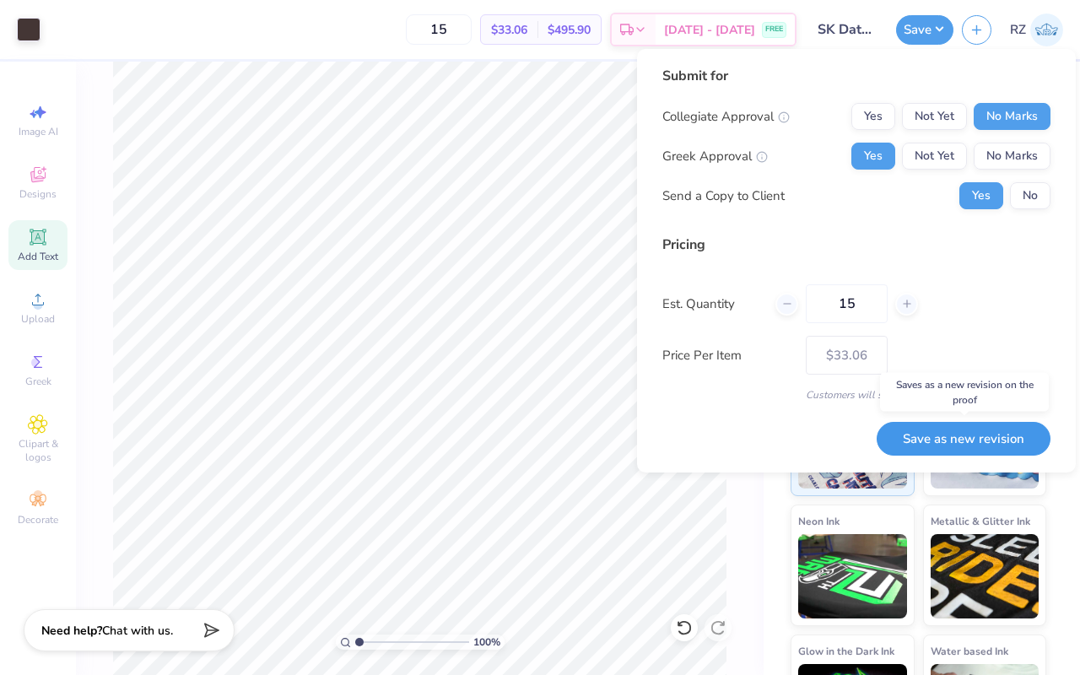
click at [955, 446] on button "Save as new revision" at bounding box center [964, 439] width 174 height 35
type input "$33.06"
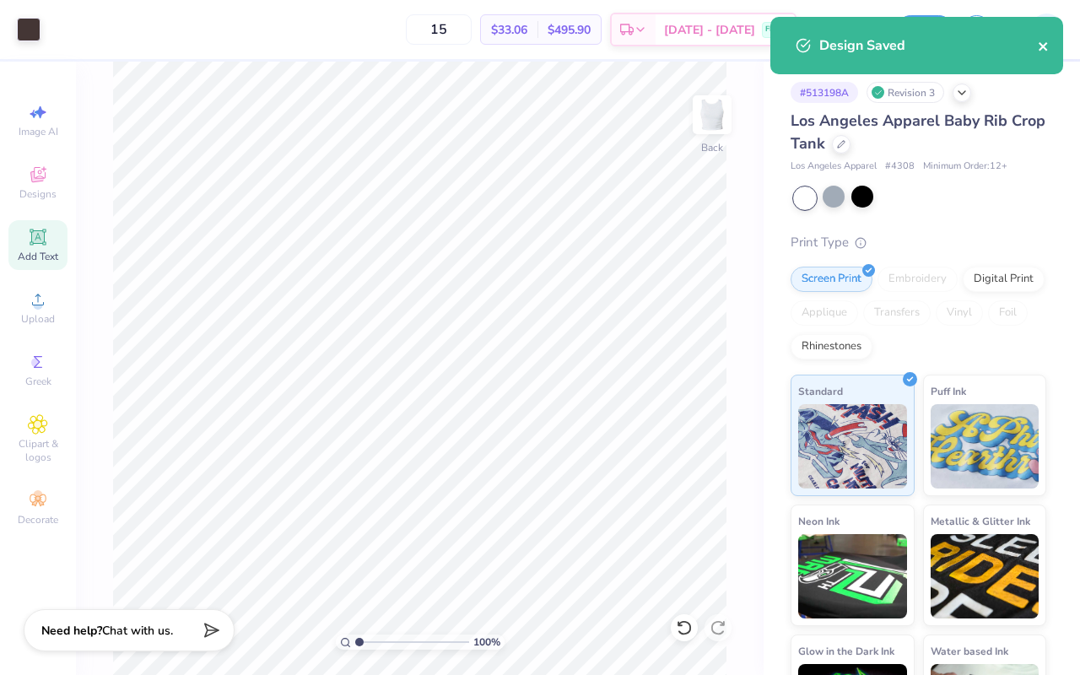
click at [1044, 45] on icon "close" at bounding box center [1042, 46] width 8 height 8
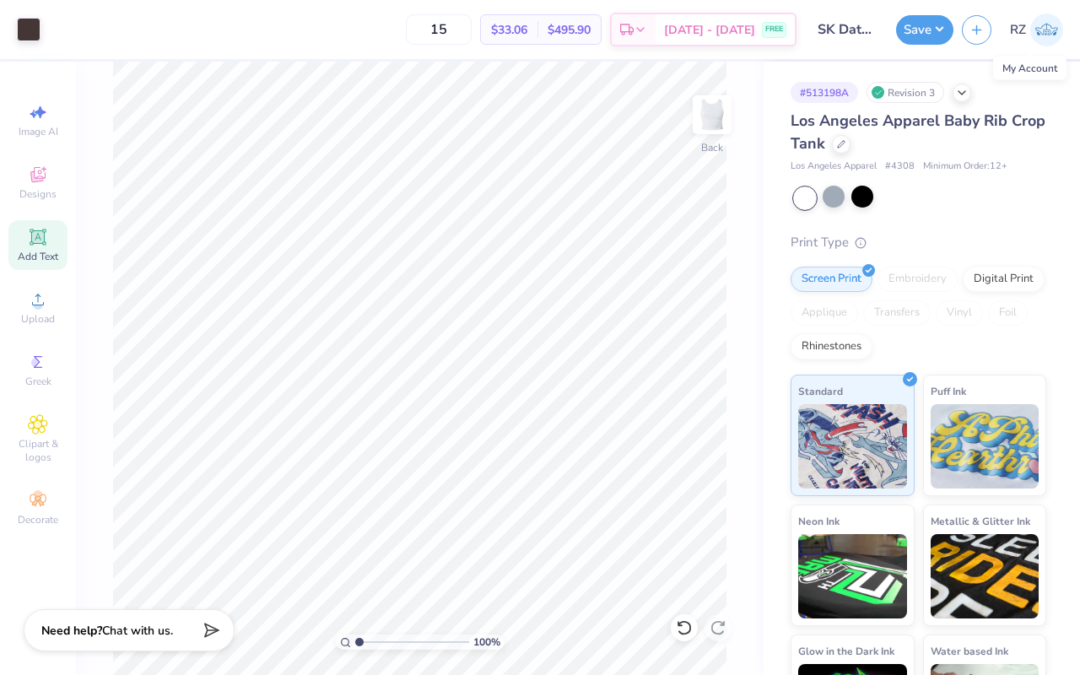
click at [1059, 34] on img at bounding box center [1046, 29] width 33 height 33
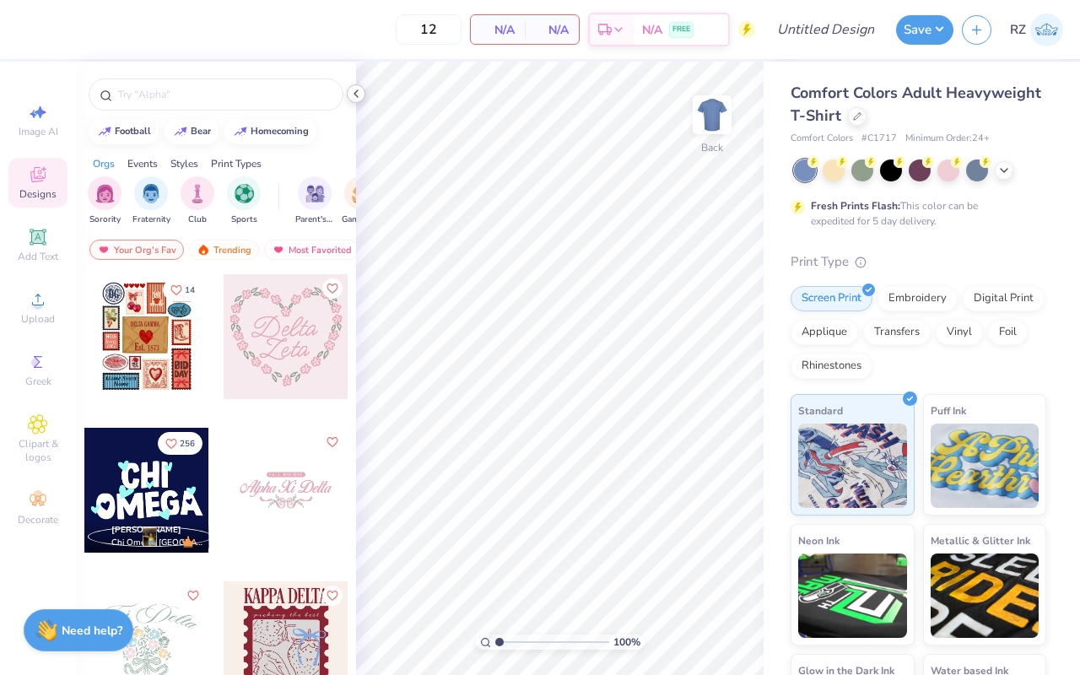
click at [357, 92] on icon at bounding box center [355, 93] width 13 height 13
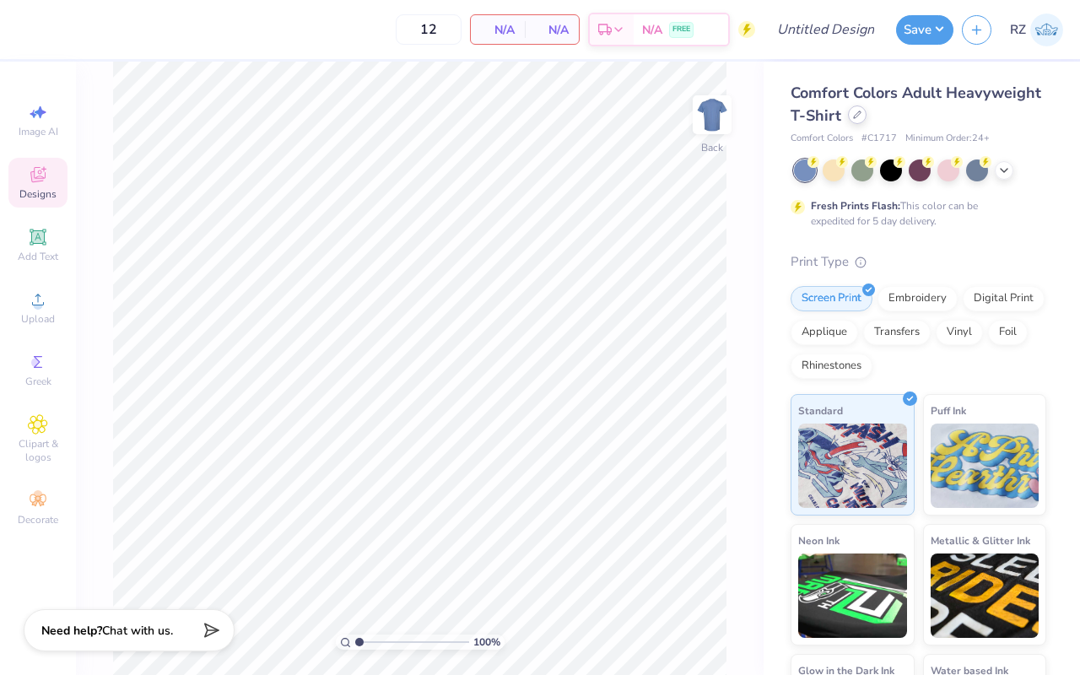
click at [861, 121] on div at bounding box center [857, 114] width 19 height 19
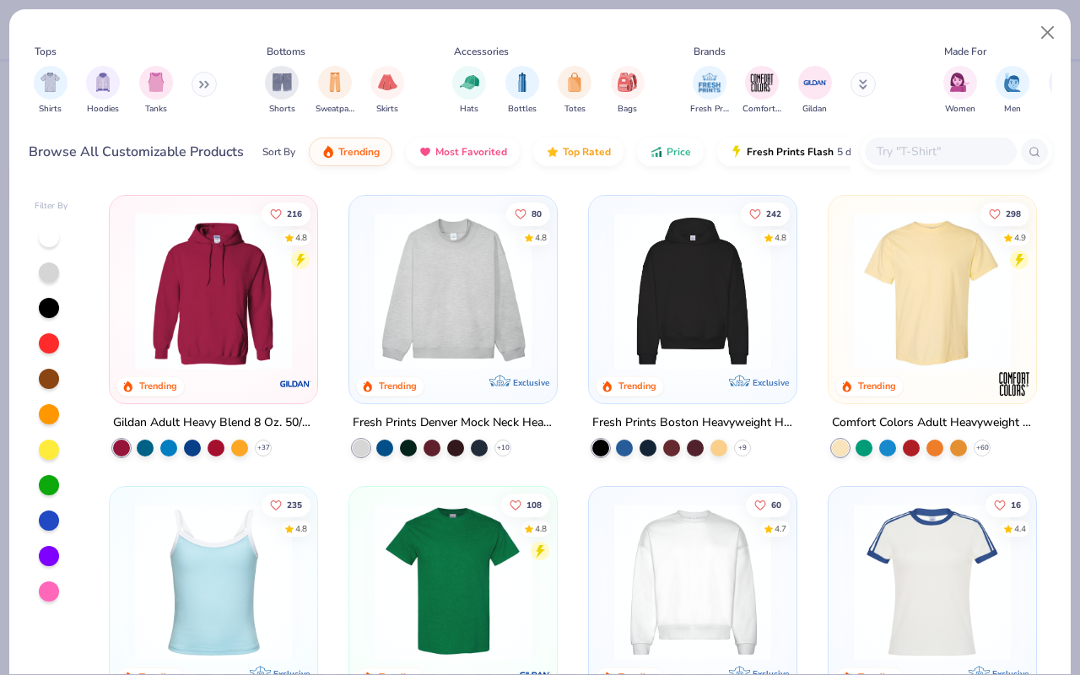
click at [898, 154] on input "text" at bounding box center [940, 151] width 130 height 19
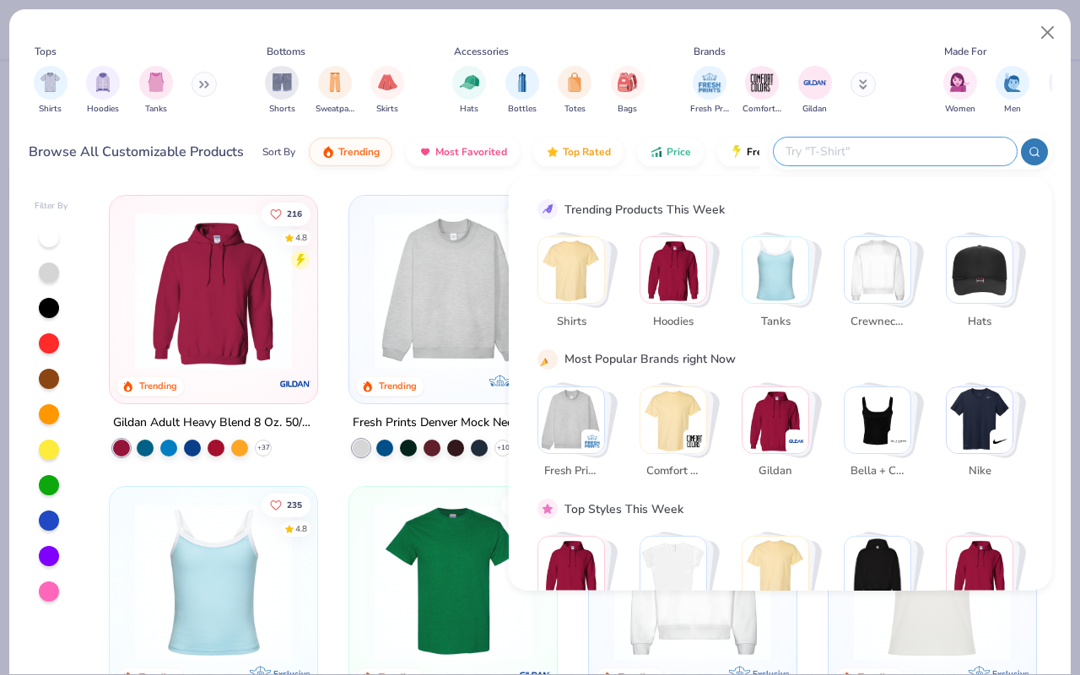
click at [790, 278] on img "Stack Card Button Tanks" at bounding box center [775, 270] width 66 height 66
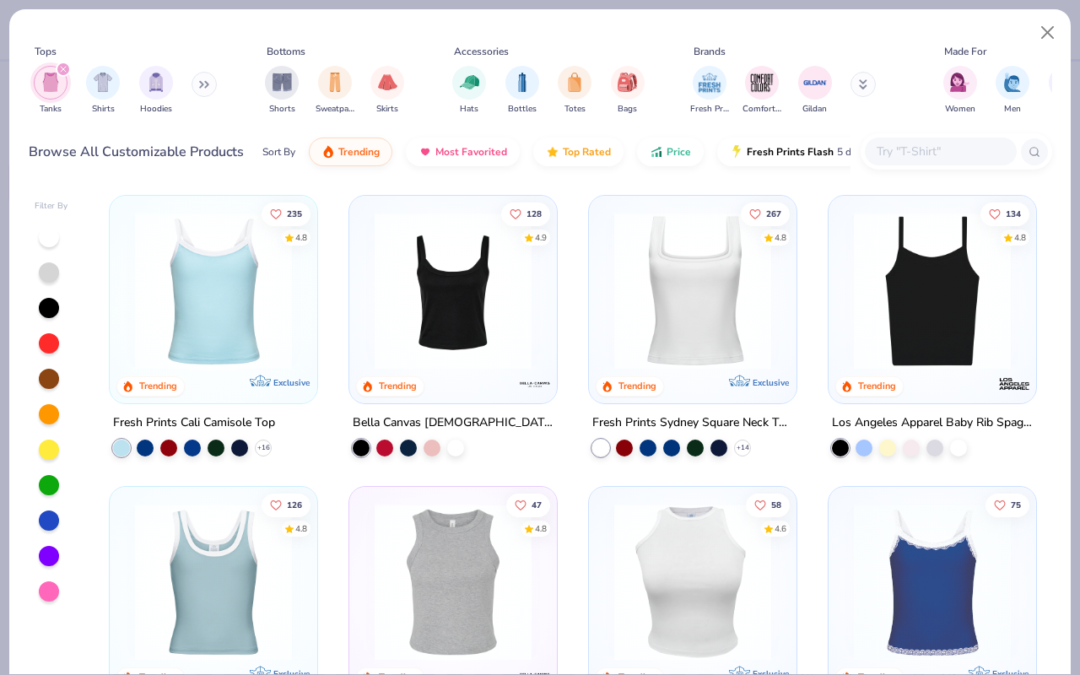
click at [979, 289] on img at bounding box center [932, 291] width 174 height 157
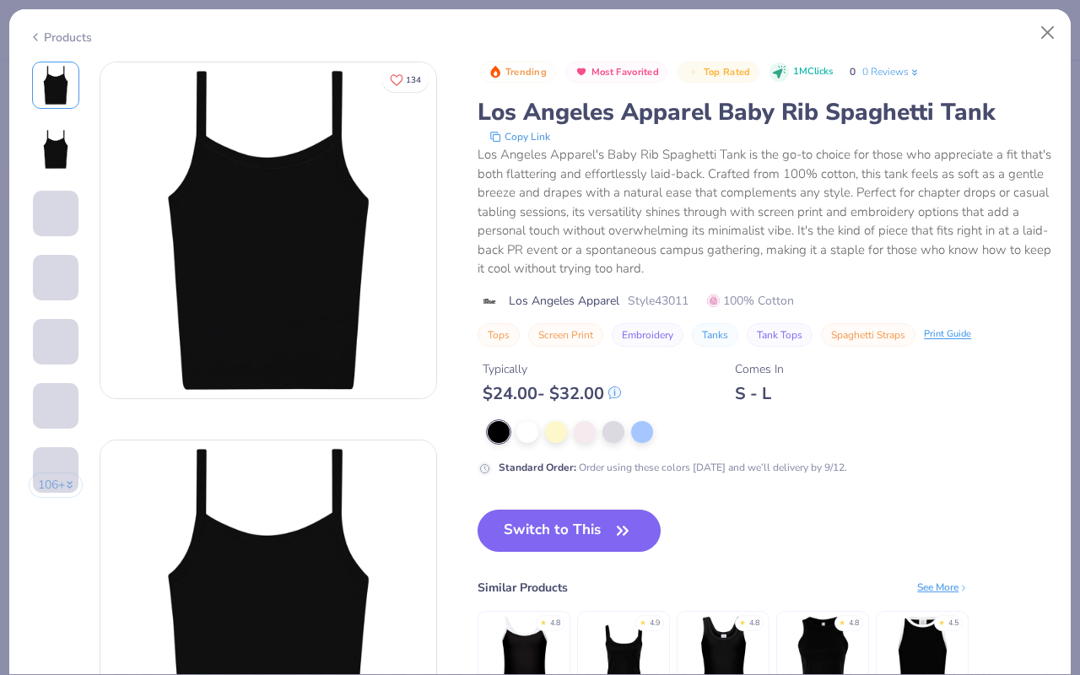
click at [35, 39] on icon at bounding box center [35, 37] width 13 height 20
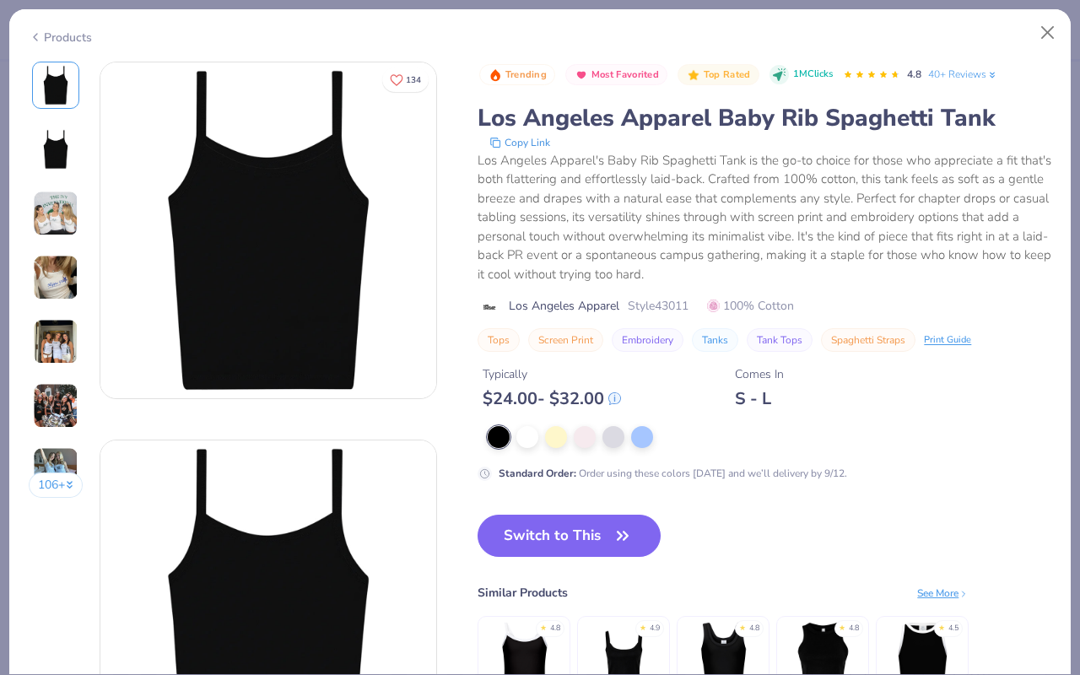
click at [40, 35] on icon at bounding box center [35, 37] width 13 height 20
click at [58, 32] on div "Products" at bounding box center [60, 38] width 63 height 18
click at [53, 29] on div "Products" at bounding box center [60, 38] width 63 height 18
click at [61, 34] on div "Products" at bounding box center [60, 38] width 63 height 18
click at [1054, 35] on button "Close" at bounding box center [1048, 33] width 32 height 32
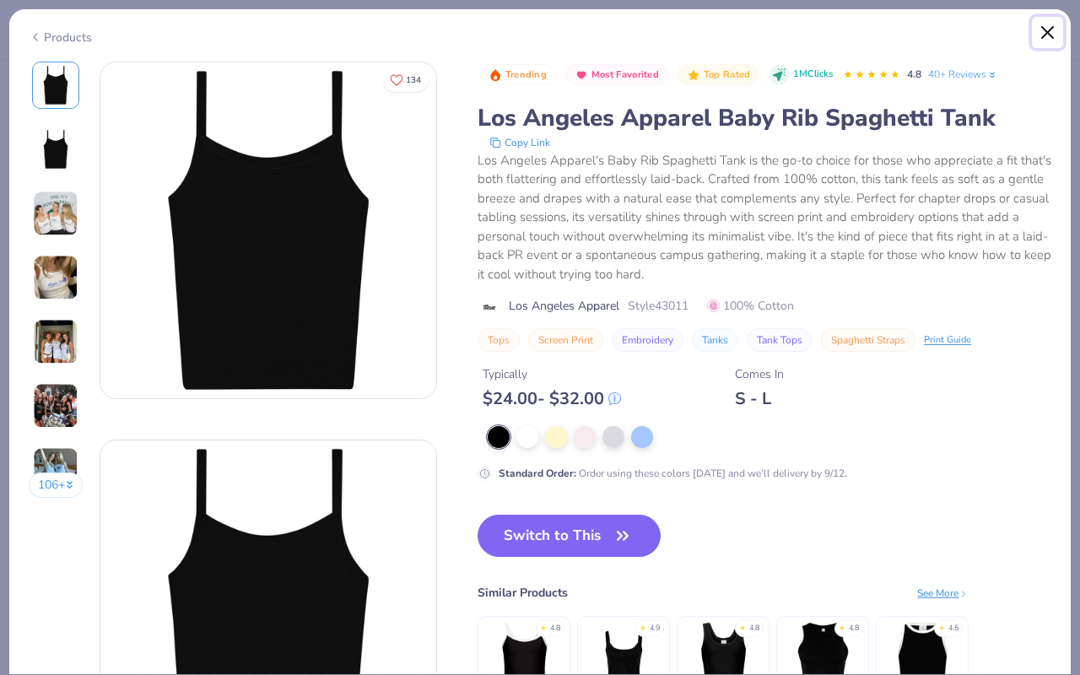
click at [1048, 28] on button "Close" at bounding box center [1048, 33] width 32 height 32
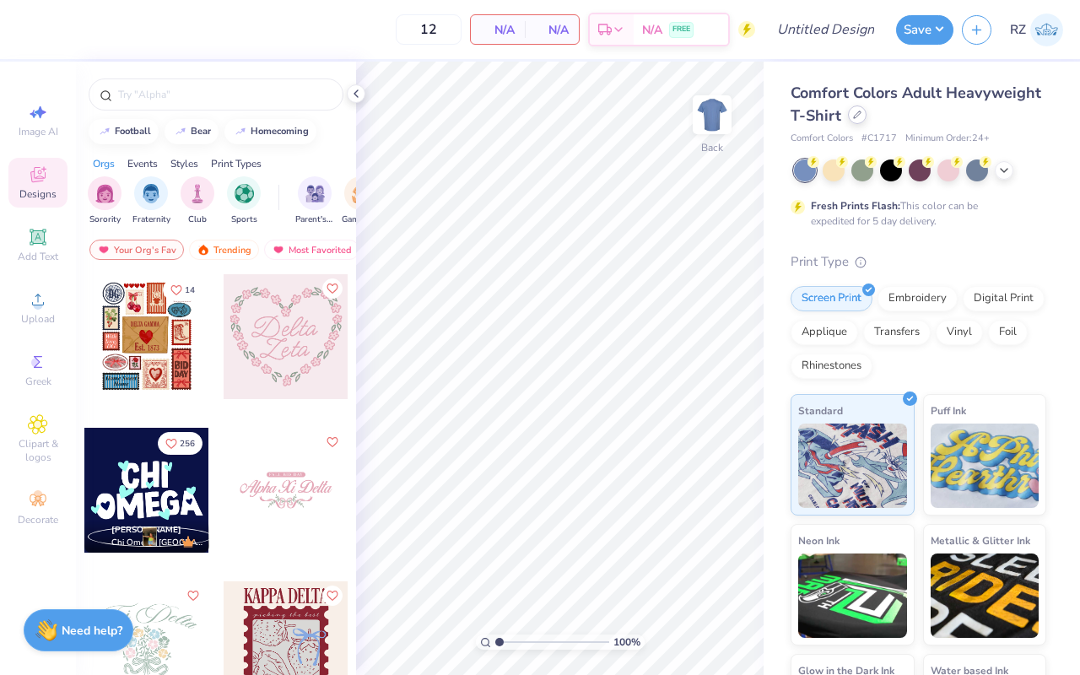
click at [857, 119] on div at bounding box center [857, 114] width 19 height 19
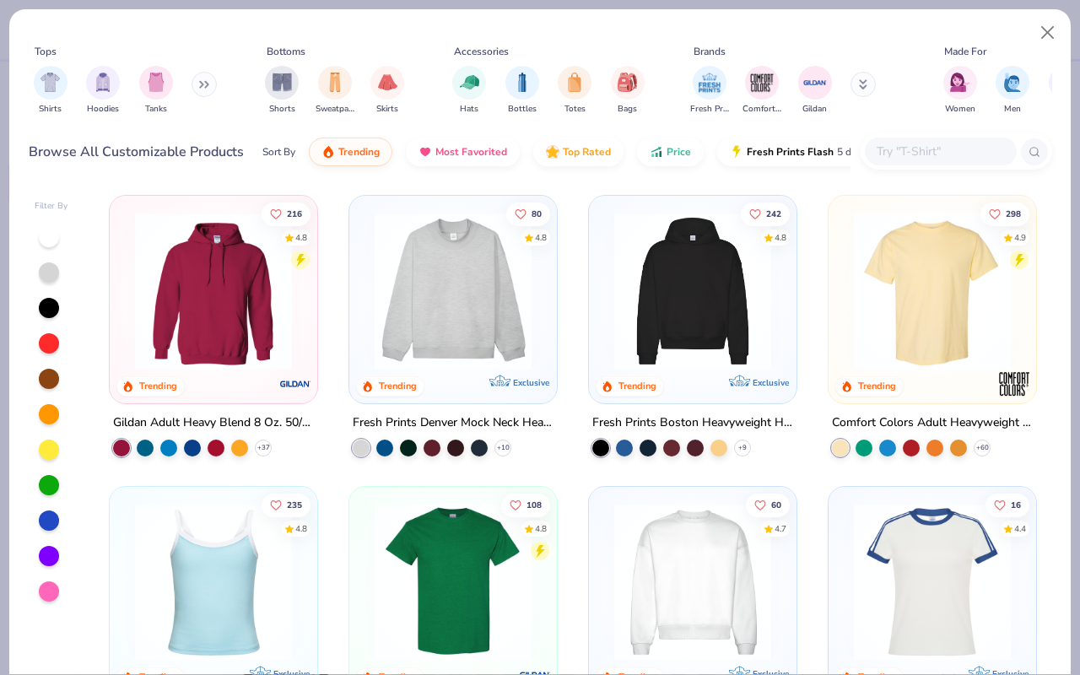
click at [895, 149] on input "text" at bounding box center [940, 151] width 130 height 19
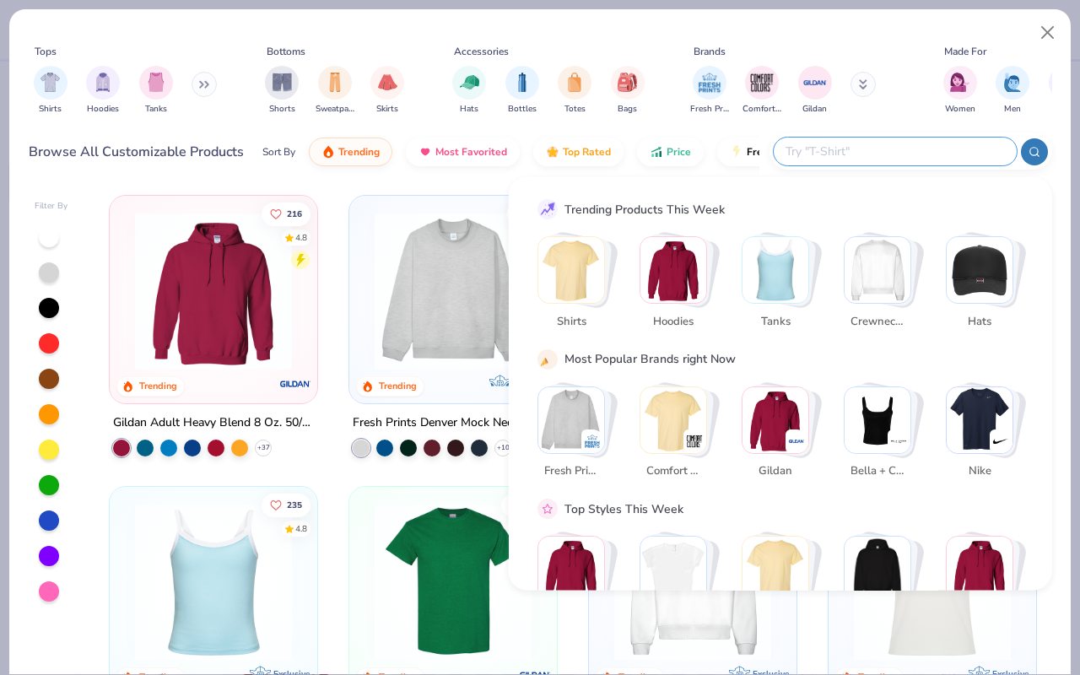
click at [773, 297] on img "Stack Card Button Tanks" at bounding box center [775, 270] width 66 height 66
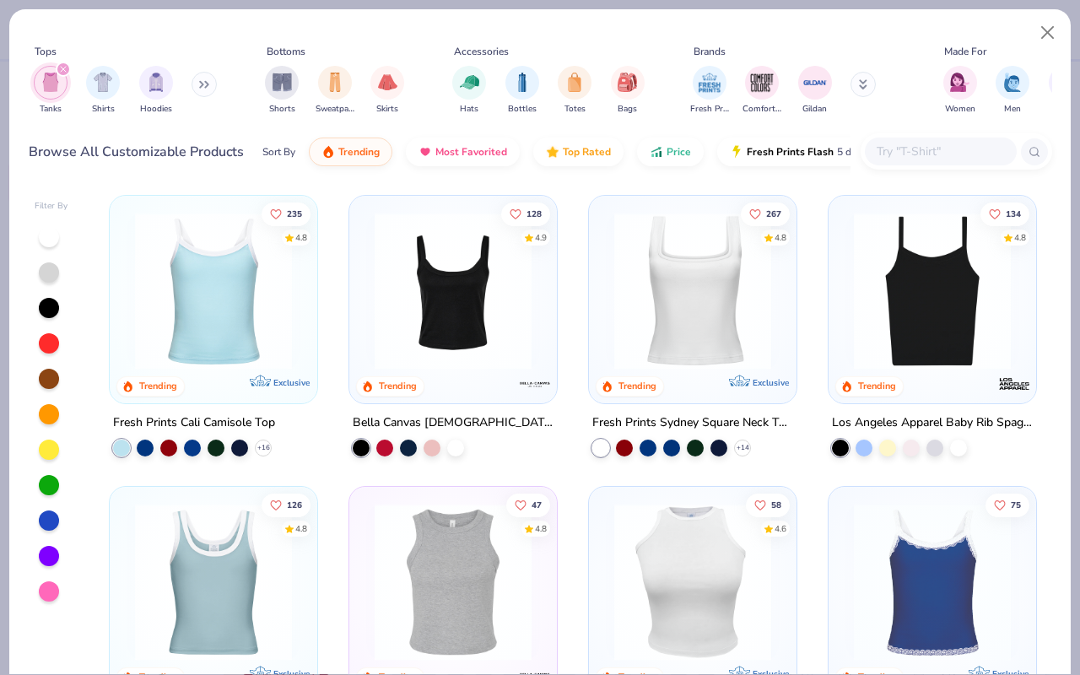
click at [486, 349] on img at bounding box center [453, 291] width 174 height 157
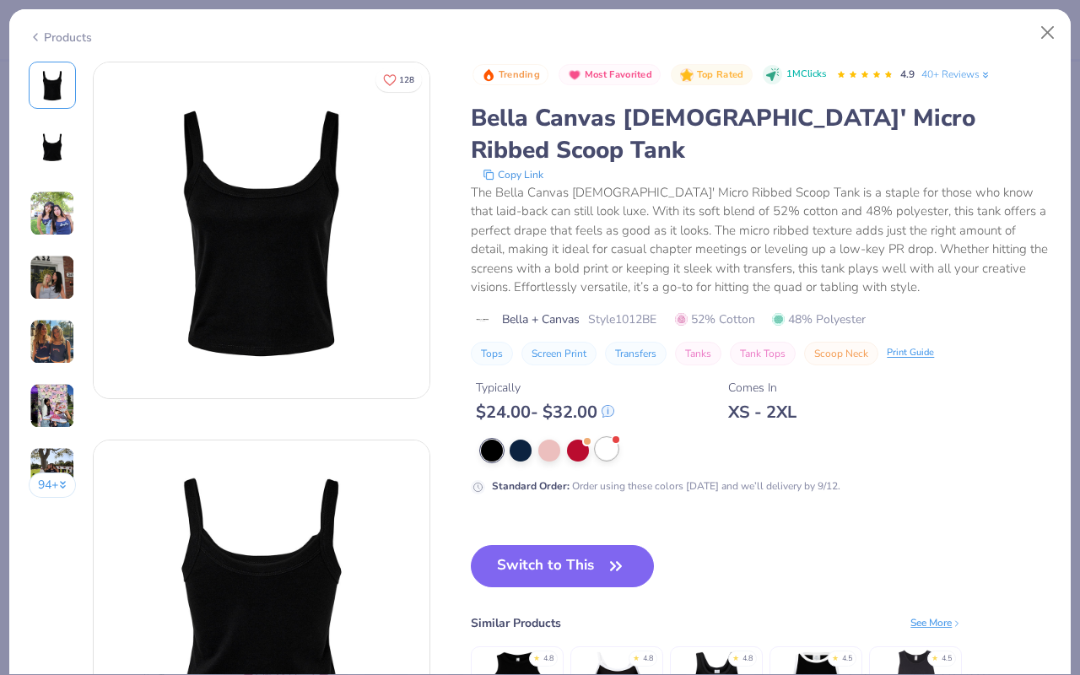
click at [610, 438] on div at bounding box center [607, 449] width 22 height 22
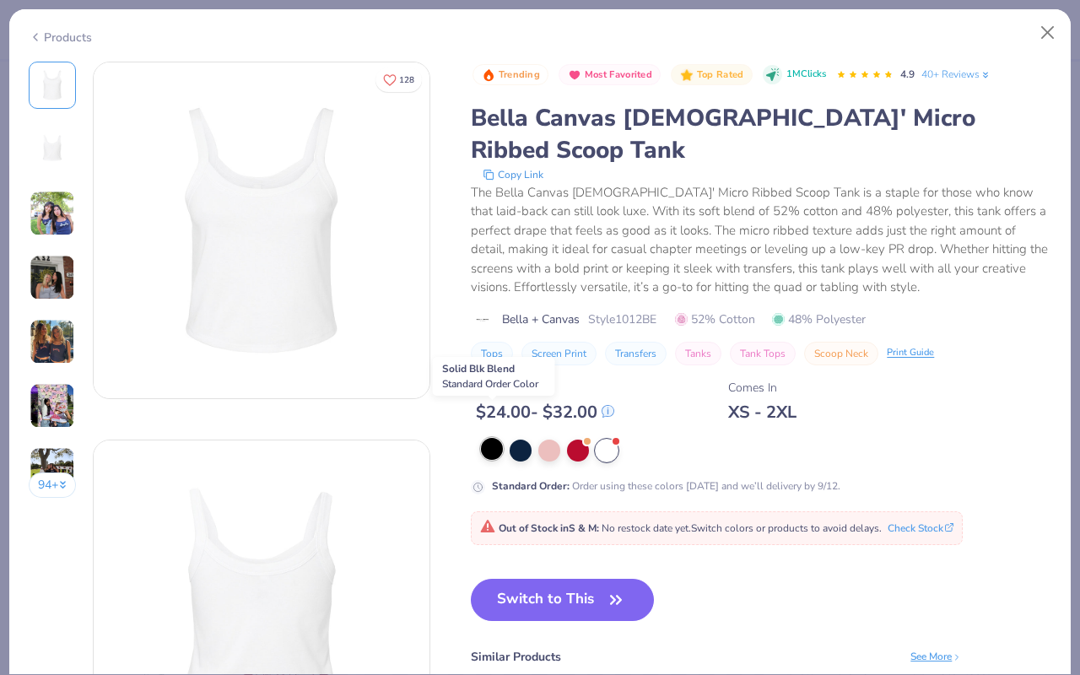
click at [492, 438] on div at bounding box center [492, 449] width 22 height 22
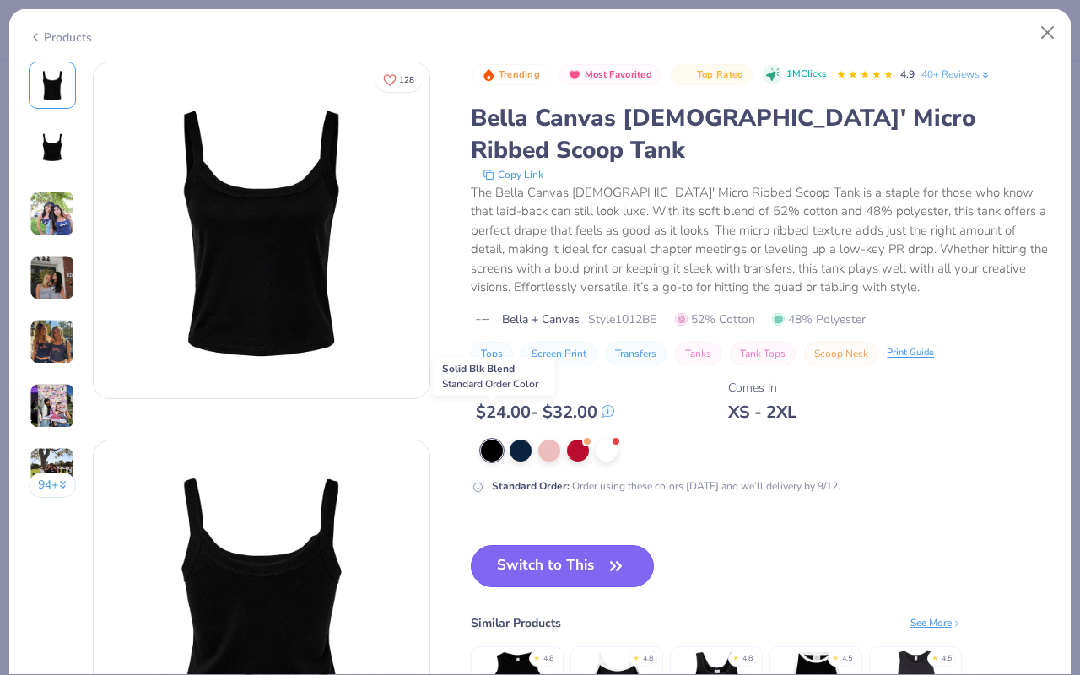
click at [516, 545] on button "Switch to This" at bounding box center [562, 566] width 183 height 42
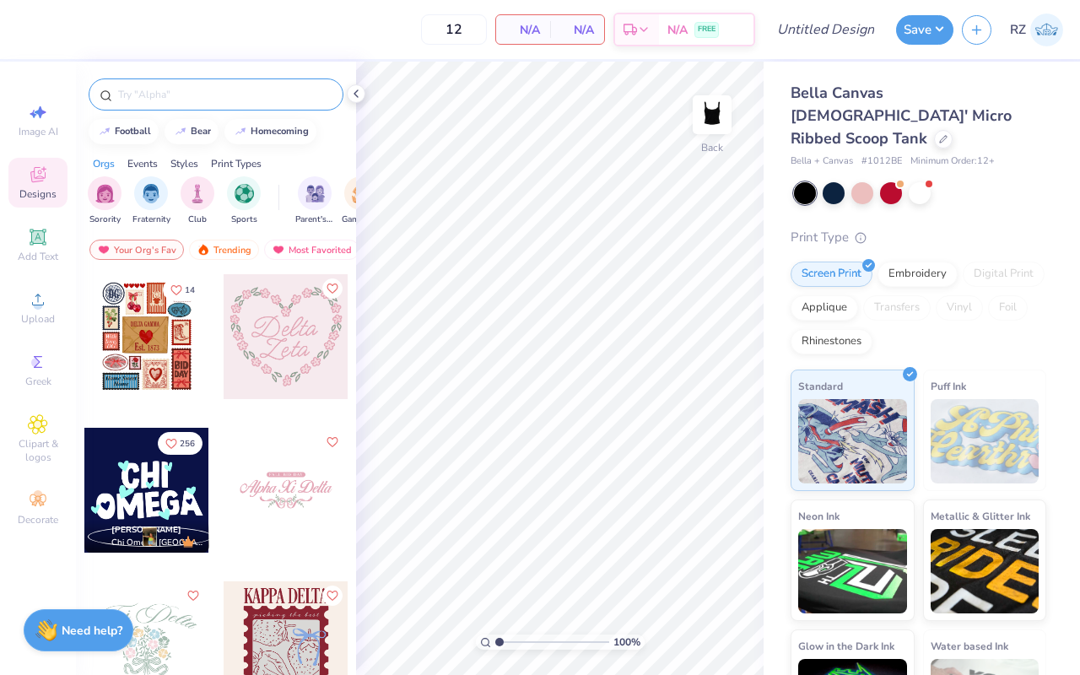
click at [135, 100] on input "text" at bounding box center [224, 94] width 216 height 17
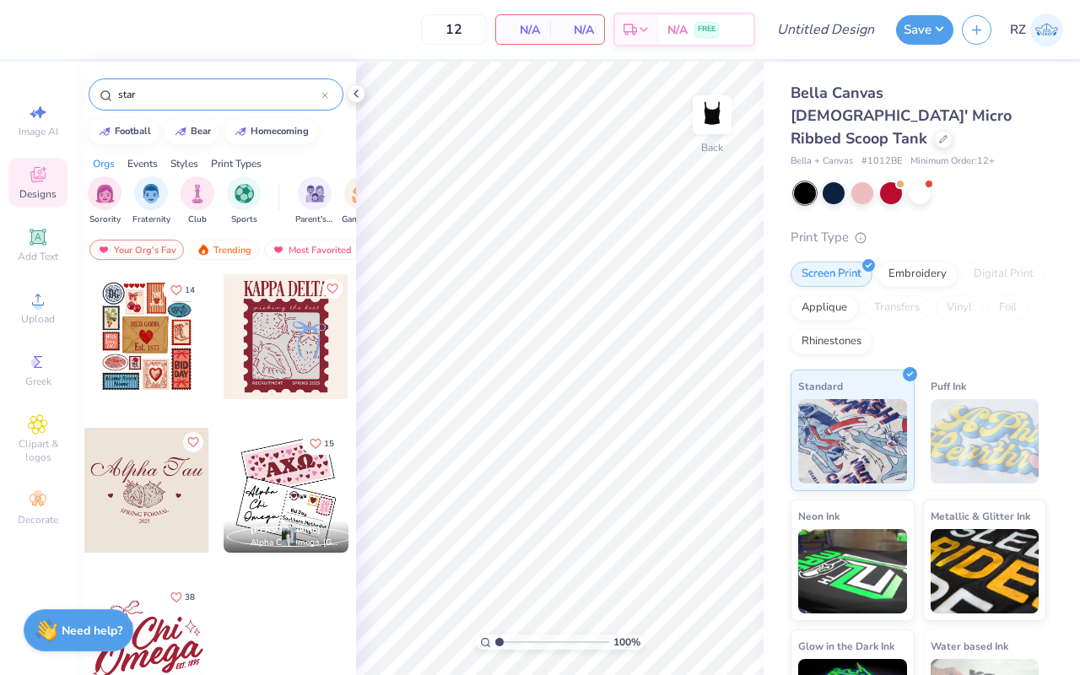
type input "star"
drag, startPoint x: 150, startPoint y: 93, endPoint x: 84, endPoint y: 93, distance: 66.6
click at [84, 93] on div "star" at bounding box center [216, 90] width 280 height 57
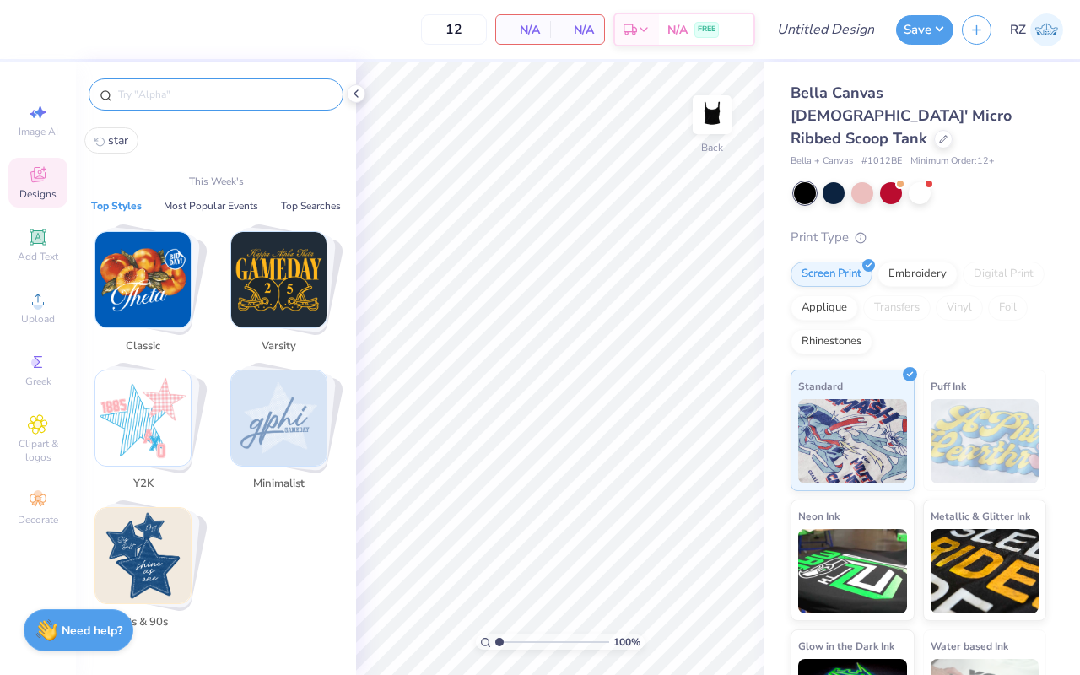
click at [281, 390] on img "Stack Card Button Minimalist" at bounding box center [278, 417] width 95 height 95
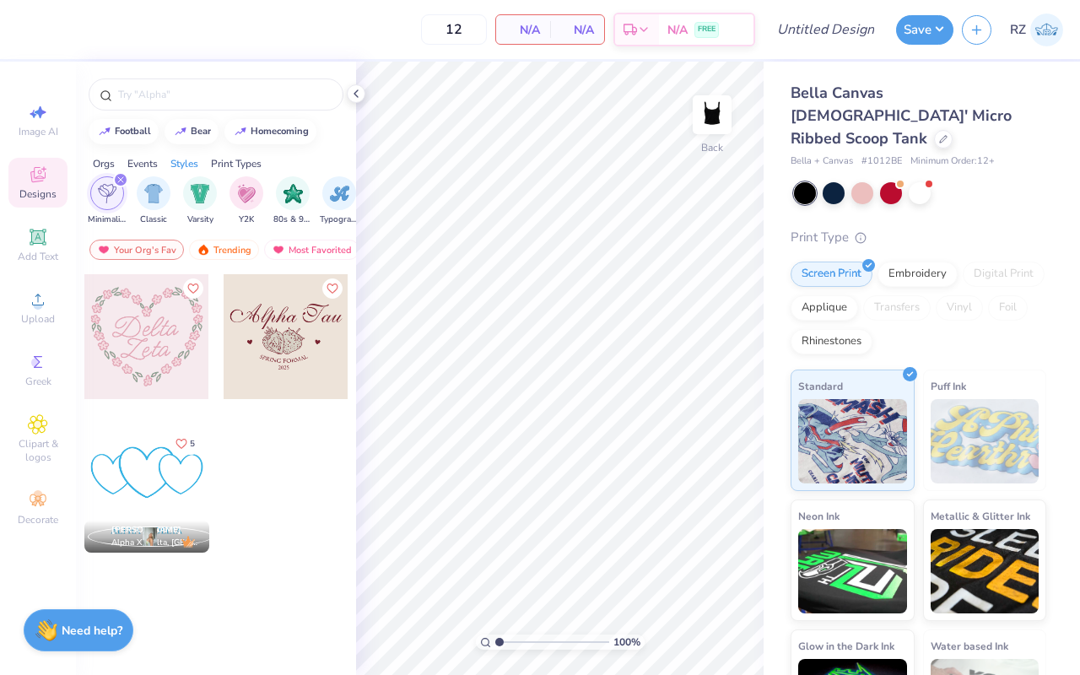
scroll to position [0, 884]
click at [220, 251] on div "Trending" at bounding box center [224, 250] width 70 height 20
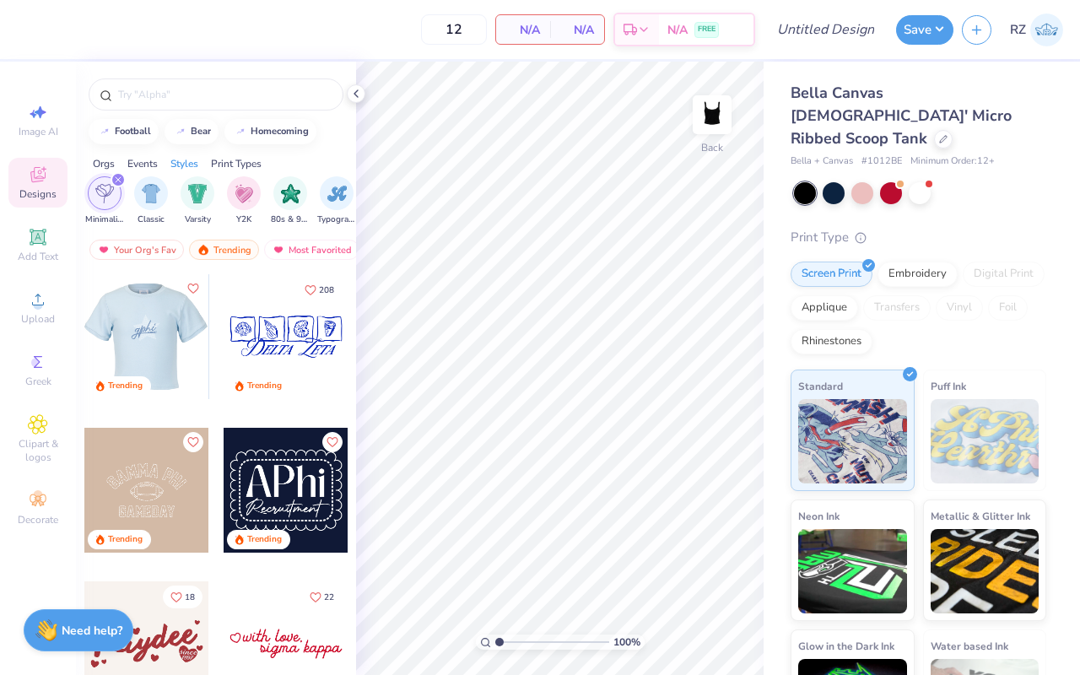
click at [84, 331] on div at bounding box center [22, 336] width 125 height 125
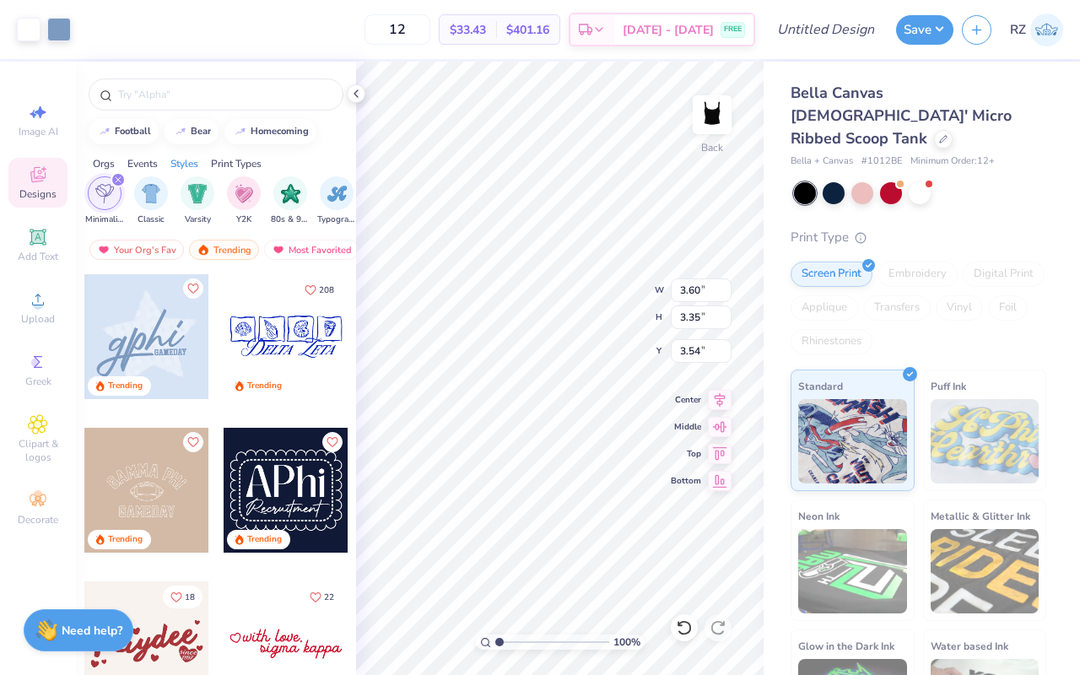
type input "3.60"
type input "3.35"
type input "2.52"
type input "3.05"
type input "2.84"
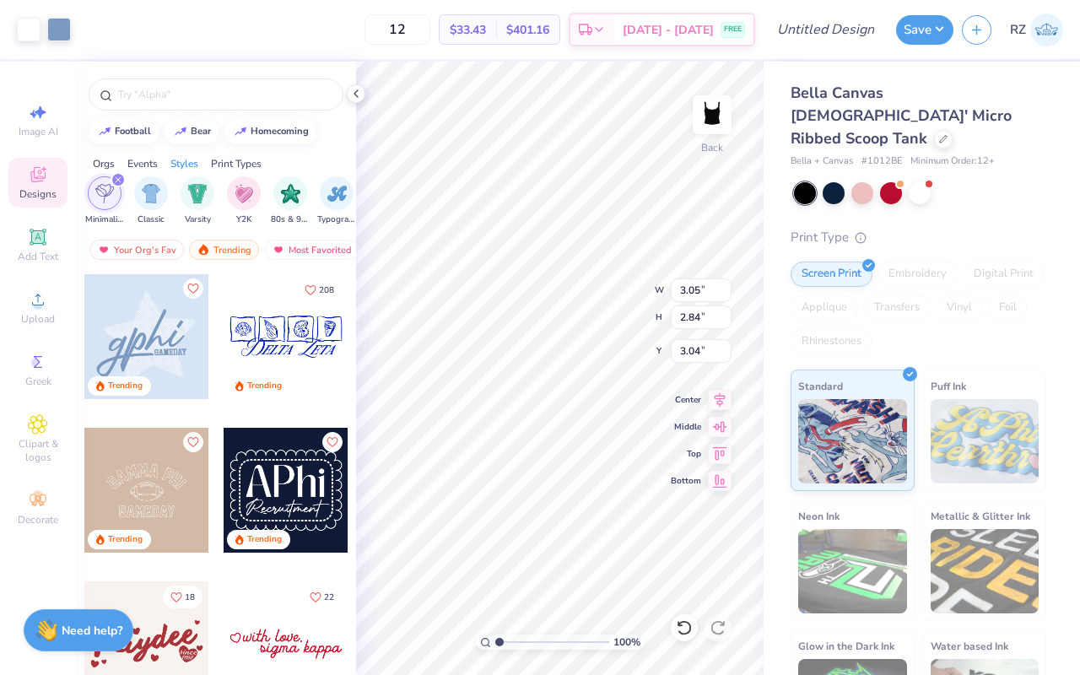
type input "1.26"
click at [353, 89] on icon at bounding box center [355, 93] width 13 height 13
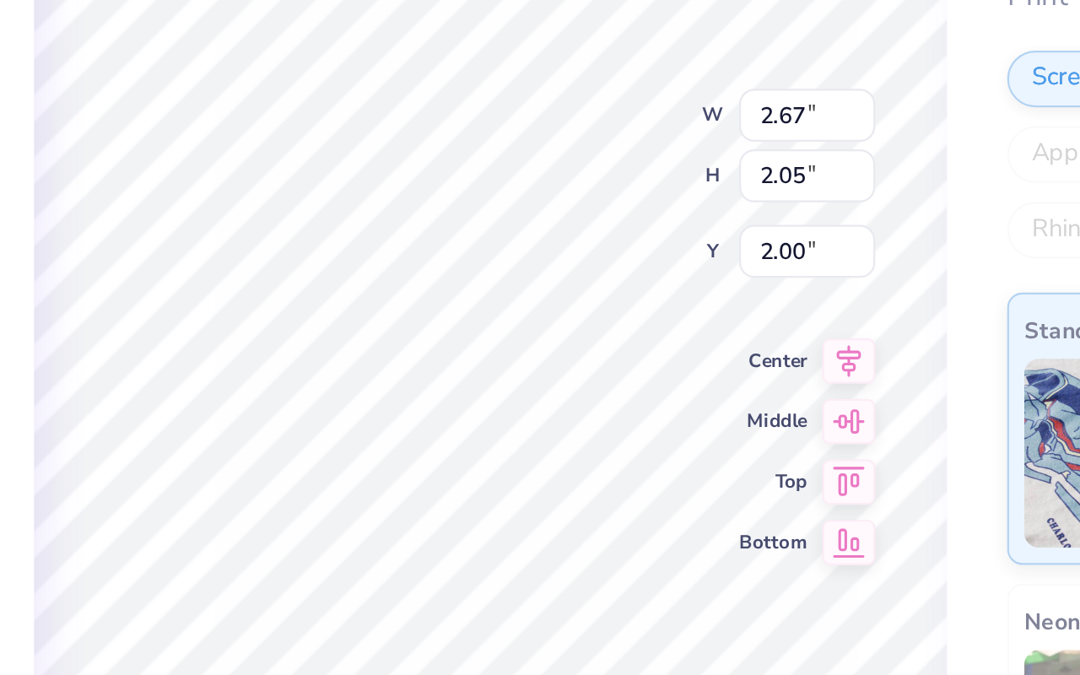
type input "1.84"
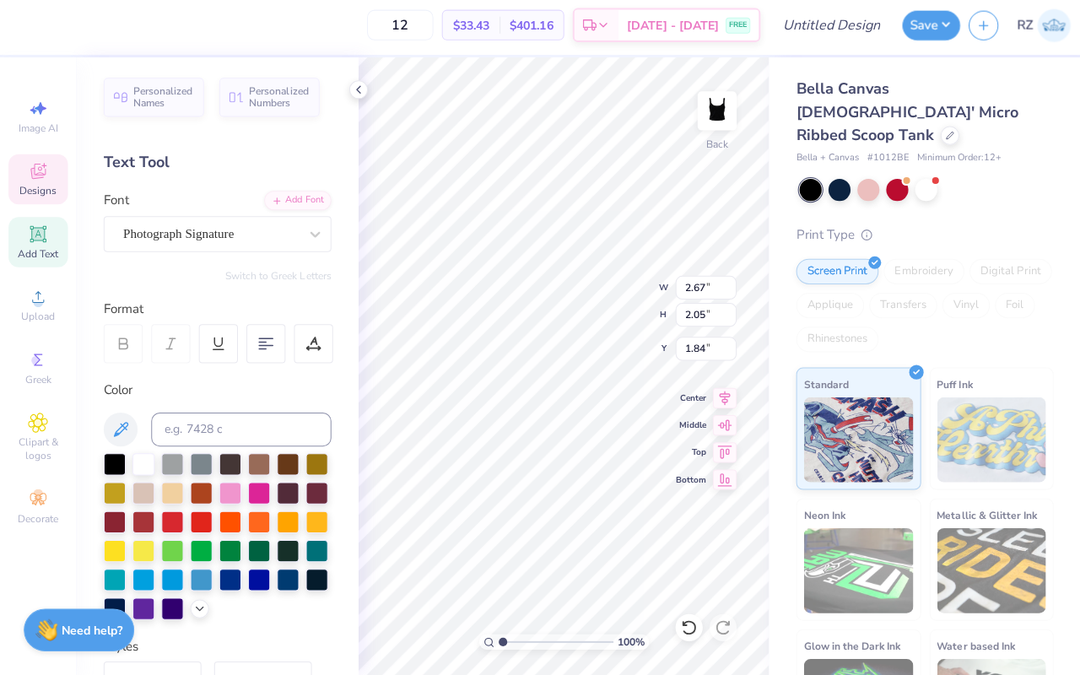
scroll to position [0, 0]
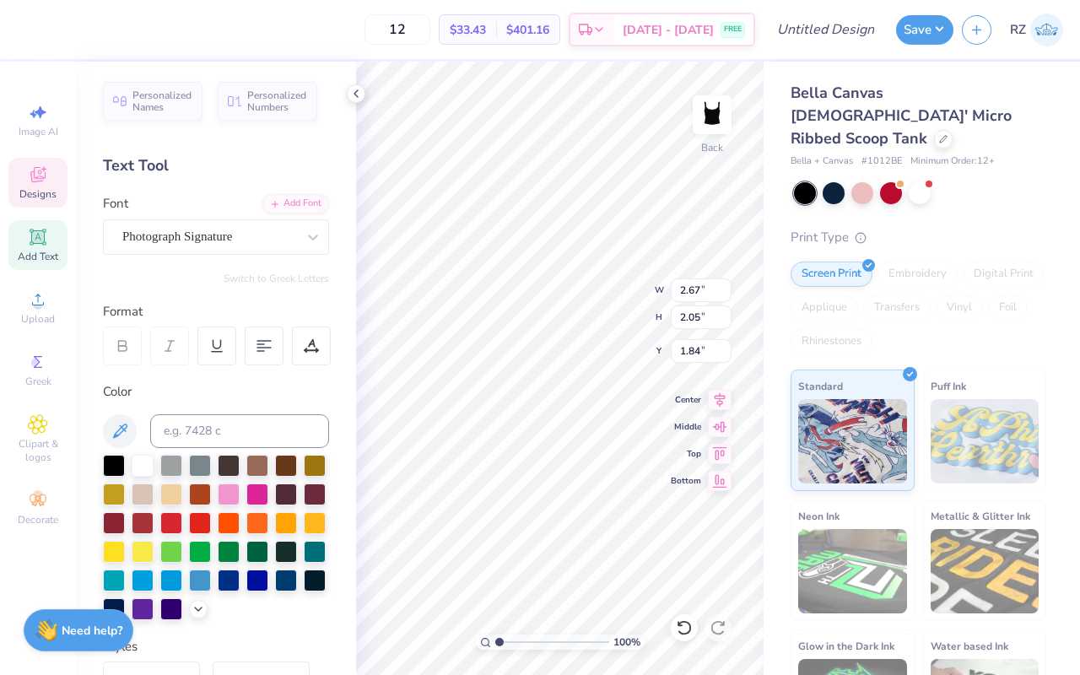
type textarea "g"
type textarea "sigkap"
type input "2.62"
type input "1.67"
type input "2.00"
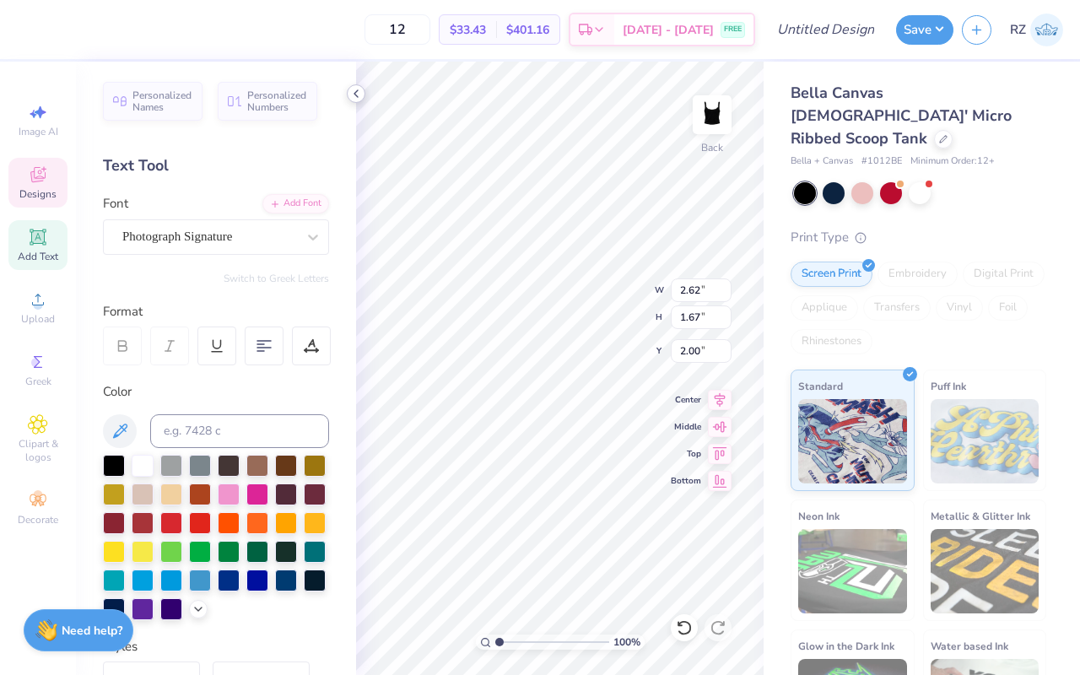
click at [354, 90] on icon at bounding box center [355, 93] width 13 height 13
click at [261, 551] on div at bounding box center [257, 550] width 22 height 22
type input "3.03"
type input "2.97"
type input "1.03"
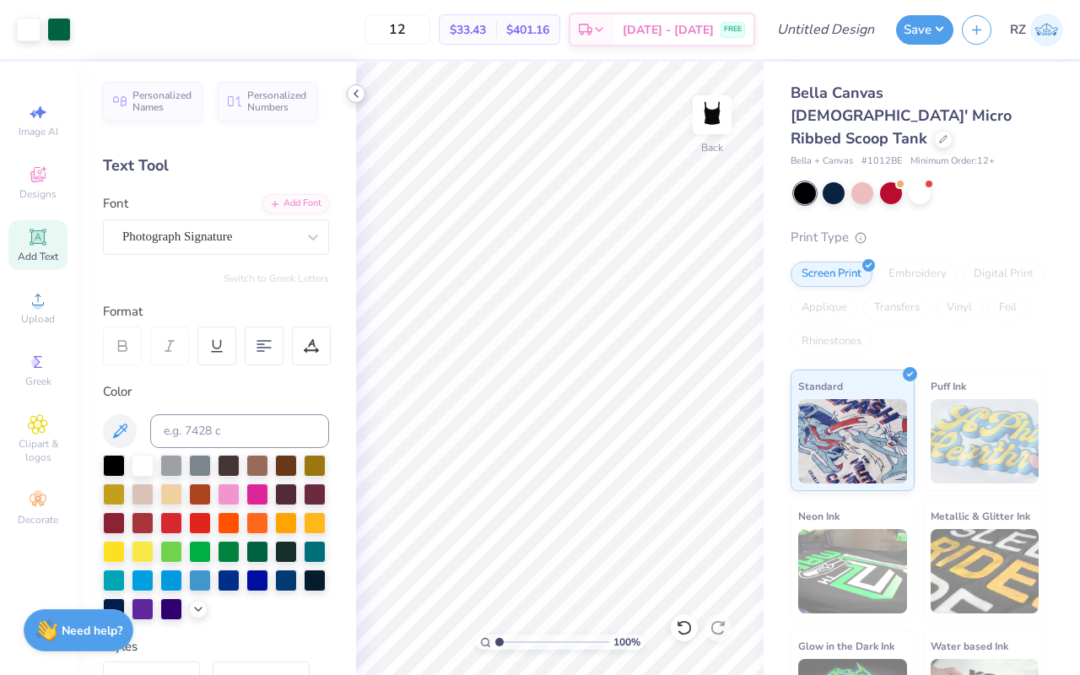
click at [356, 89] on icon at bounding box center [355, 93] width 13 height 13
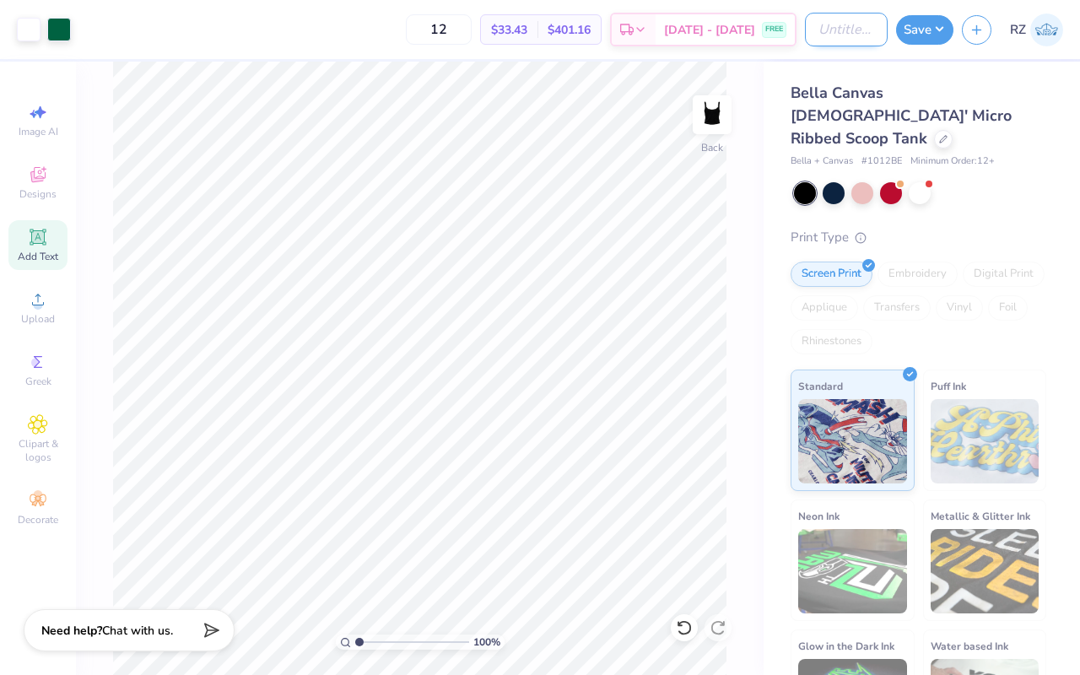
click at [822, 34] on input "Design Title" at bounding box center [846, 30] width 83 height 34
type input "SK Date Function Star"
click at [928, 27] on button "Save" at bounding box center [924, 28] width 57 height 30
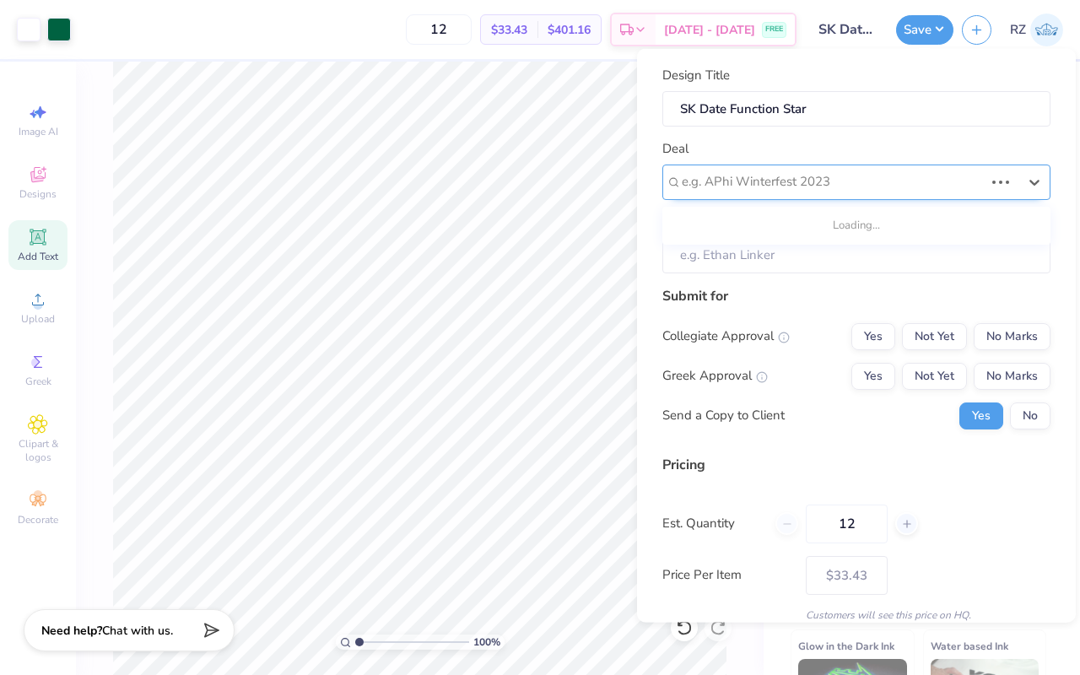
click at [861, 178] on div at bounding box center [833, 181] width 302 height 23
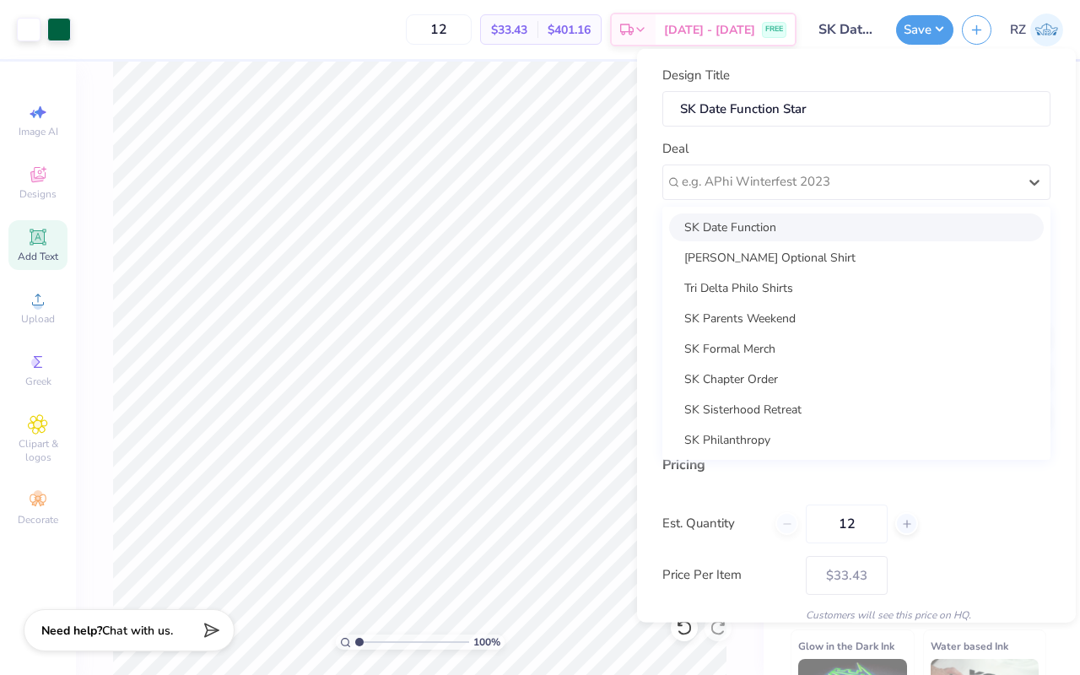
click at [794, 219] on div "SK Date Function" at bounding box center [856, 227] width 375 height 28
type input "[PERSON_NAME]"
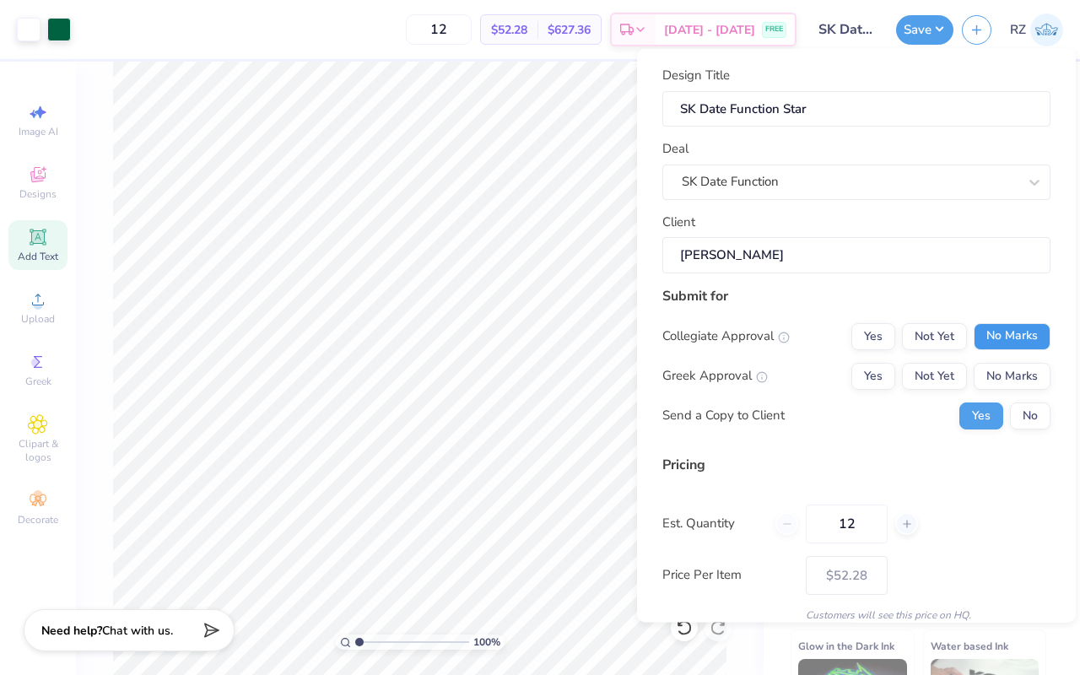
click at [1006, 344] on button "No Marks" at bounding box center [1012, 335] width 77 height 27
click at [877, 379] on button "Yes" at bounding box center [873, 375] width 44 height 27
type input "$39.64"
click at [858, 520] on input "12" at bounding box center [847, 523] width 82 height 39
type input "1"
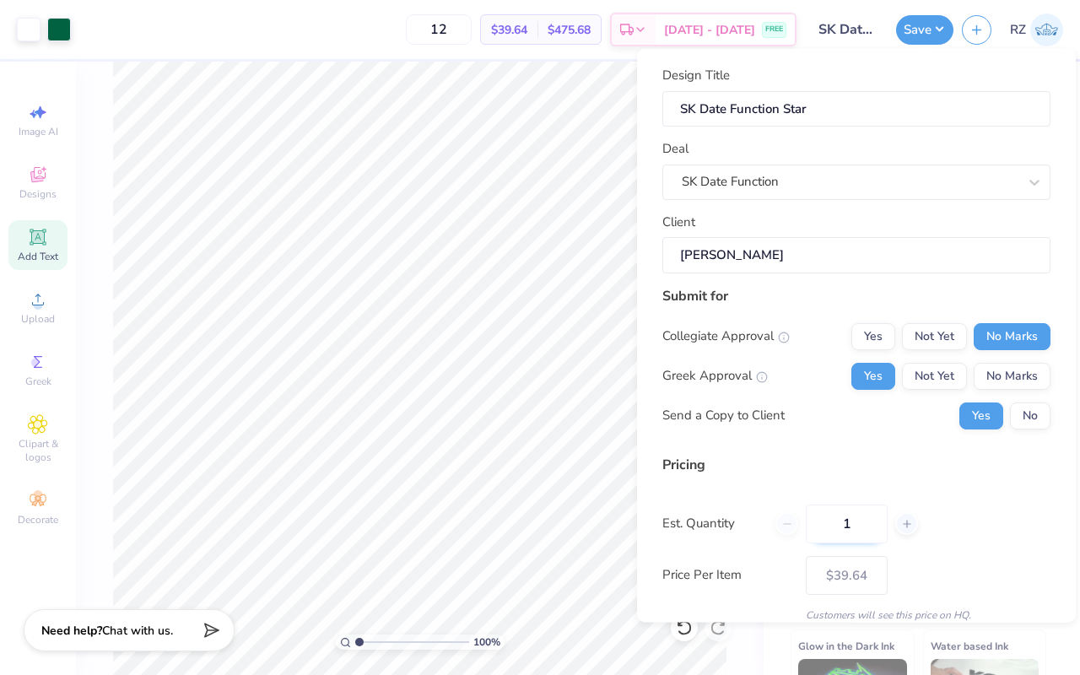
type input "1"
type input "15"
type input "$37.10"
type input "15"
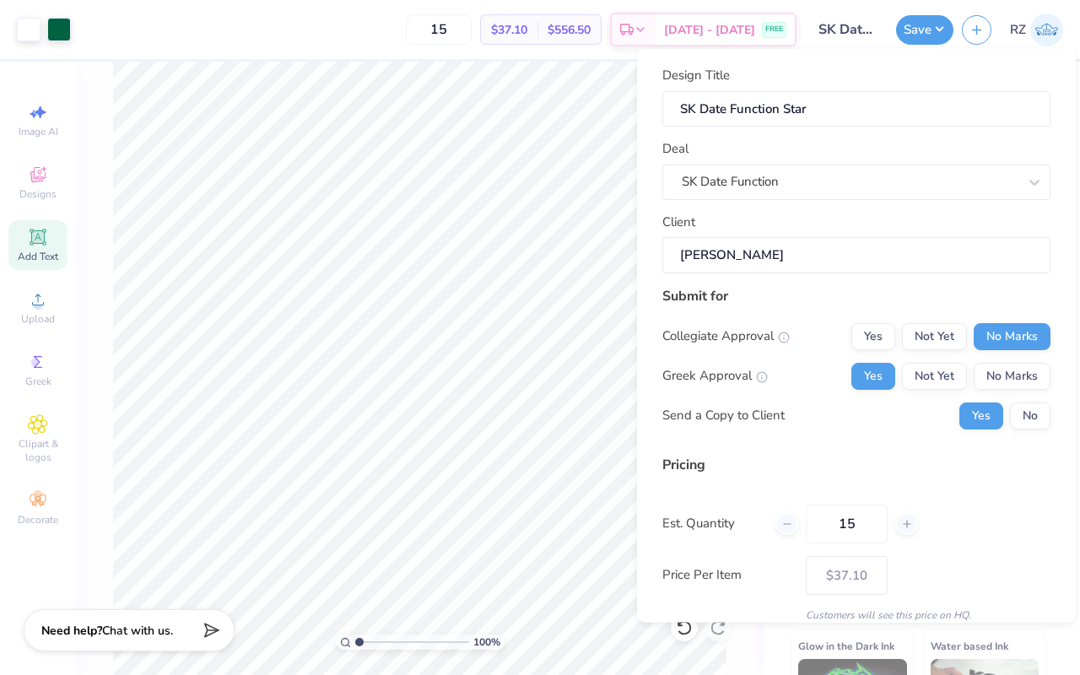
click at [996, 547] on div "Pricing Est. Quantity 15 Price Per Item $37.10 Customers will see this price on…" at bounding box center [856, 538] width 388 height 168
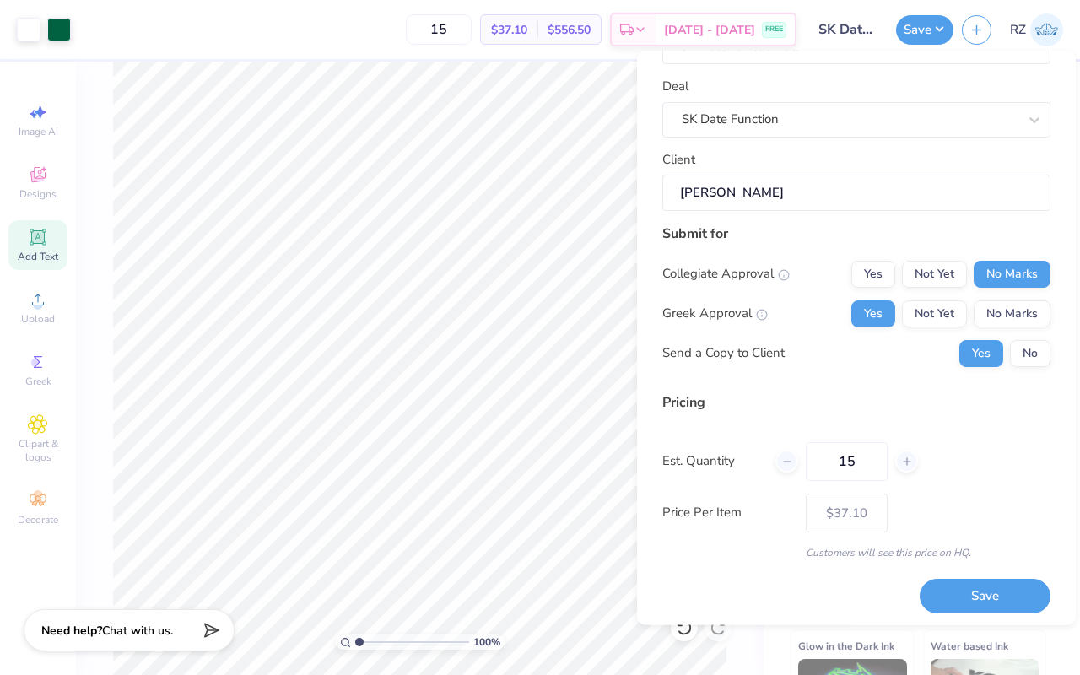
scroll to position [69, 0]
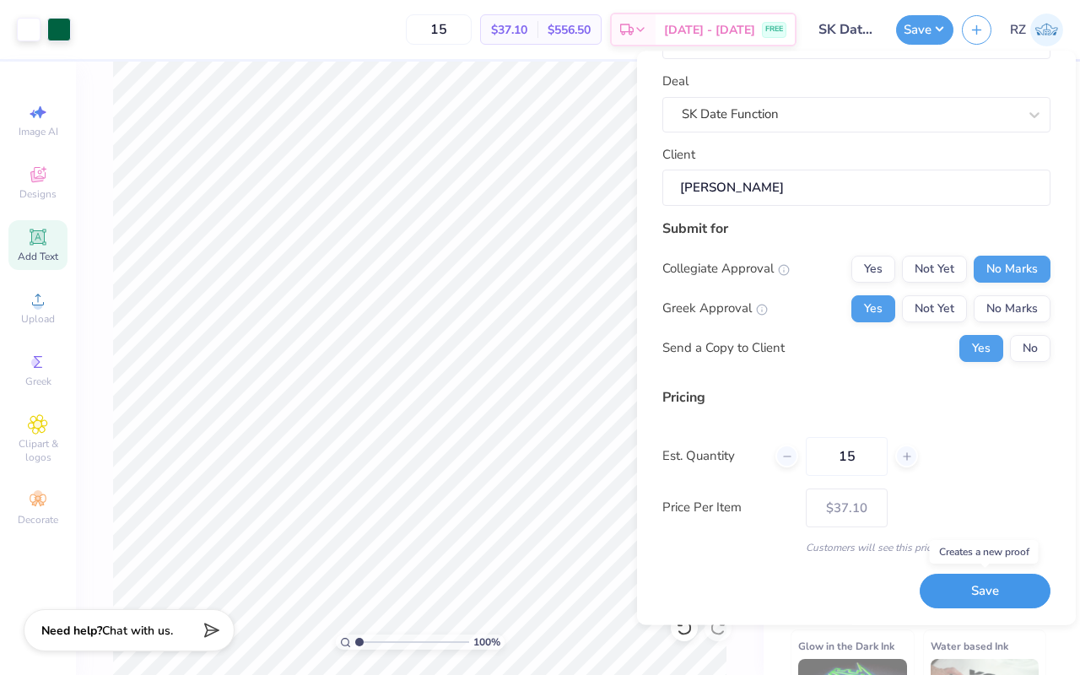
click at [1001, 586] on button "Save" at bounding box center [985, 592] width 131 height 35
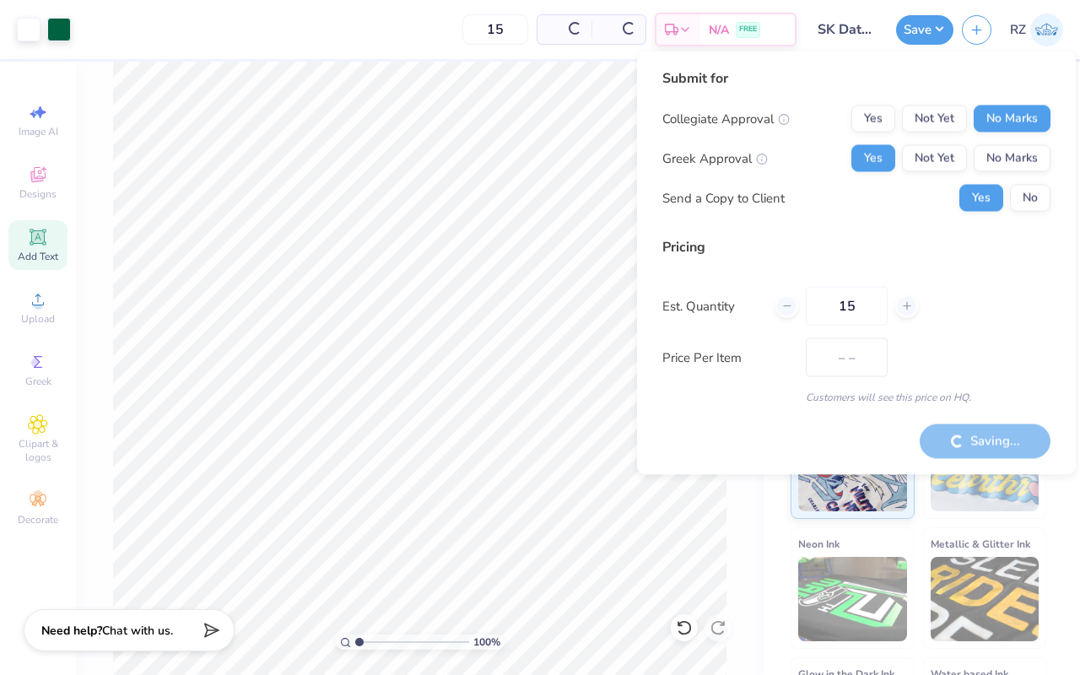
type input "$31.29"
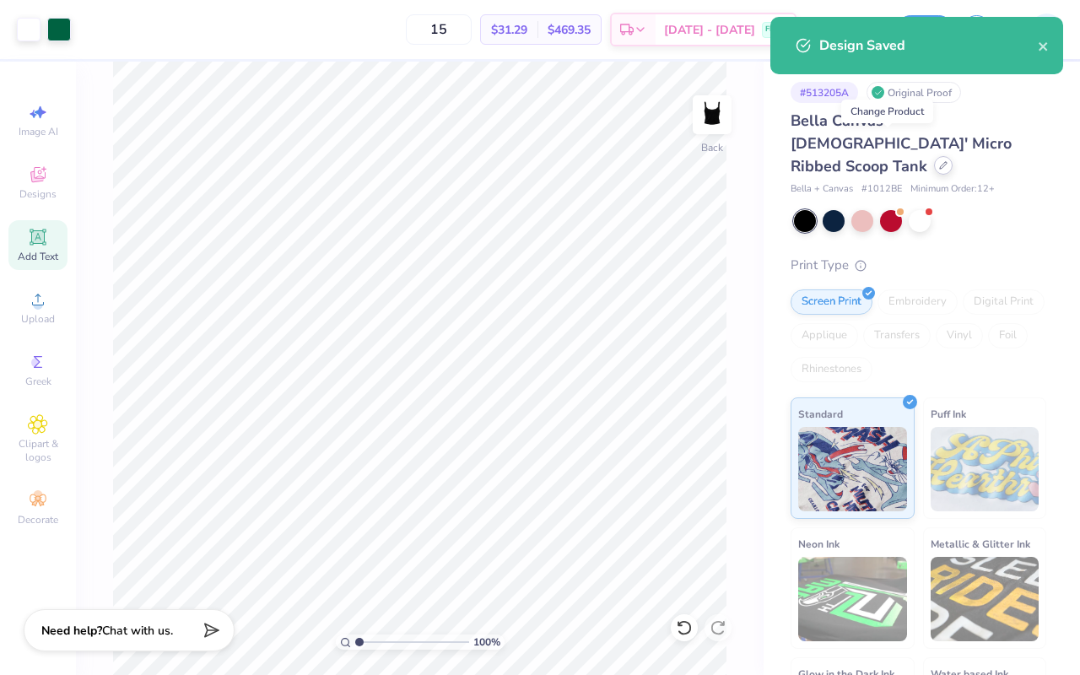
click at [940, 162] on icon at bounding box center [943, 165] width 7 height 7
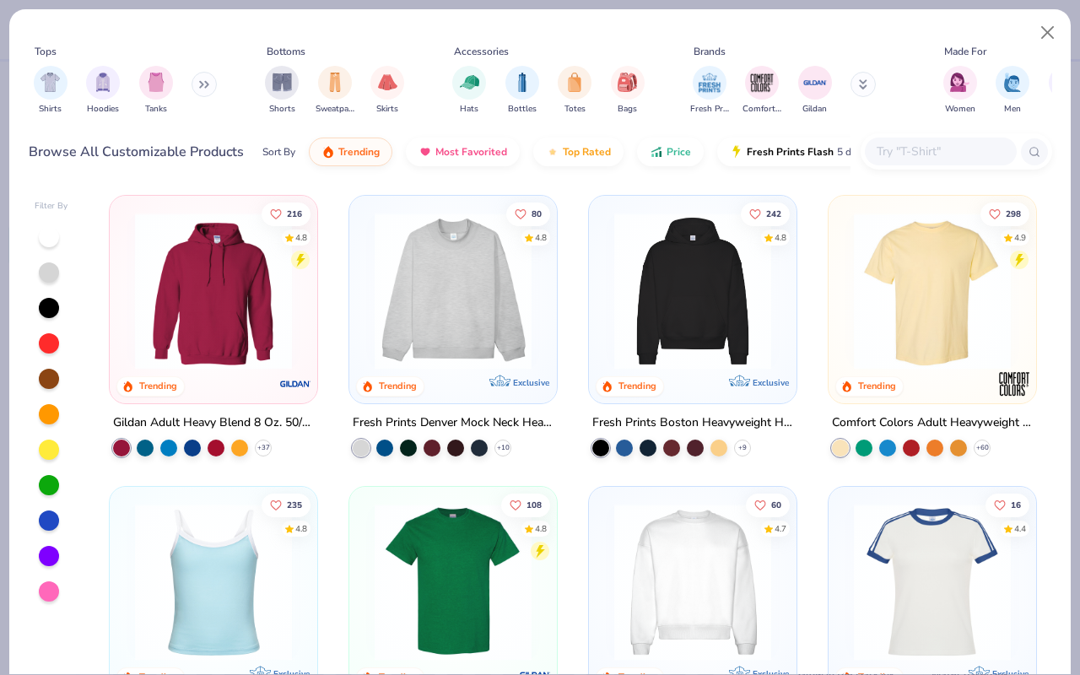
click at [896, 152] on input "text" at bounding box center [940, 151] width 130 height 19
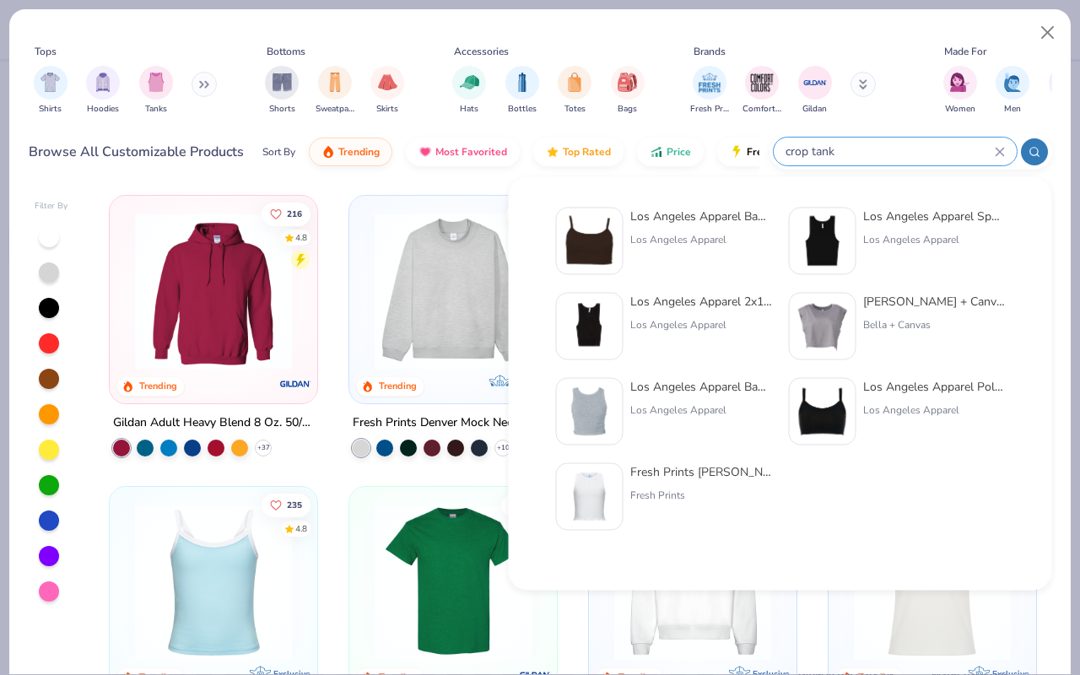
type input "crop tank"
click at [607, 398] on img at bounding box center [590, 412] width 52 height 52
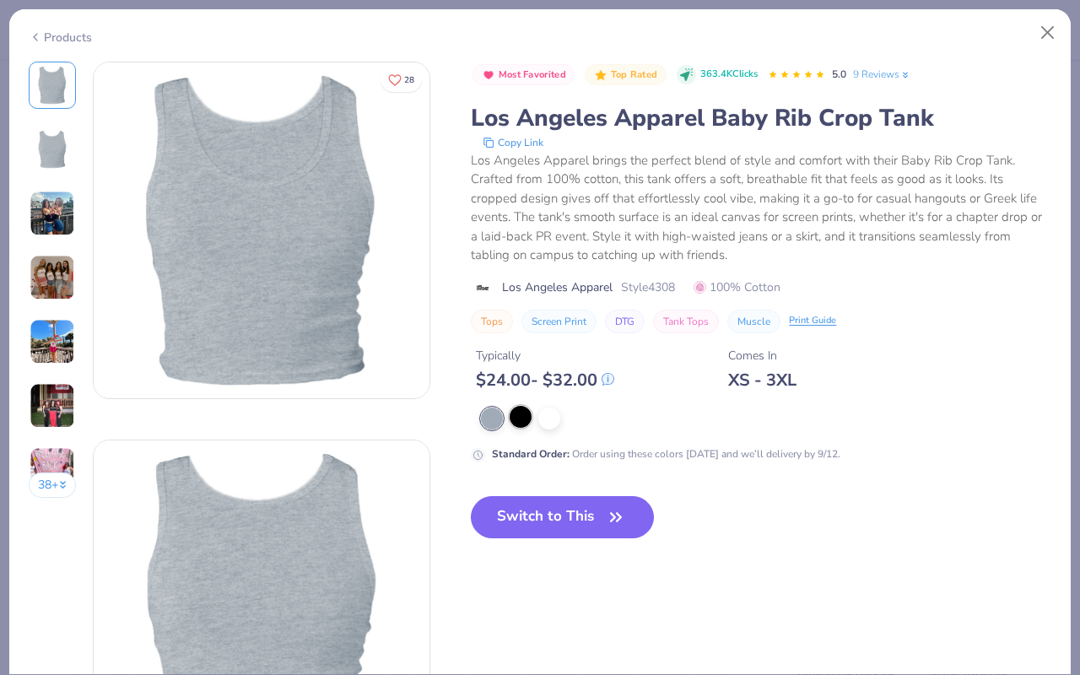
click at [522, 418] on div at bounding box center [521, 417] width 22 height 22
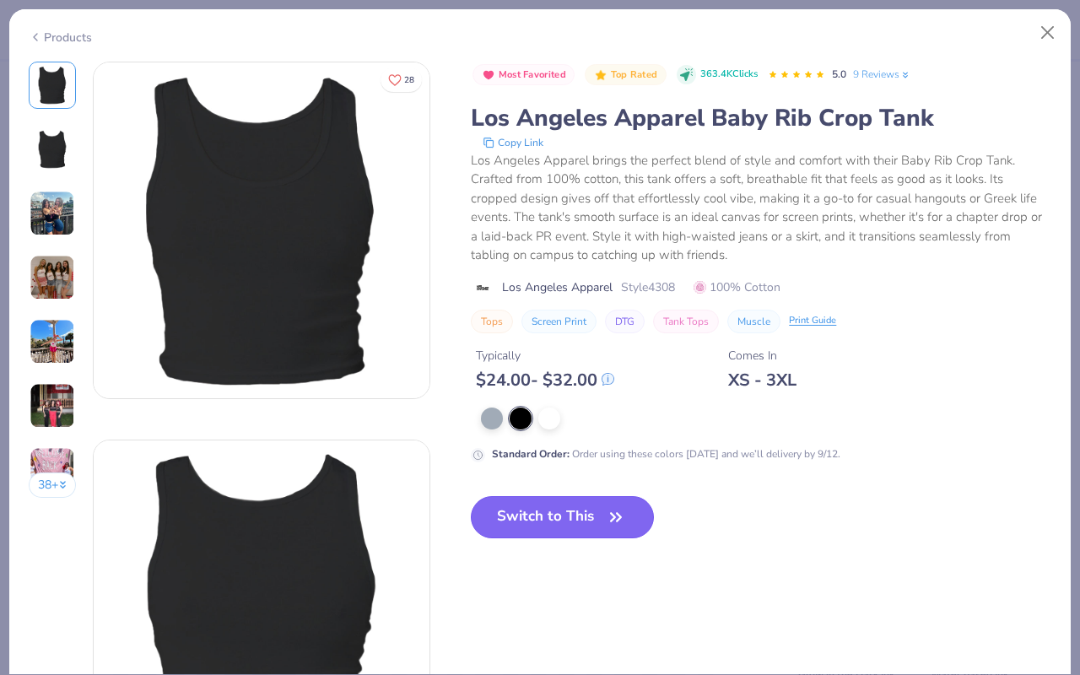
click at [532, 511] on button "Switch to This" at bounding box center [562, 517] width 183 height 42
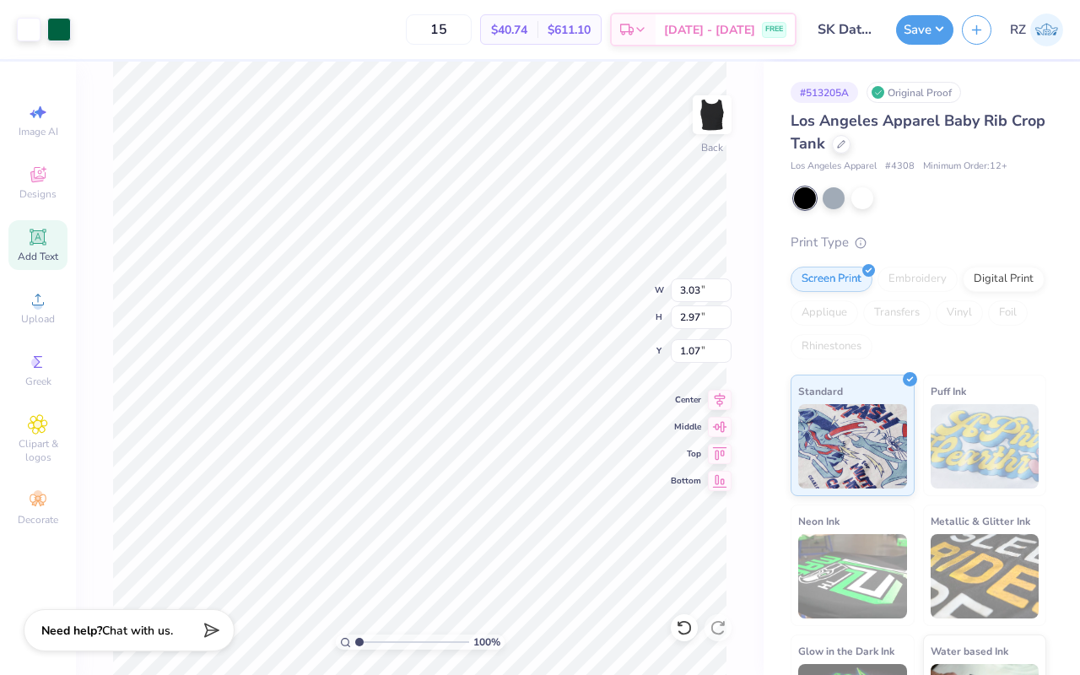
type input "1.07"
click at [1051, 36] on img at bounding box center [1046, 29] width 33 height 33
